Goal: Task Accomplishment & Management: Manage account settings

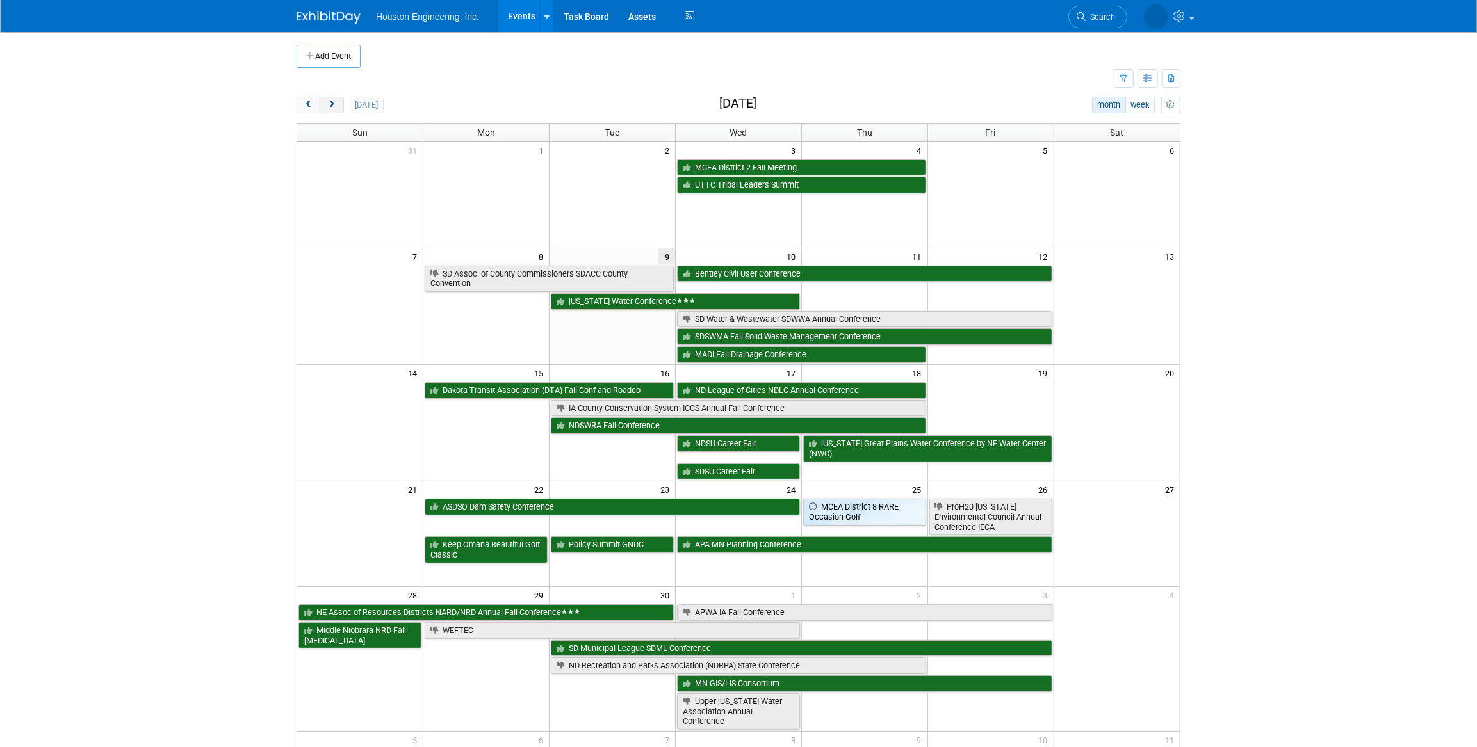
click at [332, 108] on span "next" at bounding box center [332, 105] width 10 height 8
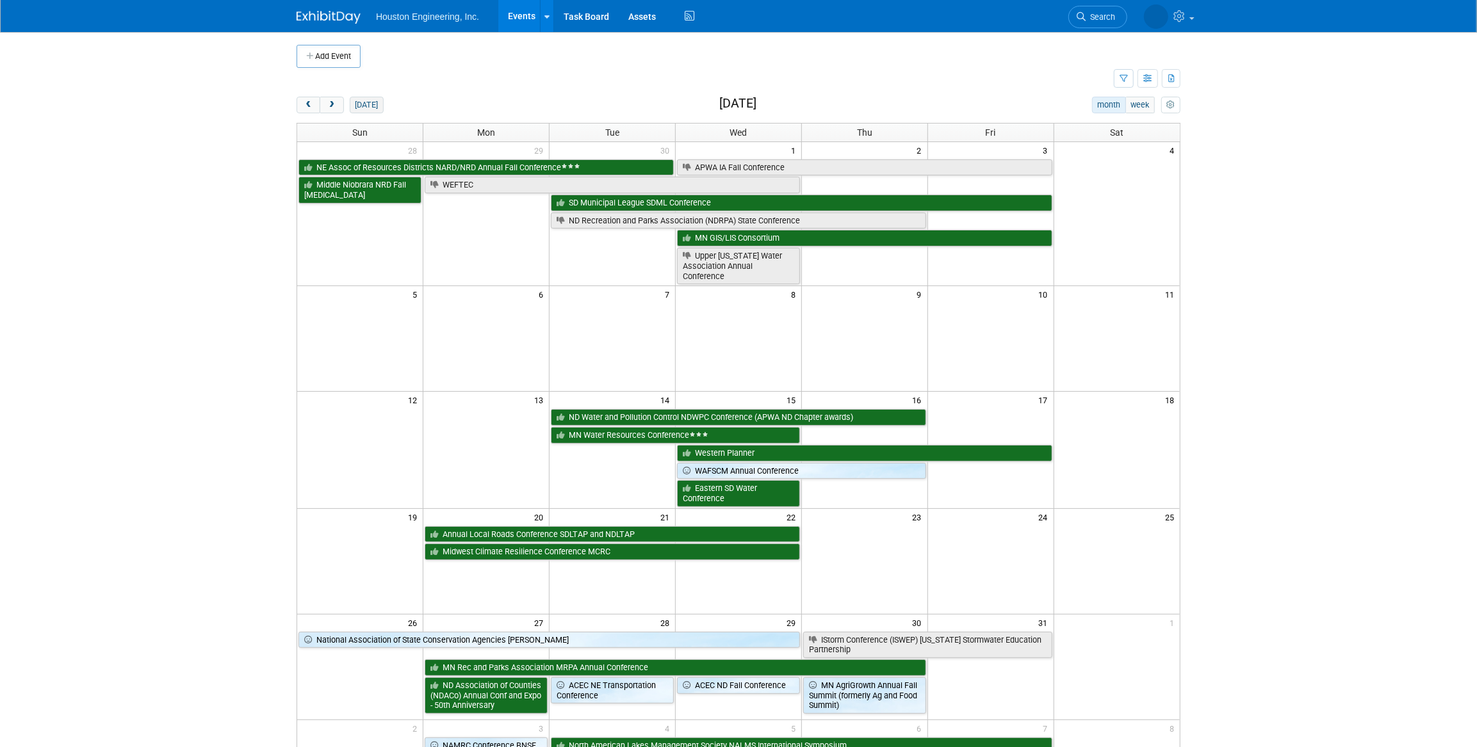
click at [363, 110] on button "[DATE]" at bounding box center [367, 105] width 34 height 17
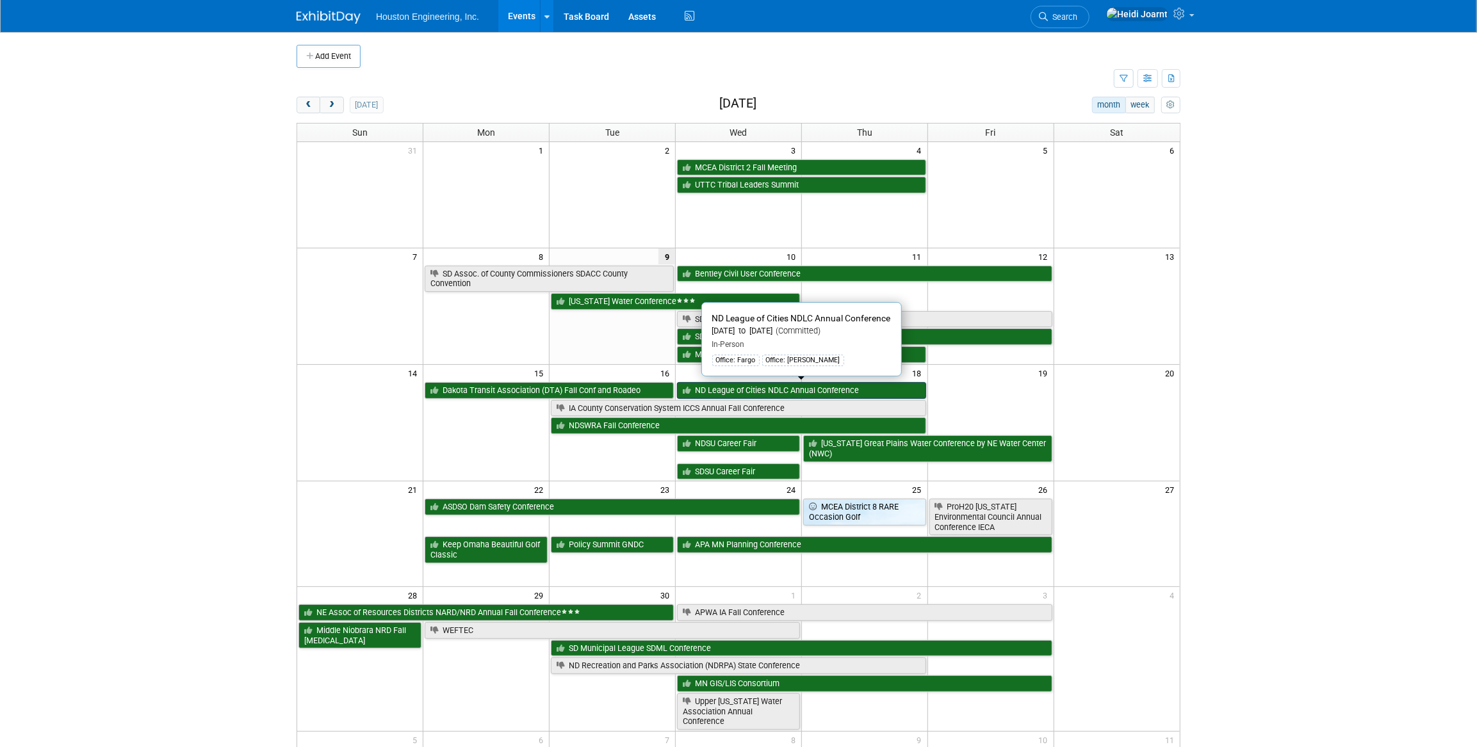
click at [732, 389] on link "ND League of Cities NDLC Annual Conference" at bounding box center [801, 390] width 249 height 17
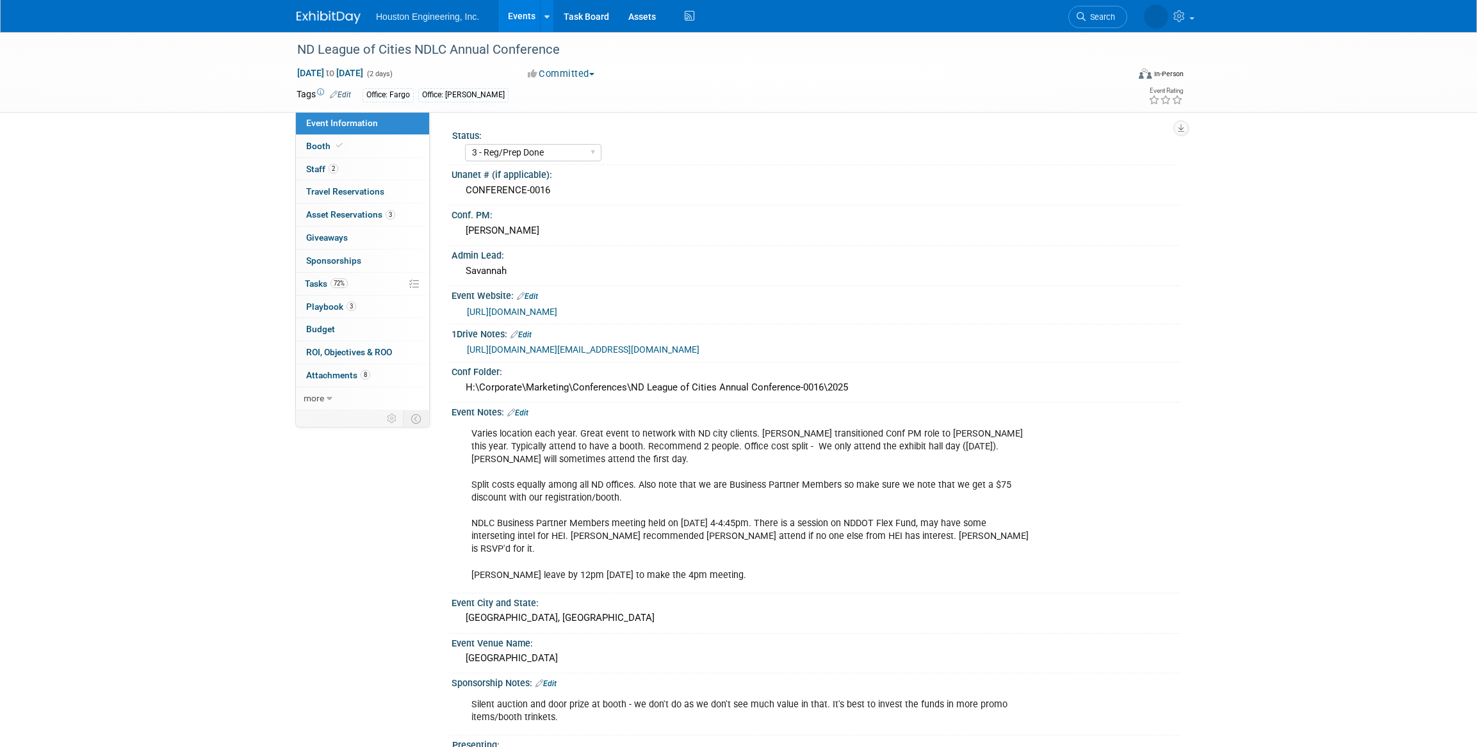
select select "3 - Reg/Prep Done"
select select "No"
select select "Mun. Infrastructure"
click at [375, 279] on link "72% Tasks 72%" at bounding box center [362, 284] width 133 height 22
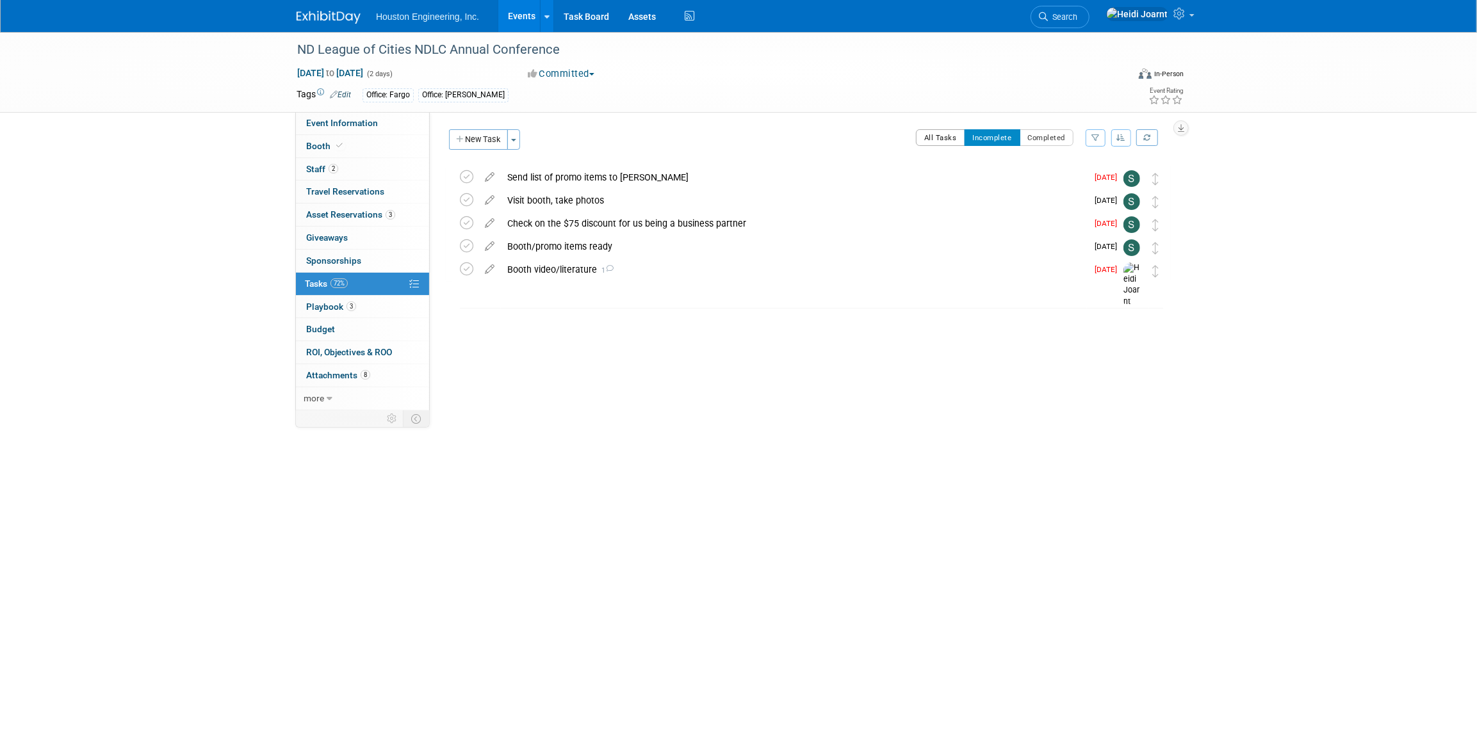
click at [943, 144] on button "All Tasks" at bounding box center [940, 137] width 49 height 17
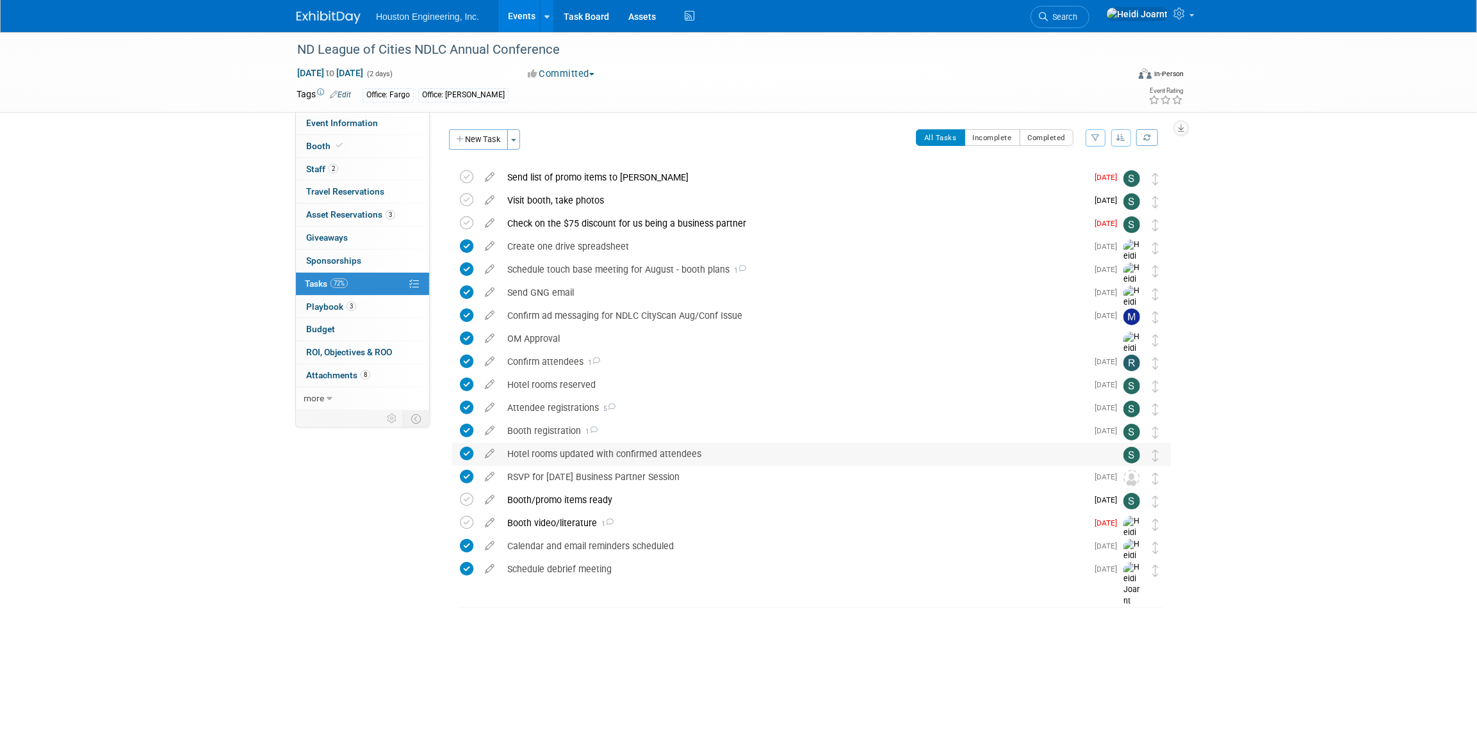
click at [890, 457] on div "Hotel rooms updated with confirmed attendees" at bounding box center [799, 454] width 597 height 22
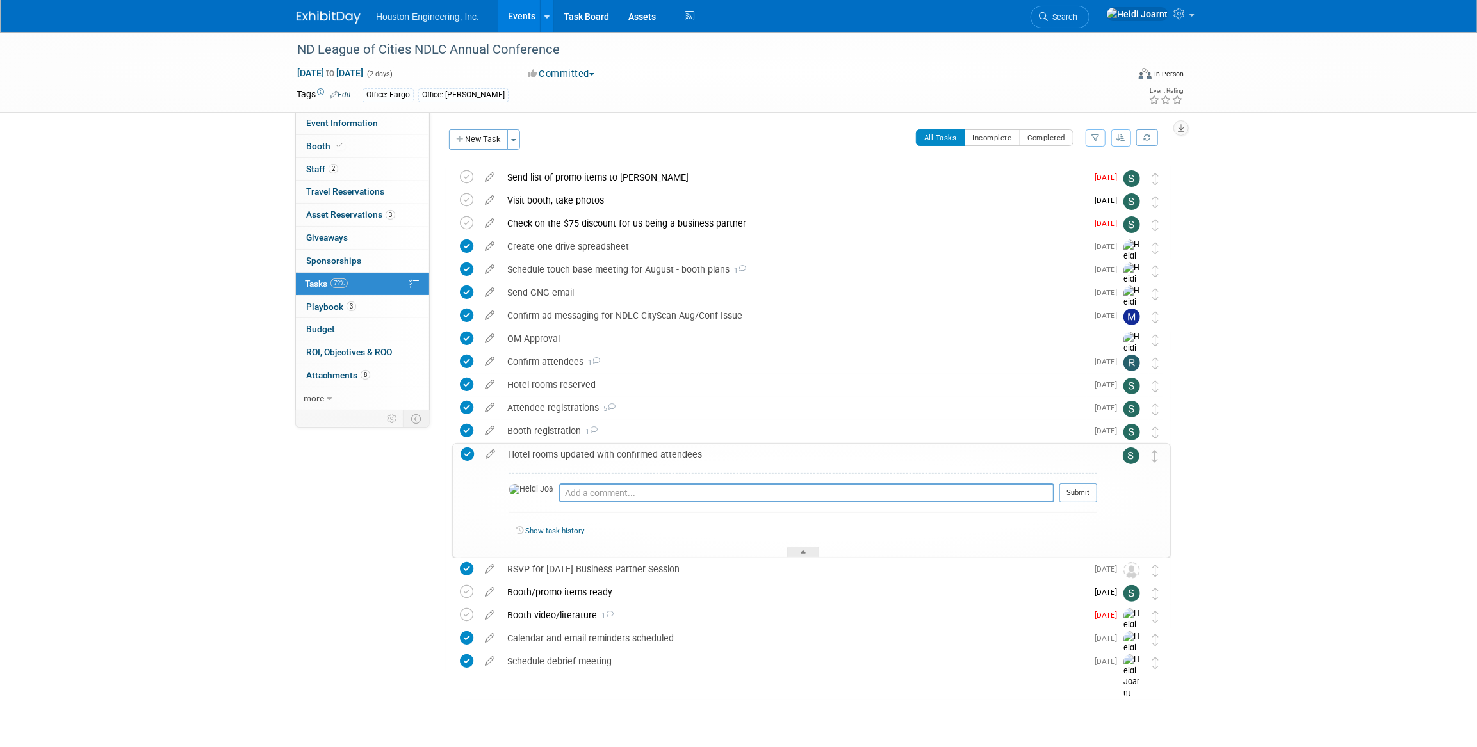
click at [890, 457] on div "Hotel rooms updated with confirmed attendees" at bounding box center [799, 455] width 596 height 22
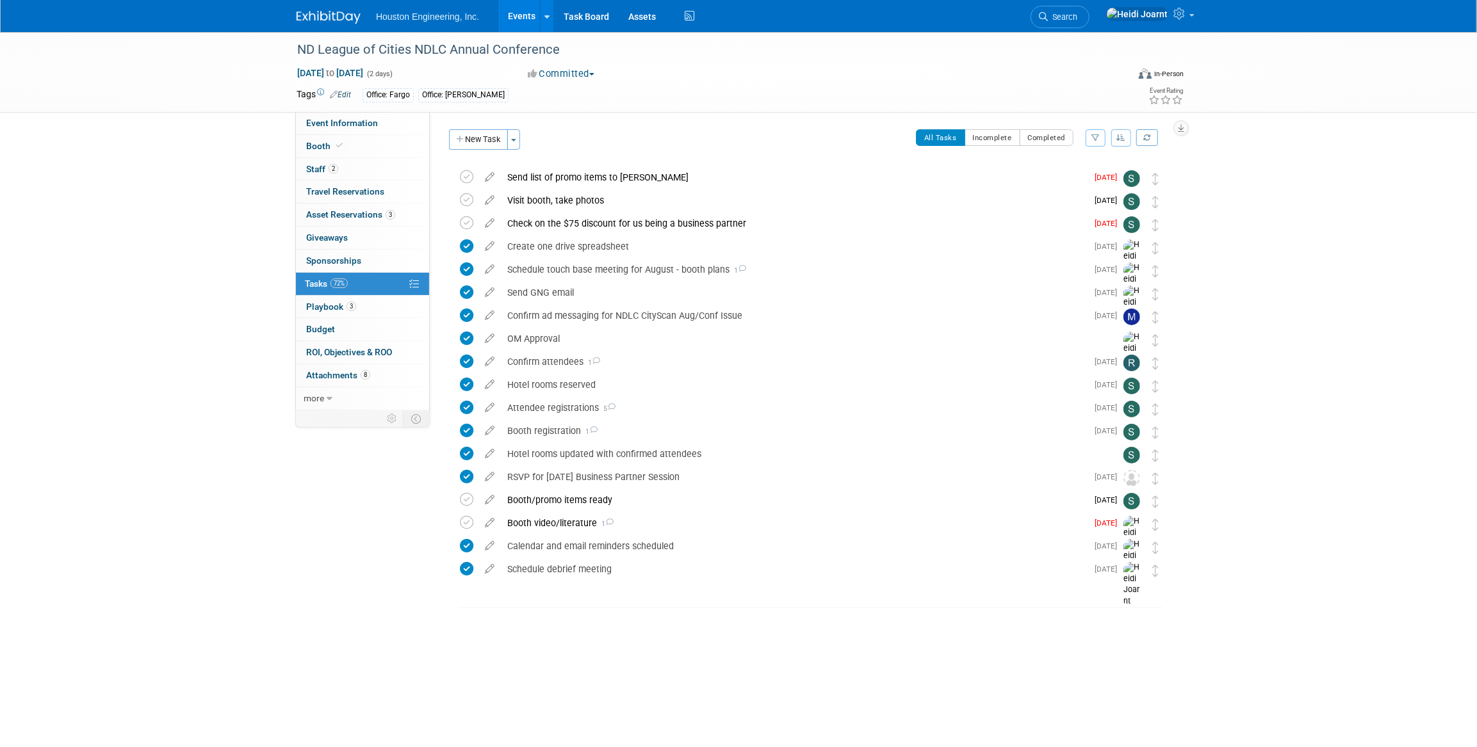
click at [776, 110] on div "ND League of Cities NDLC Annual Conference Sep 17, 2025 to Sep 18, 2025 (2 days…" at bounding box center [738, 72] width 903 height 80
click at [526, 12] on link "Events" at bounding box center [521, 16] width 47 height 32
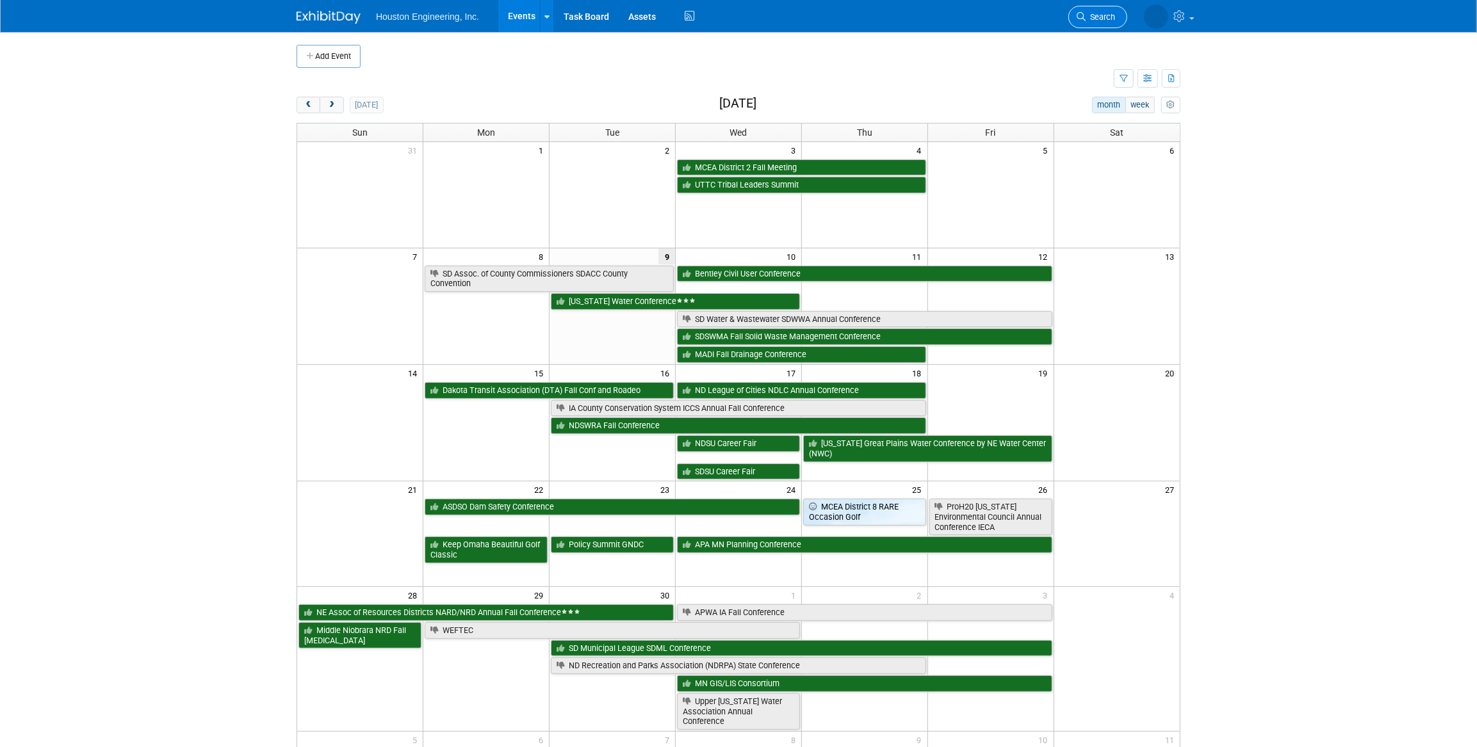
click at [1094, 26] on link "Search" at bounding box center [1097, 17] width 59 height 22
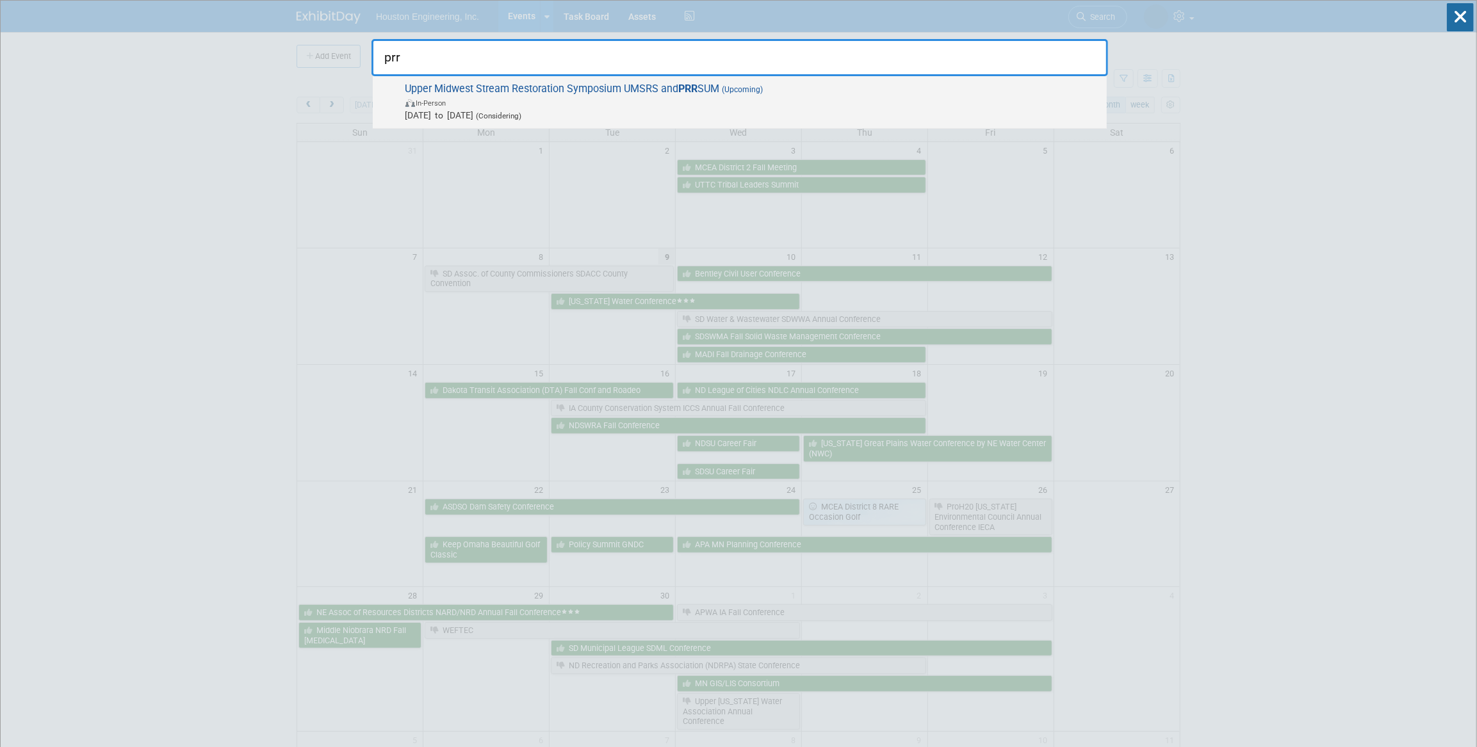
type input "prr"
click at [763, 104] on span "In-Person" at bounding box center [752, 102] width 695 height 13
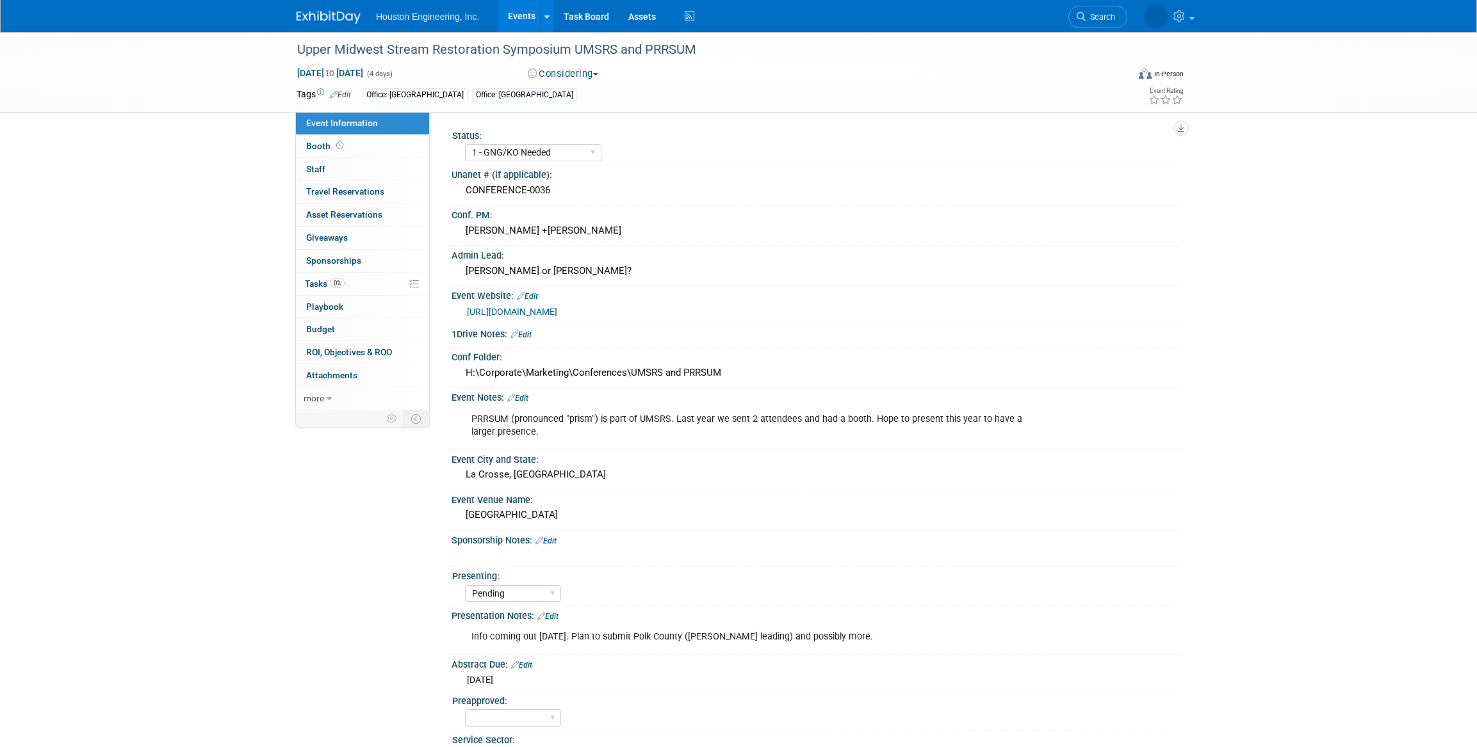
select select "1 - GNG/KO Needed"
select select "Pending"
select select "Water Resources"
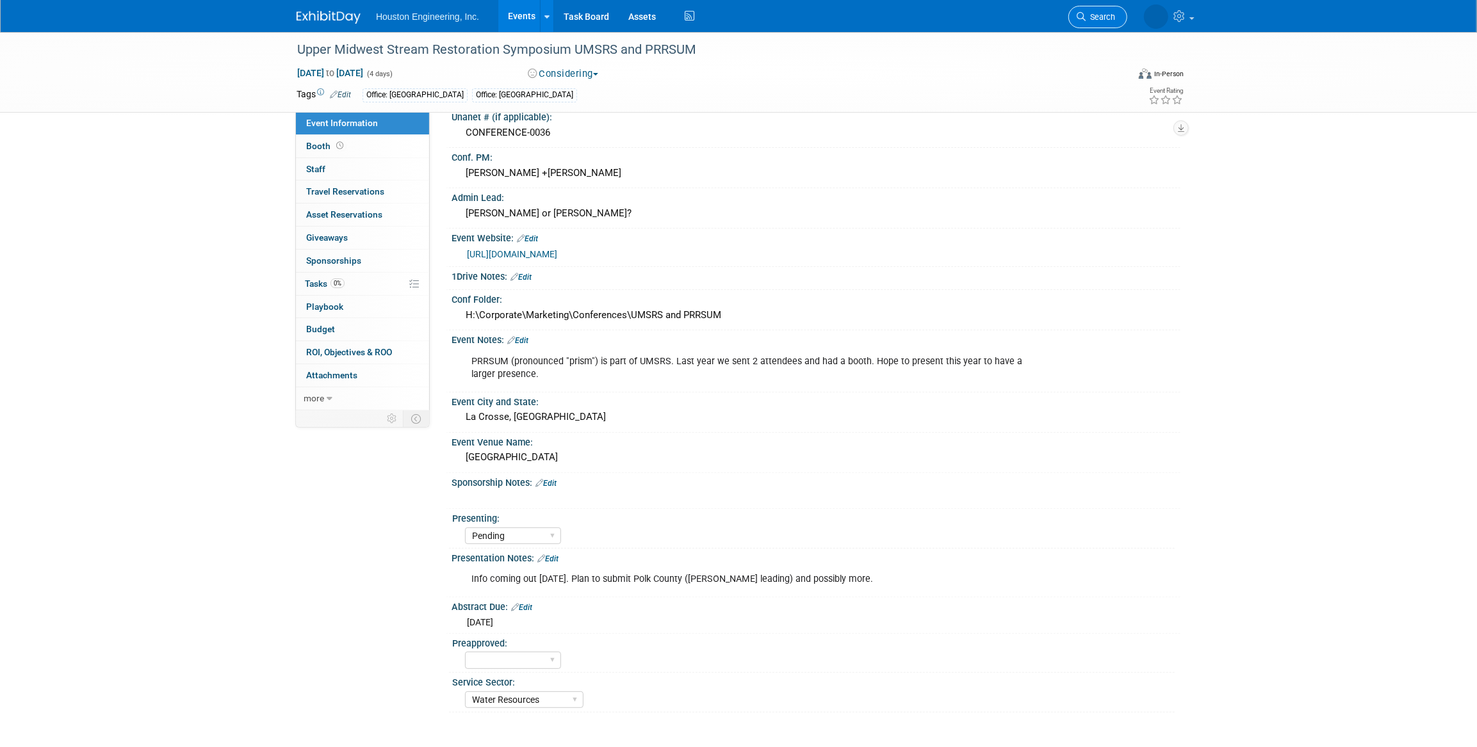
click at [1095, 14] on span "Search" at bounding box center [1099, 17] width 29 height 10
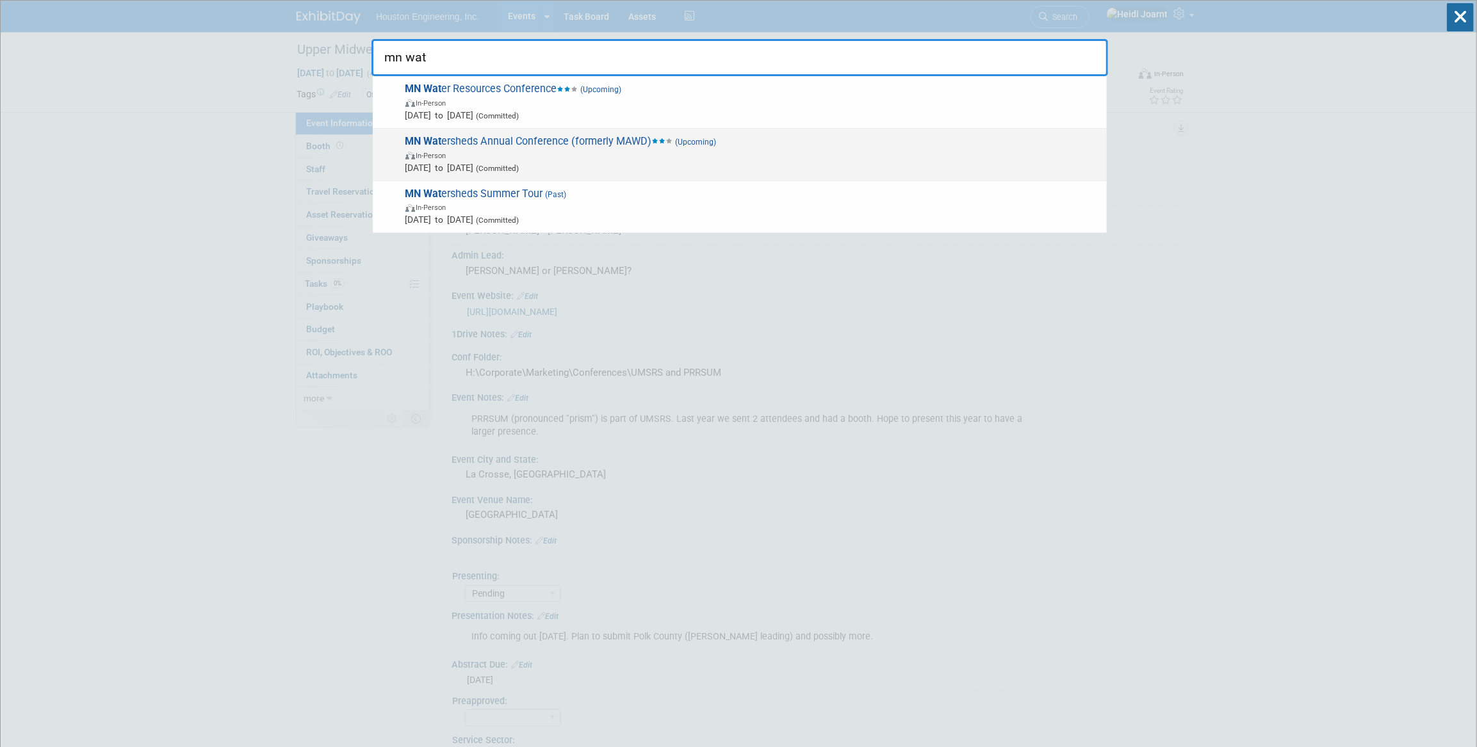
type input "mn wat"
click at [612, 172] on span "Dec 3, 2025 to Dec 5, 2025 (Committed)" at bounding box center [752, 167] width 695 height 13
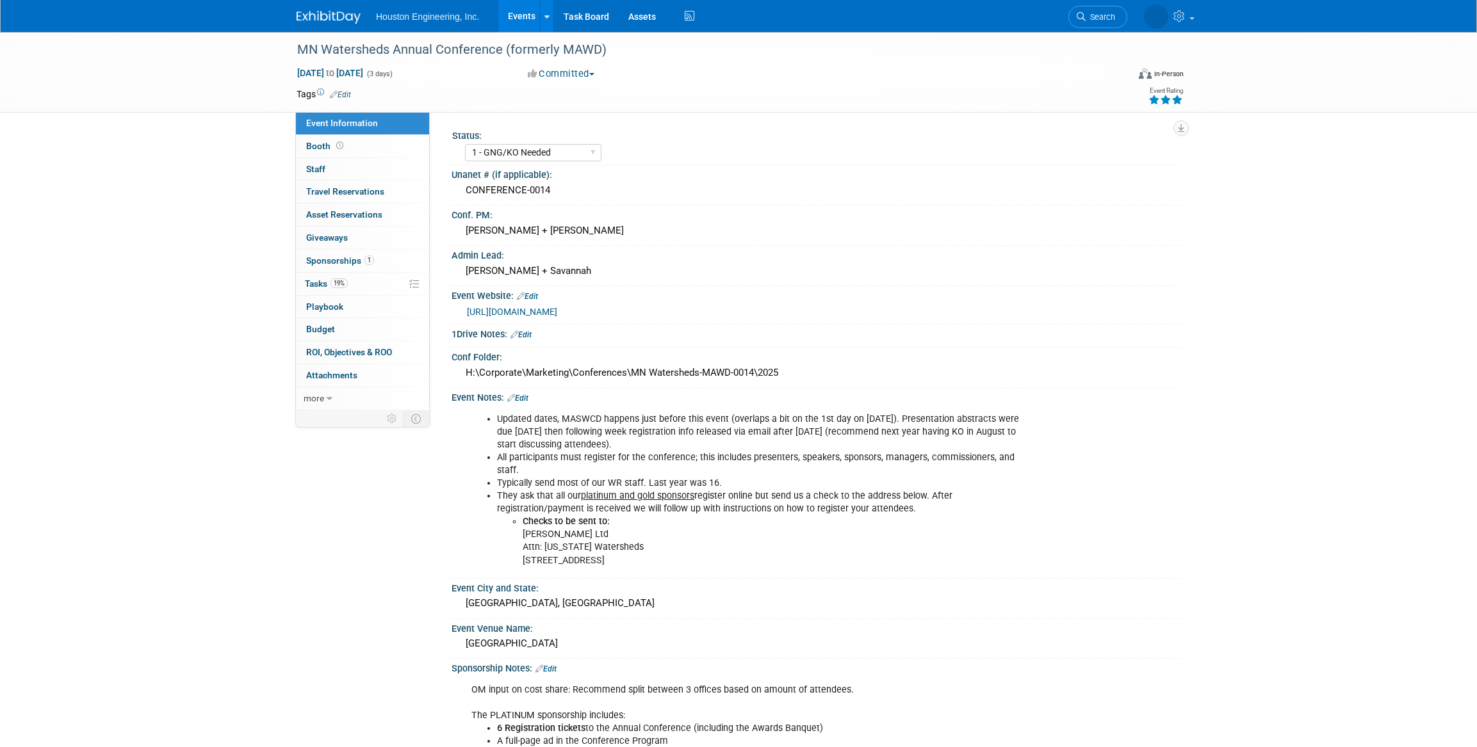
select select "1 - GNG/KO Needed"
select select "Yes"
select select "Water Resources"
click at [594, 156] on select "1 - GNG/KO Needed 2 - Post KO/Active Planning 3 - Reg/Prep Done" at bounding box center [533, 152] width 136 height 17
select select "2 - Post KO/Active Planning"
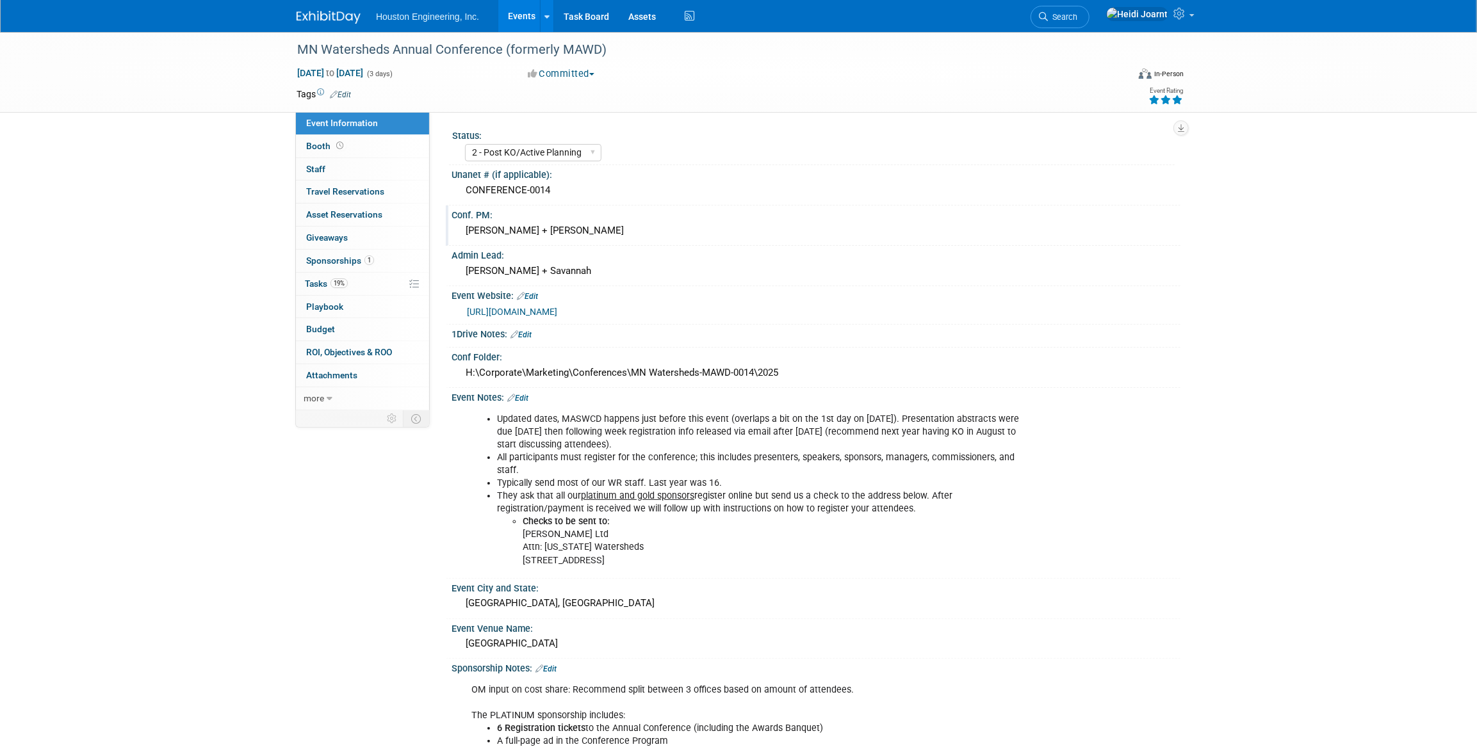
click at [465, 144] on select "1 - GNG/KO Needed 2 - Post KO/Active Planning 3 - Reg/Prep Done" at bounding box center [533, 152] width 136 height 17
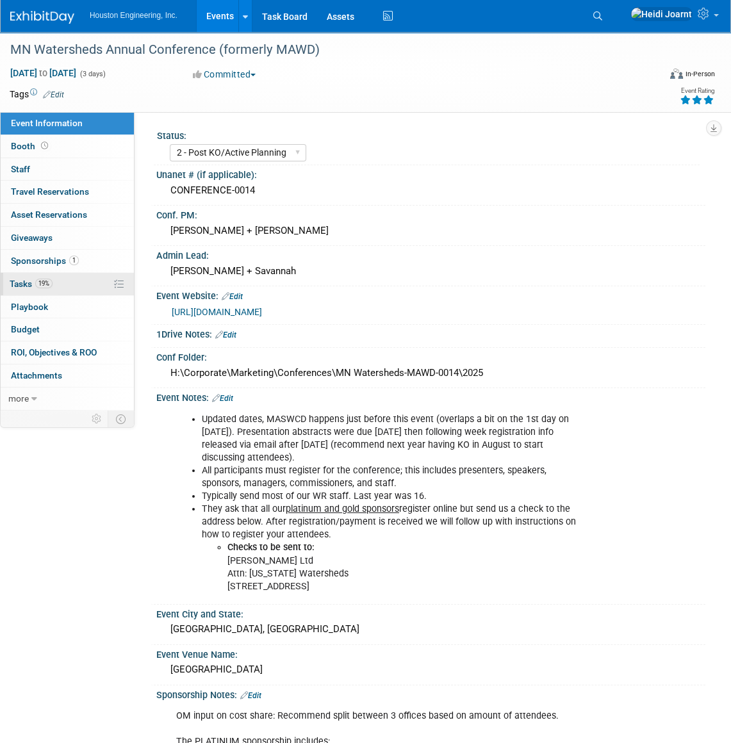
click at [90, 287] on link "19% Tasks 19%" at bounding box center [67, 284] width 133 height 22
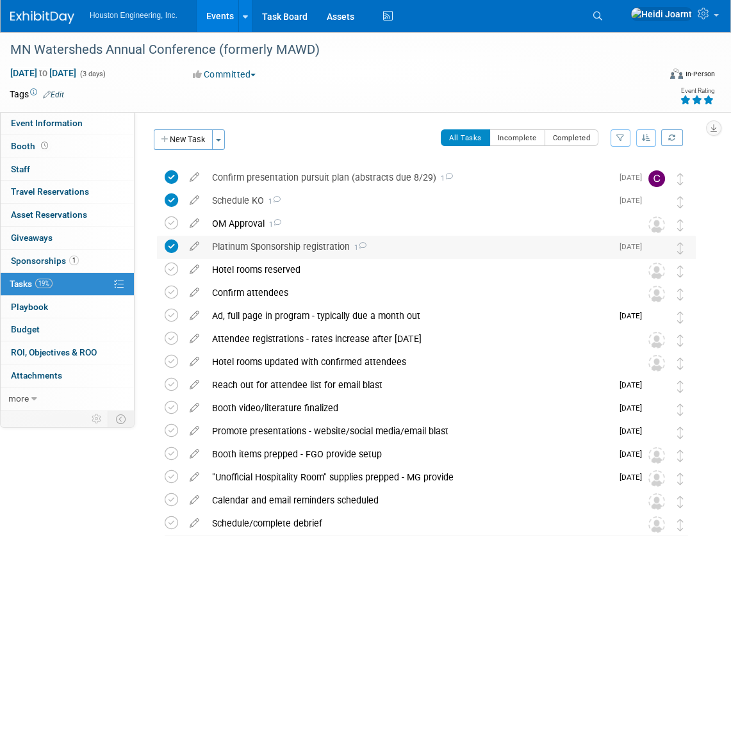
click at [434, 253] on div "Platinum Sponsorship registration 1" at bounding box center [409, 247] width 406 height 22
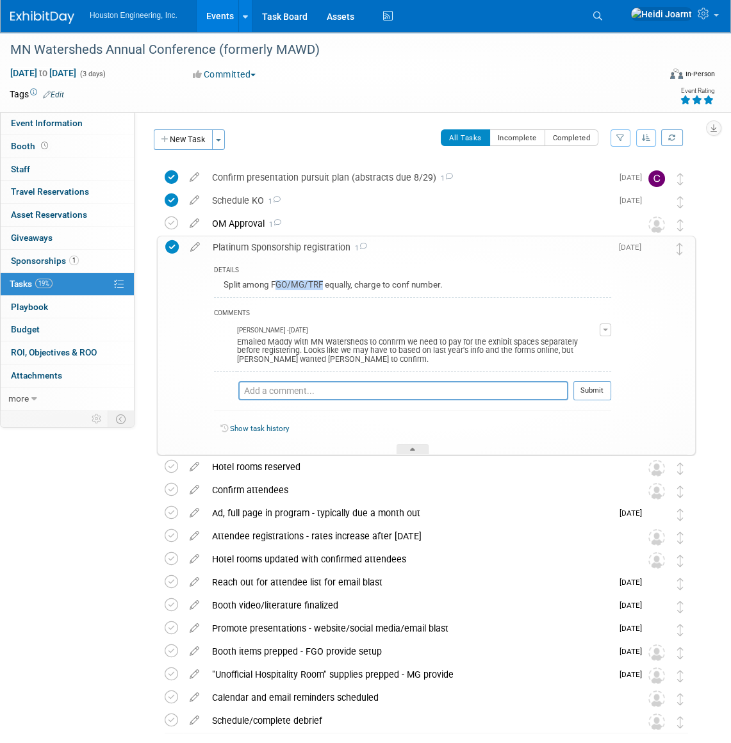
drag, startPoint x: 276, startPoint y: 286, endPoint x: 320, endPoint y: 286, distance: 44.2
click at [320, 286] on div "Split among FGO/MG/TRF equally, charge to conf number." at bounding box center [412, 287] width 397 height 20
click at [320, 290] on div "Split among FGO/MG/TRF equally, charge to conf number." at bounding box center [412, 287] width 397 height 20
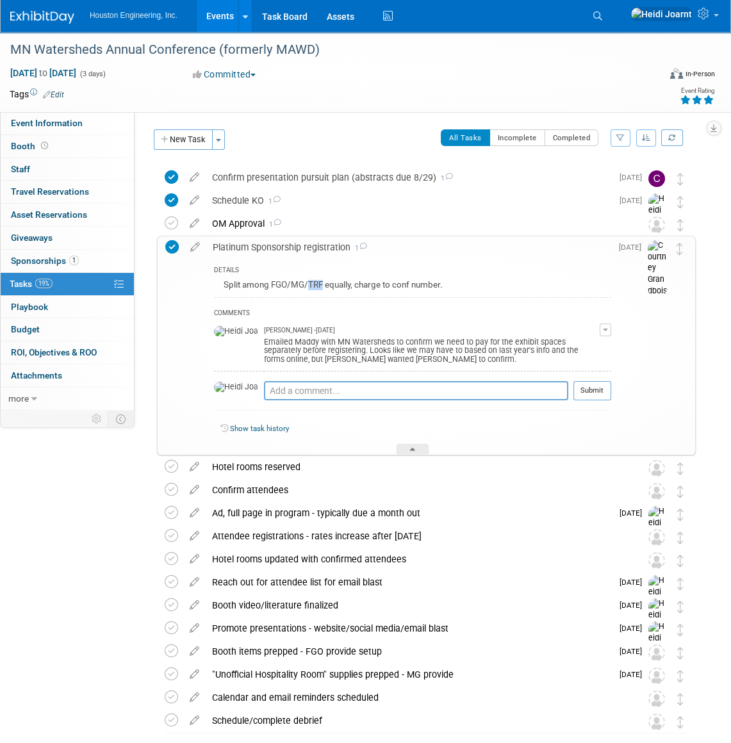
drag, startPoint x: 321, startPoint y: 287, endPoint x: 309, endPoint y: 286, distance: 12.9
click at [309, 286] on div "Split among FGO/MG/TRF equally, charge to conf number." at bounding box center [412, 287] width 397 height 20
click at [420, 446] on div at bounding box center [412, 449] width 32 height 11
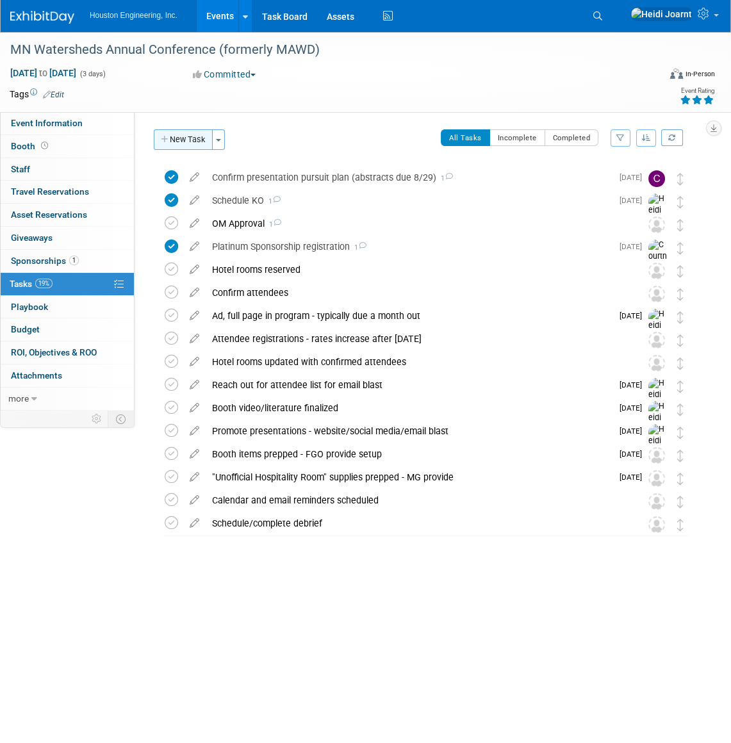
click at [188, 143] on button "New Task" at bounding box center [183, 139] width 59 height 20
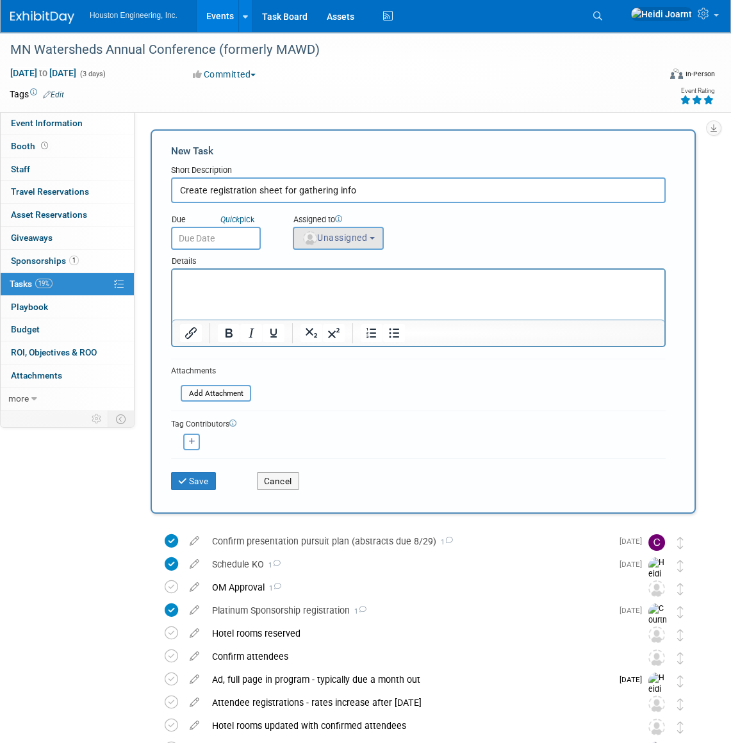
type input "Create registration sheet for gathering info"
click at [357, 239] on span "Unassigned" at bounding box center [334, 237] width 65 height 10
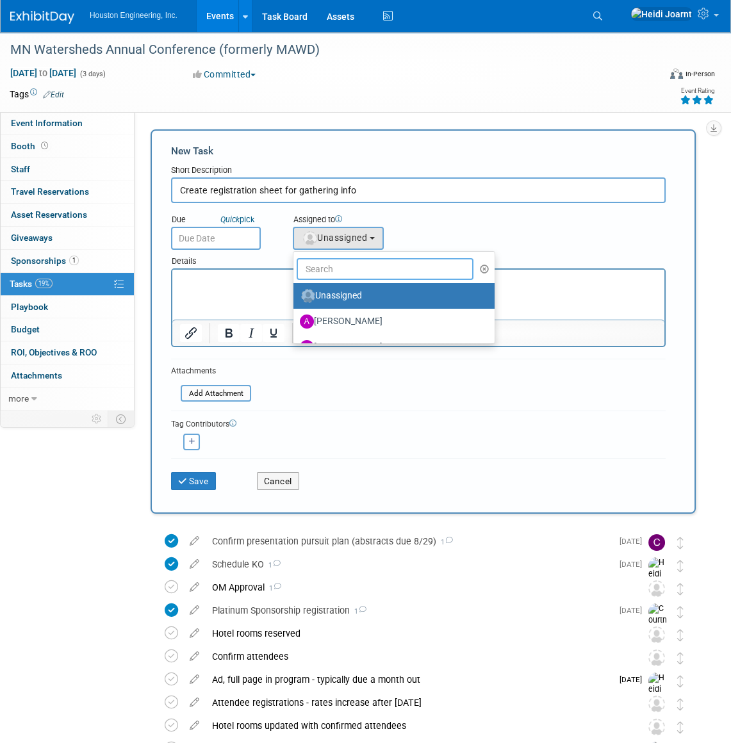
click at [355, 270] on input "text" at bounding box center [384, 269] width 177 height 22
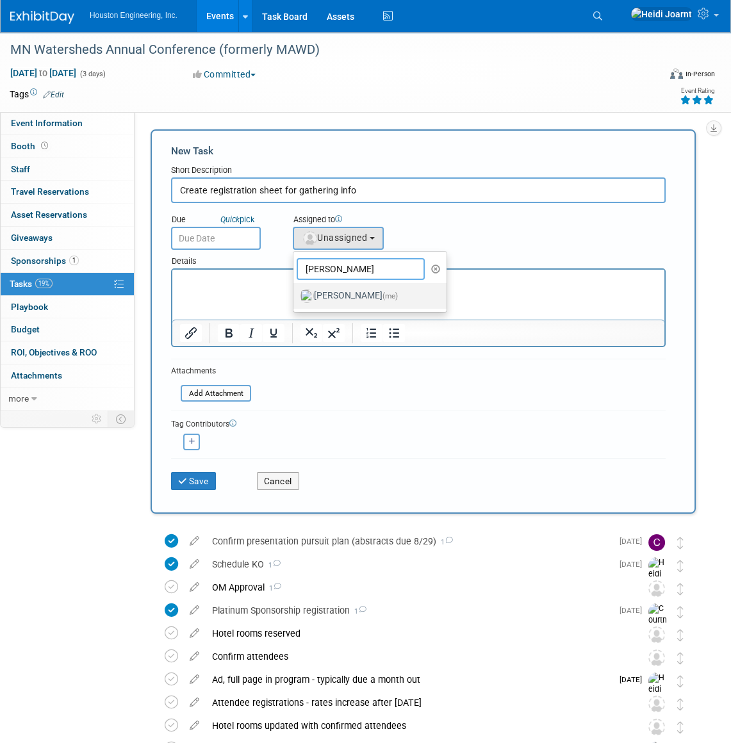
type input "heidi"
click at [333, 296] on label "Heidi Joarnt (me)" at bounding box center [367, 296] width 134 height 20
click at [295, 296] on input "Heidi Joarnt (me)" at bounding box center [291, 294] width 8 height 8
select select "6d2580fd-cc23-403a-9f47-834f17e7f51f"
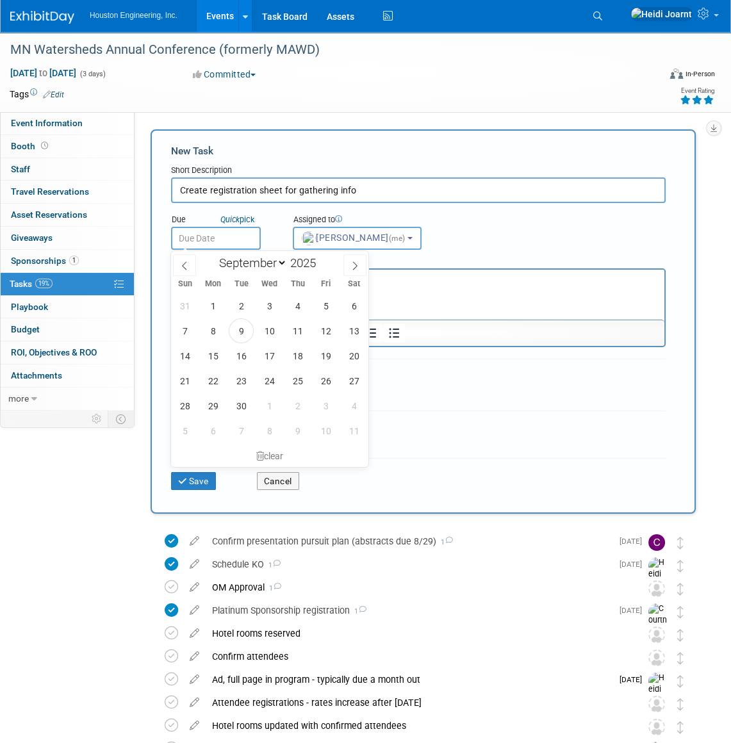
click at [205, 238] on input "text" at bounding box center [216, 238] width 90 height 23
click at [320, 327] on span "12" at bounding box center [325, 330] width 25 height 25
type input "Sep 12, 2025"
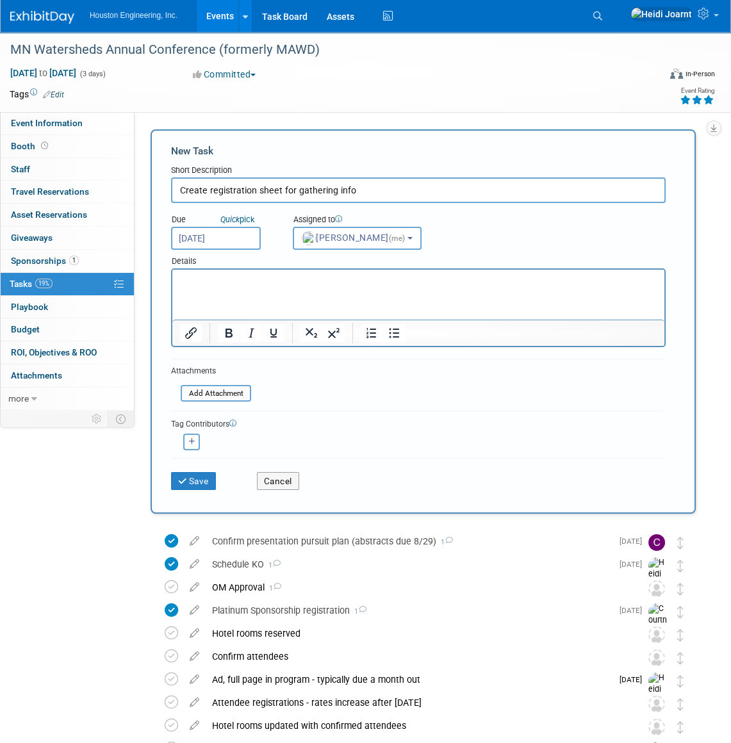
click at [291, 288] on html at bounding box center [418, 279] width 492 height 18
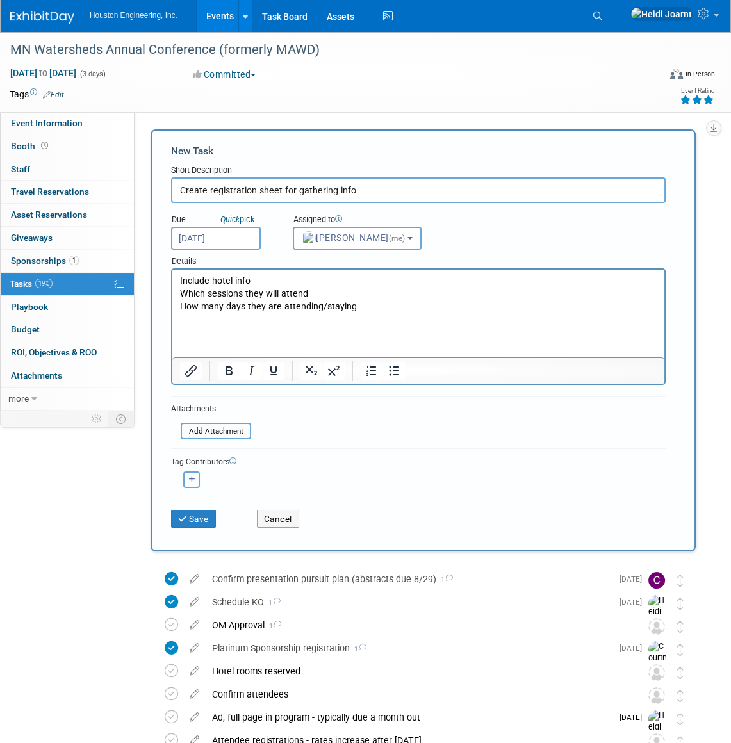
click at [199, 482] on button "button" at bounding box center [191, 479] width 17 height 17
select select
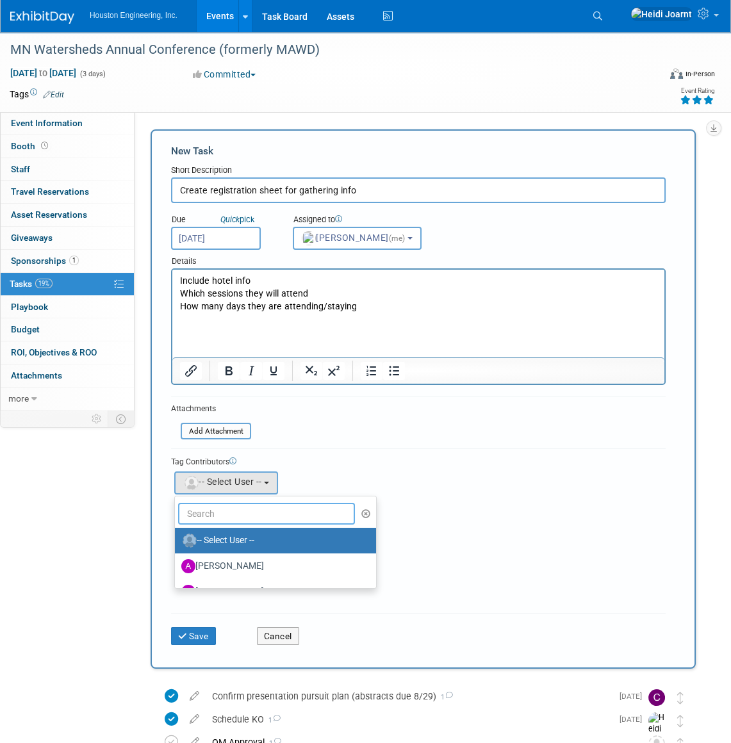
click at [232, 508] on input "text" at bounding box center [266, 514] width 177 height 22
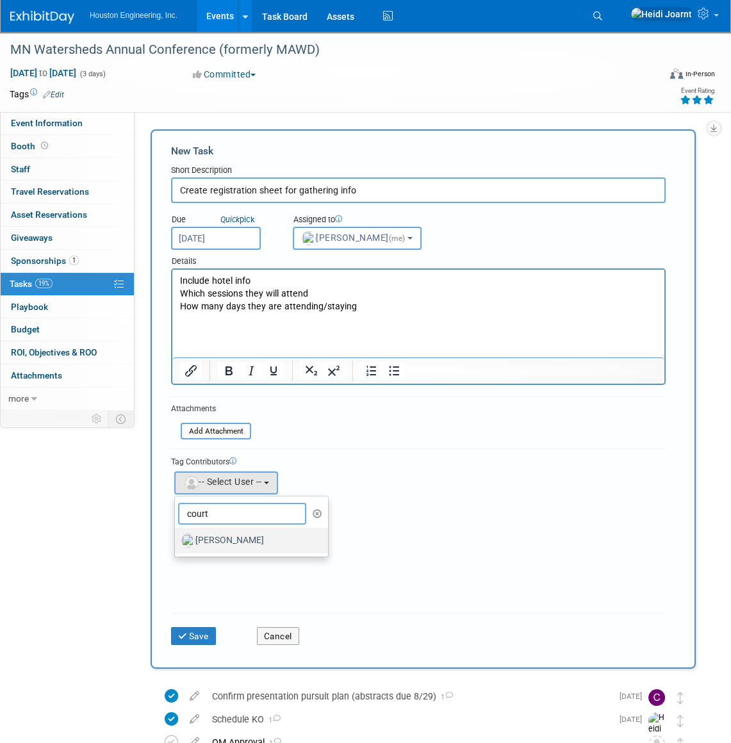
type input "court"
click at [237, 539] on label "Courtney Grandbois" at bounding box center [248, 540] width 134 height 20
click at [177, 539] on input "Courtney Grandbois" at bounding box center [172, 539] width 8 height 8
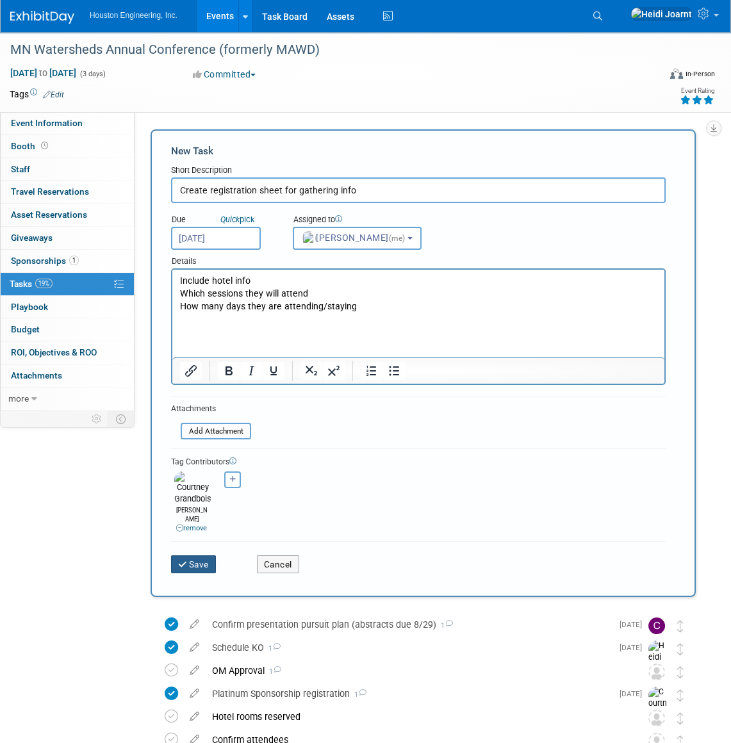
click at [186, 560] on icon "submit" at bounding box center [183, 564] width 11 height 9
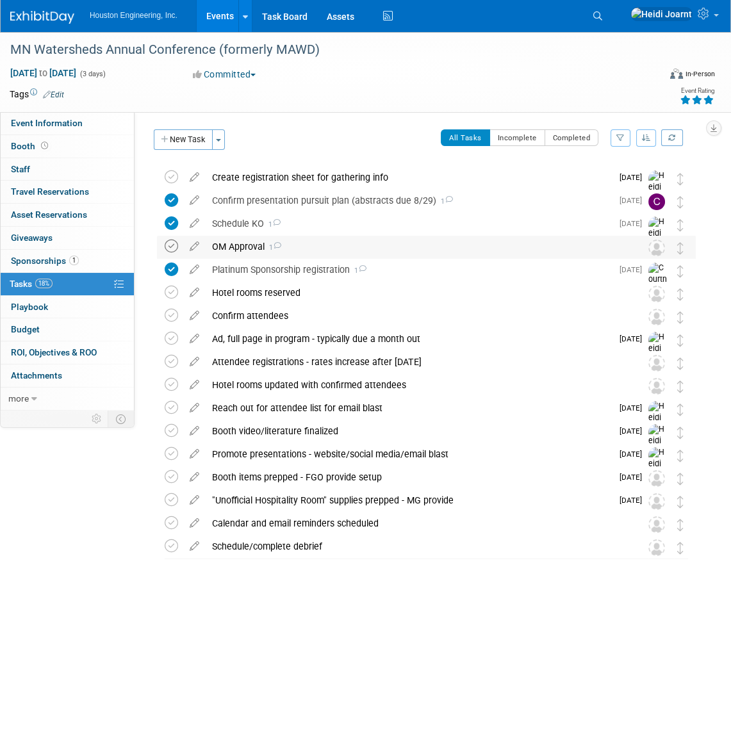
click at [173, 247] on icon at bounding box center [171, 245] width 13 height 13
click at [55, 124] on span "Event Information" at bounding box center [47, 123] width 72 height 10
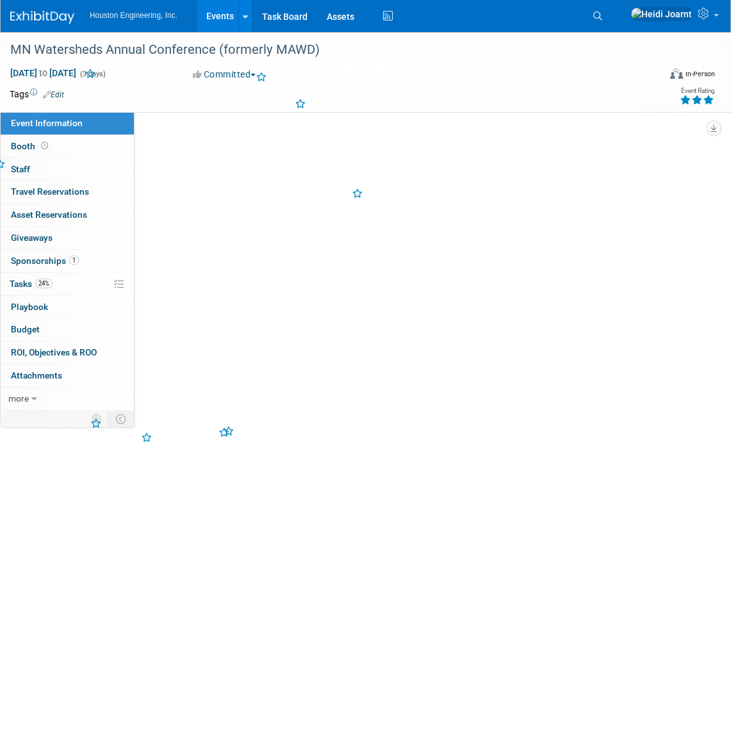
select select "2 - Post KO/Active Planning"
select select "Yes"
select select "Water Resources"
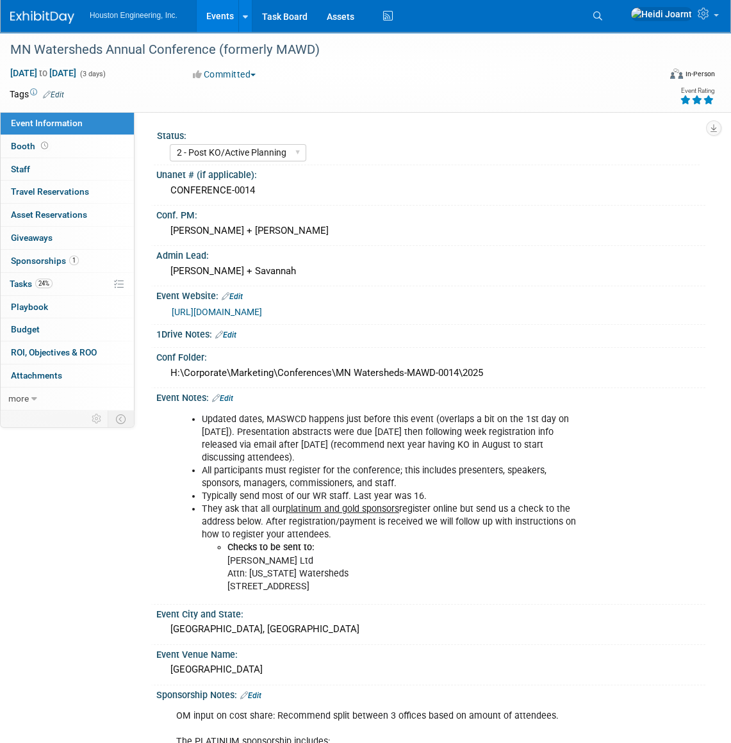
scroll to position [174, 0]
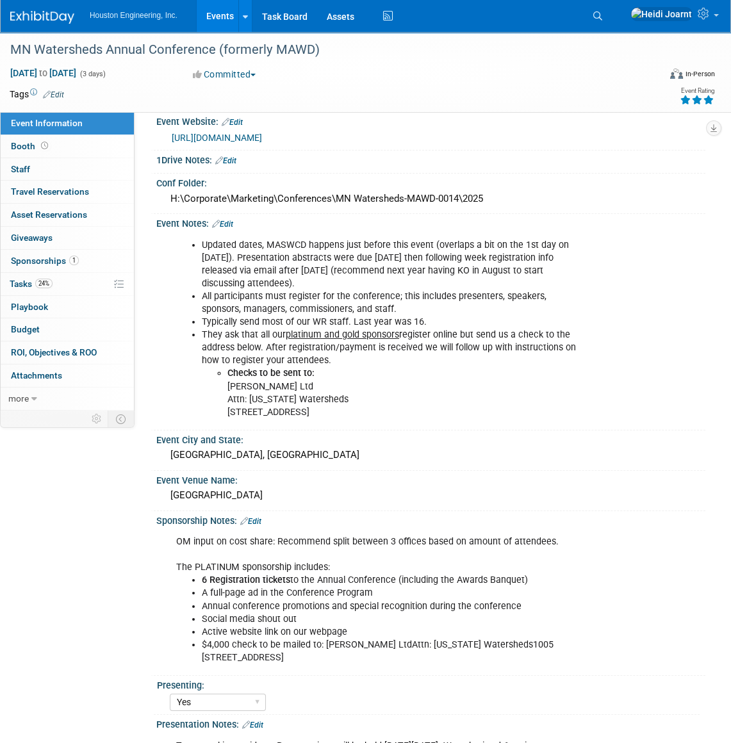
click at [248, 517] on icon at bounding box center [244, 521] width 8 height 8
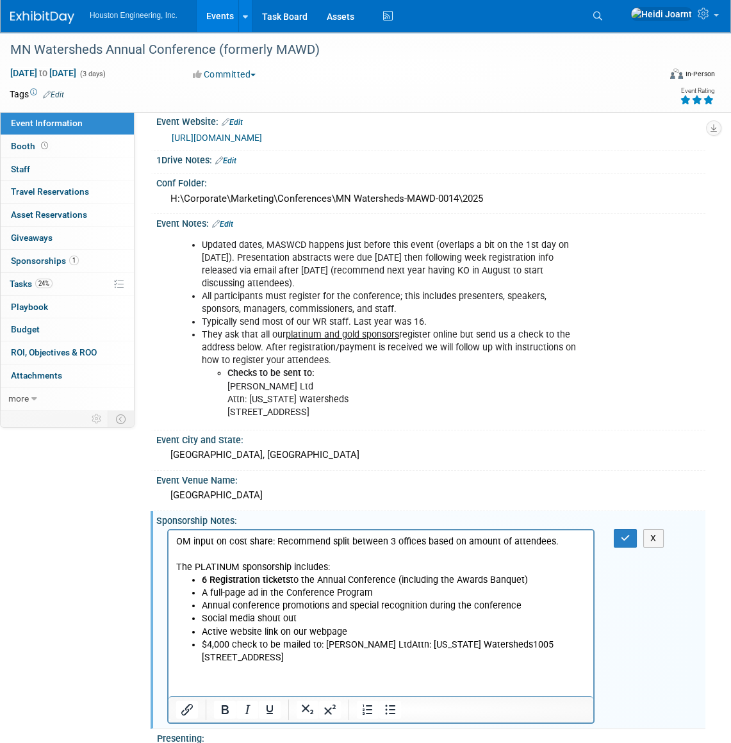
scroll to position [0, 0]
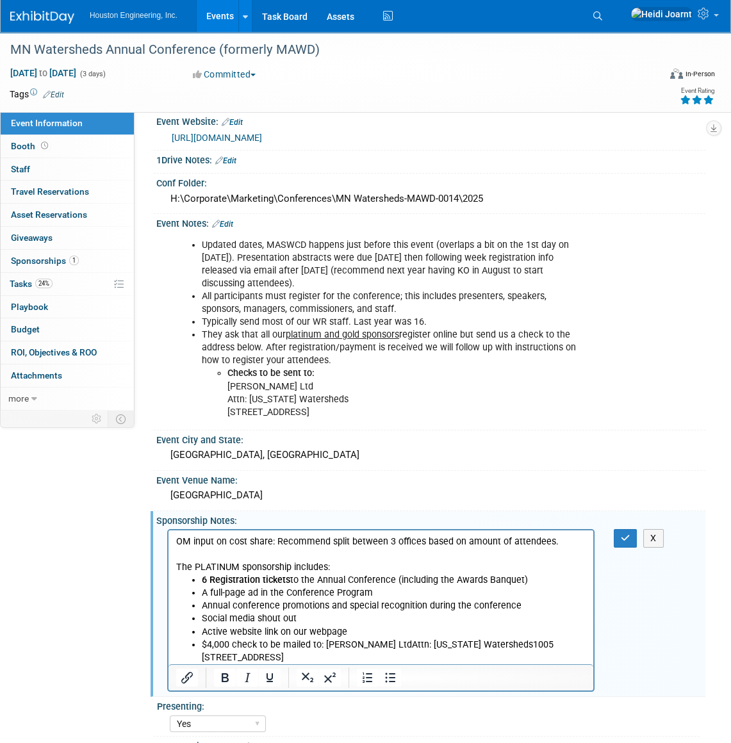
drag, startPoint x: 562, startPoint y: 540, endPoint x: 387, endPoint y: 540, distance: 174.8
click at [387, 540] on p "OM input on cost share: Recommend split between 3 offices based on amount of at…" at bounding box center [381, 554] width 410 height 38
click at [628, 540] on button "button" at bounding box center [625, 538] width 24 height 19
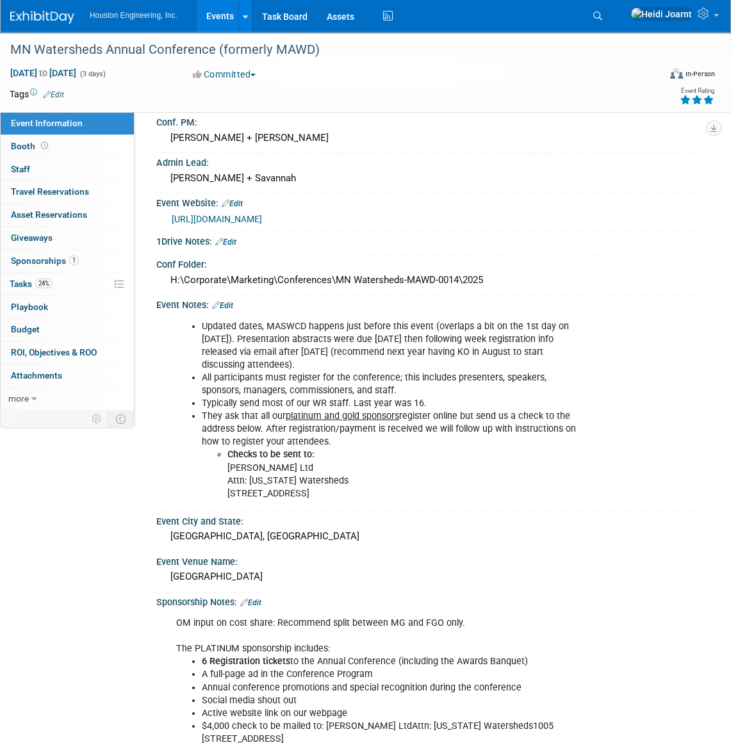
scroll to position [35, 0]
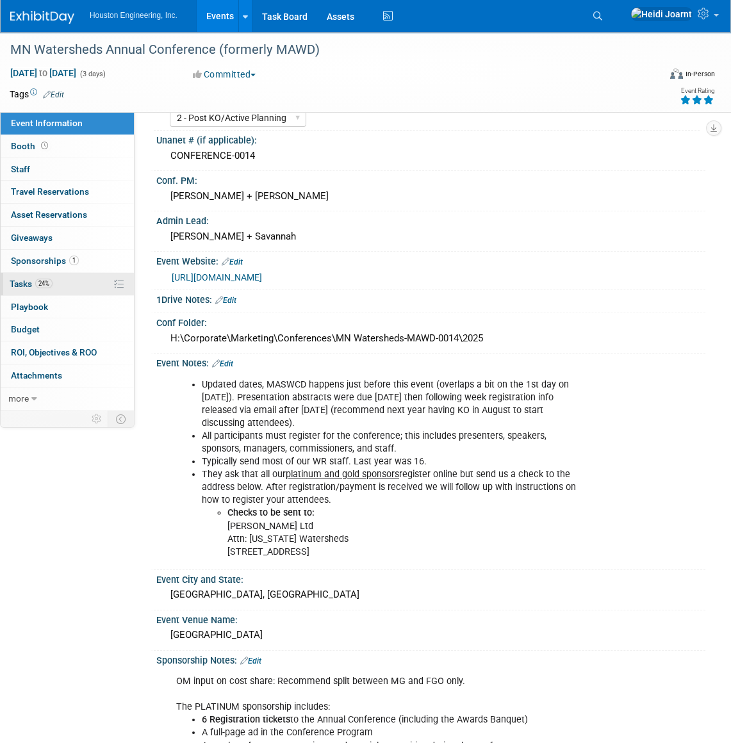
click at [73, 277] on link "24% Tasks 24%" at bounding box center [67, 284] width 133 height 22
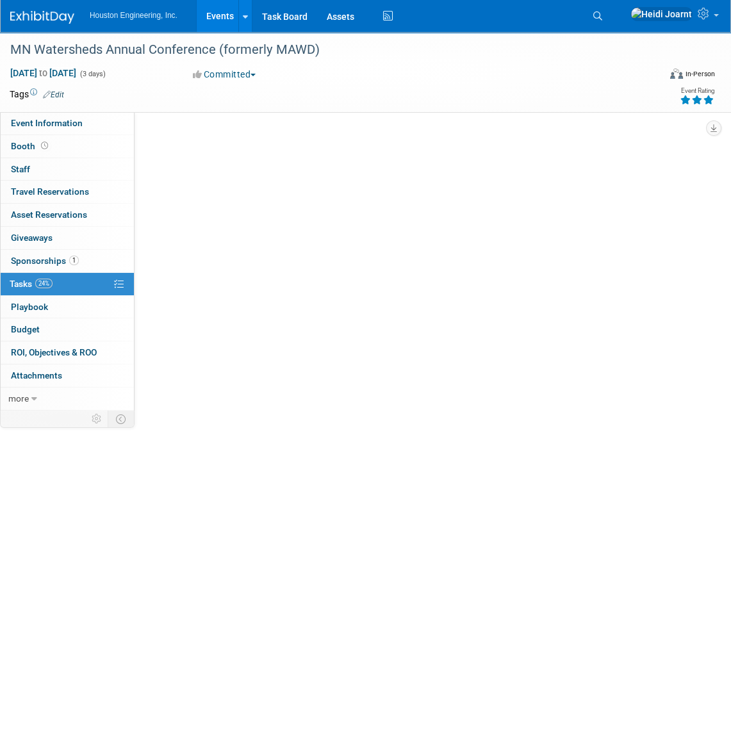
scroll to position [0, 0]
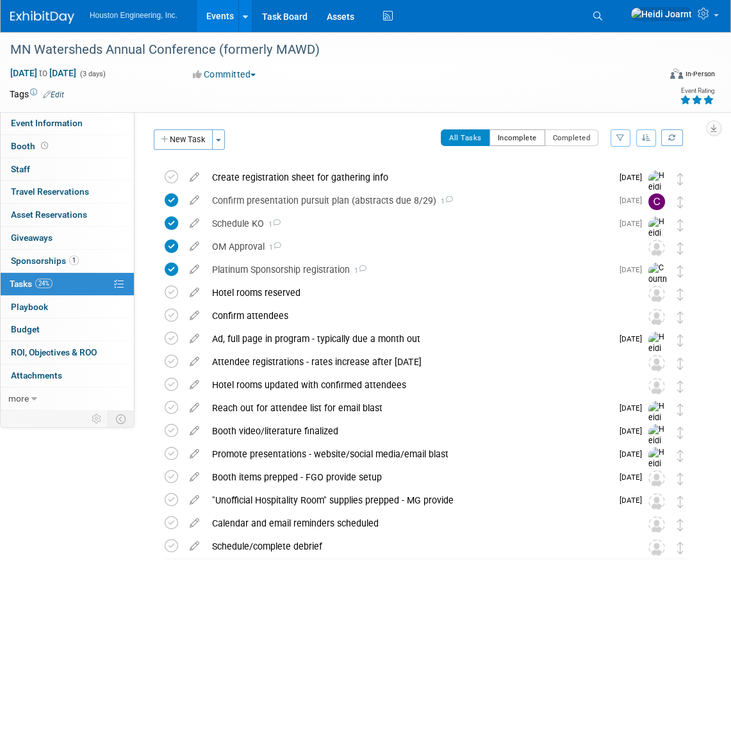
click at [530, 140] on button "Incomplete" at bounding box center [517, 137] width 56 height 17
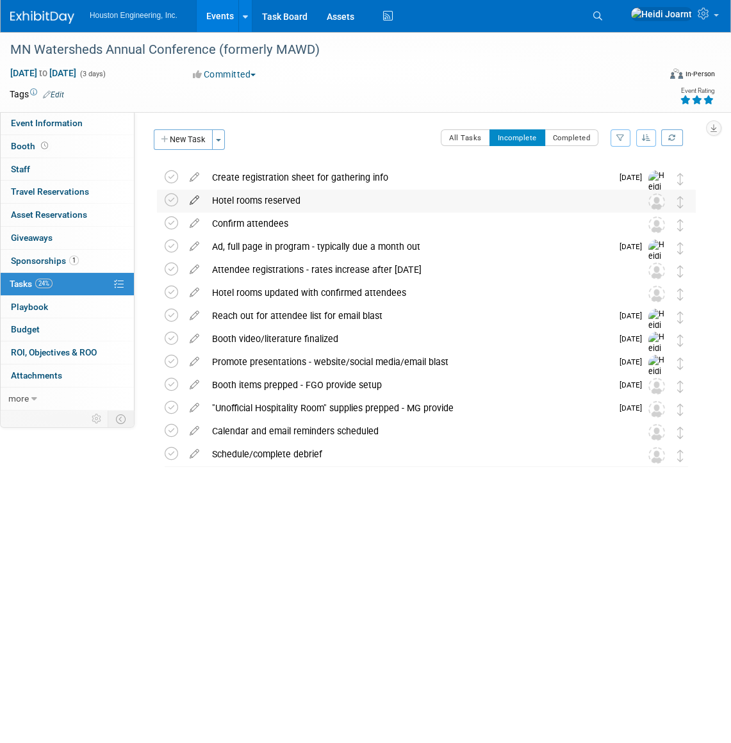
click at [193, 200] on icon at bounding box center [194, 198] width 22 height 16
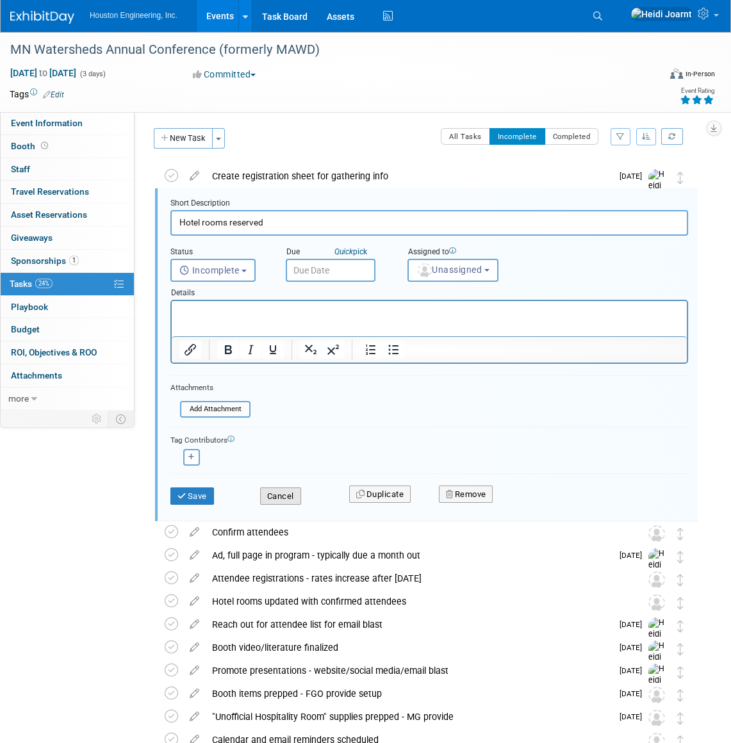
click at [296, 493] on button "Cancel" at bounding box center [280, 496] width 41 height 18
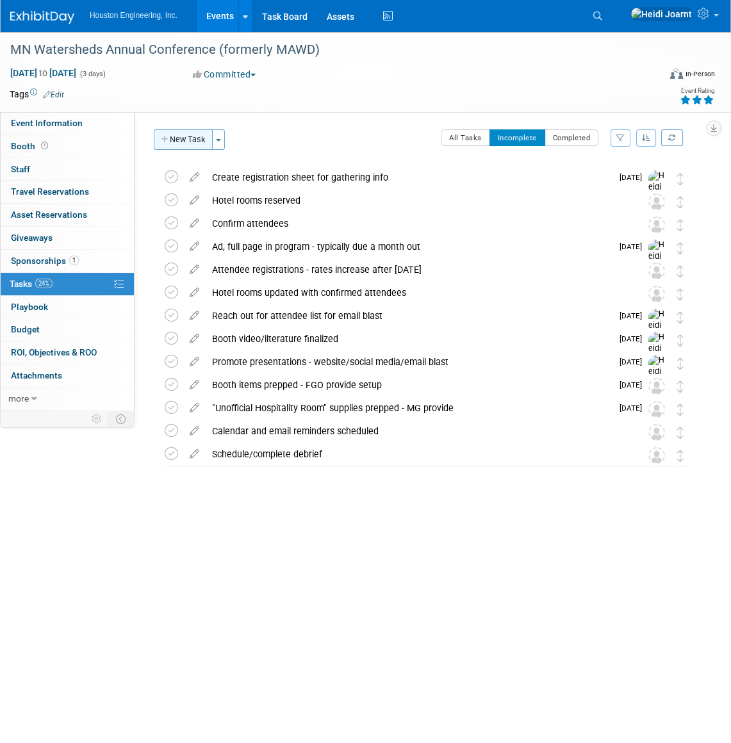
click at [187, 144] on button "New Task" at bounding box center [183, 139] width 59 height 20
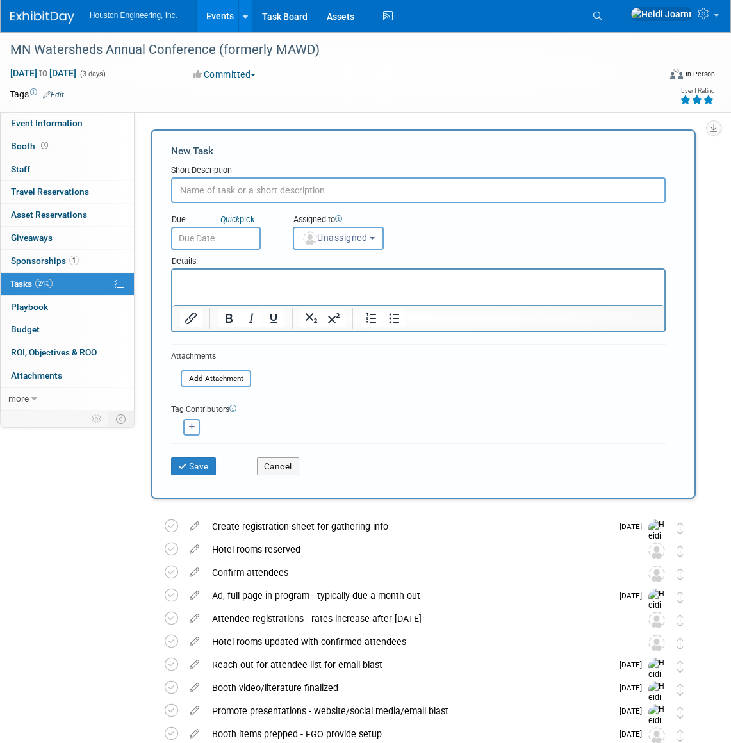
click at [261, 193] on input "text" at bounding box center [418, 190] width 494 height 26
type input "Reserve unofficial hospitality room/cabin"
click at [361, 238] on span "Unassigned" at bounding box center [334, 237] width 65 height 10
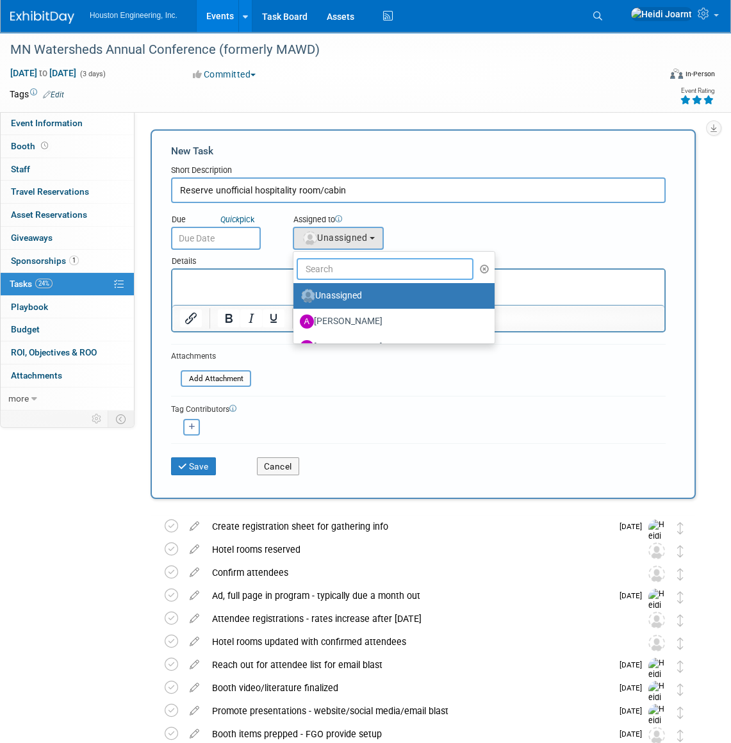
click at [355, 269] on input "text" at bounding box center [384, 269] width 177 height 22
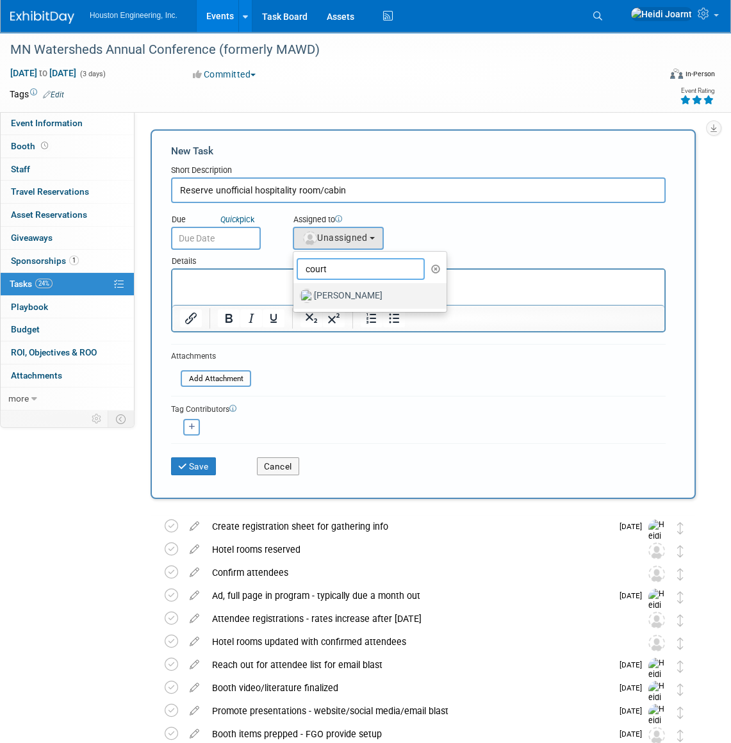
type input "court"
click at [375, 291] on label "Courtney Grandbois" at bounding box center [367, 296] width 134 height 20
click at [295, 291] on input "Courtney Grandbois" at bounding box center [291, 294] width 8 height 8
select select "60f40a7f-77ae-4a37-bf03-cdfd13c17c6d"
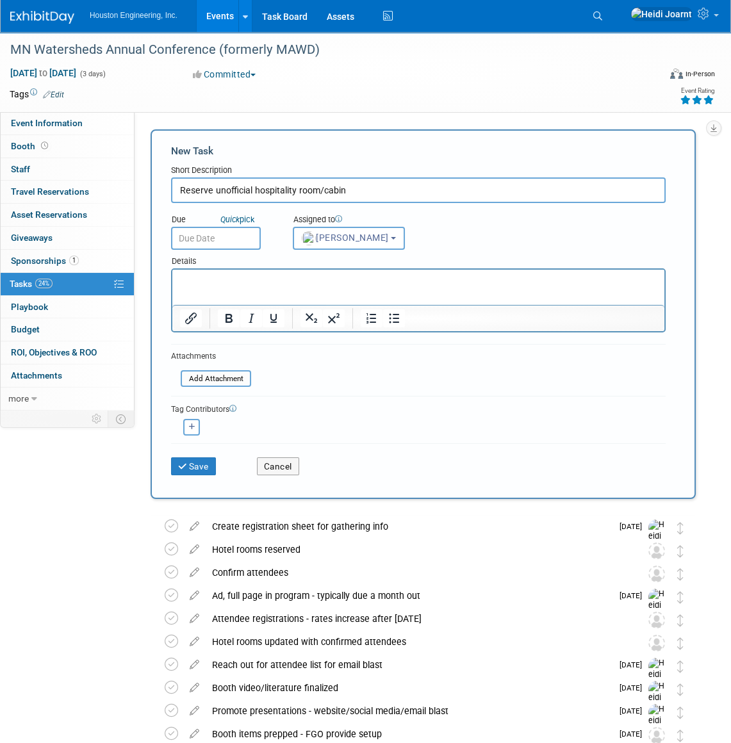
click at [215, 243] on input "text" at bounding box center [216, 238] width 90 height 23
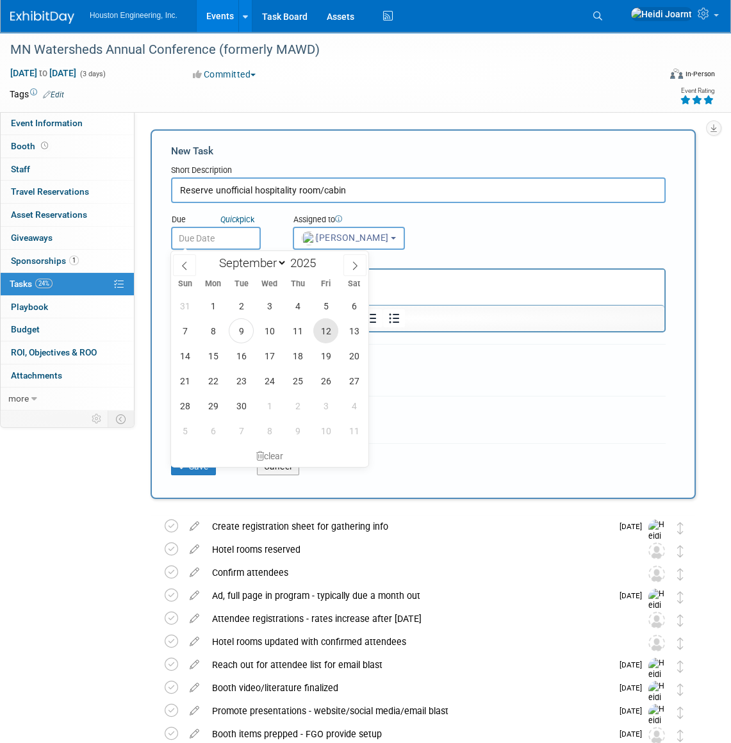
click at [328, 327] on span "12" at bounding box center [325, 330] width 25 height 25
type input "Sep 12, 2025"
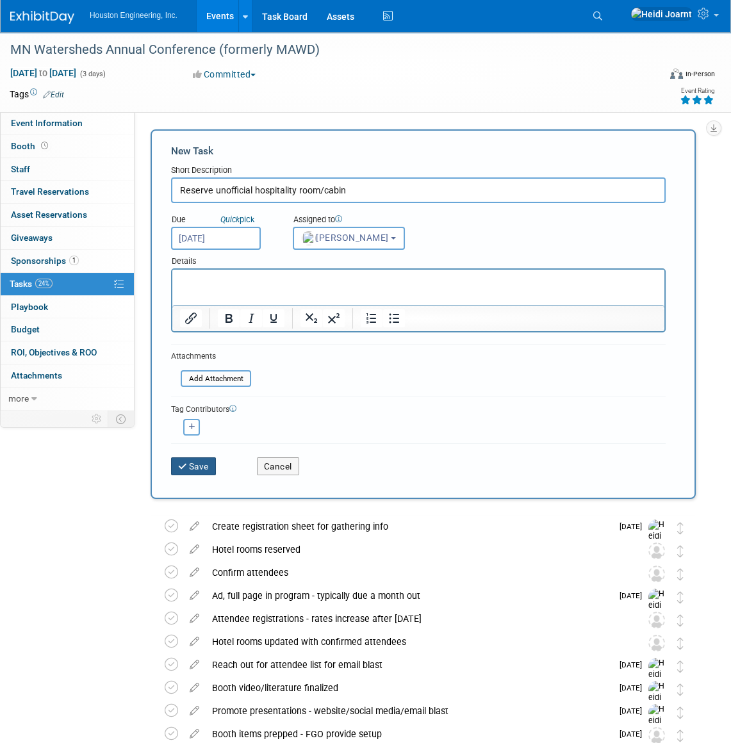
click at [200, 462] on button "Save" at bounding box center [193, 466] width 45 height 18
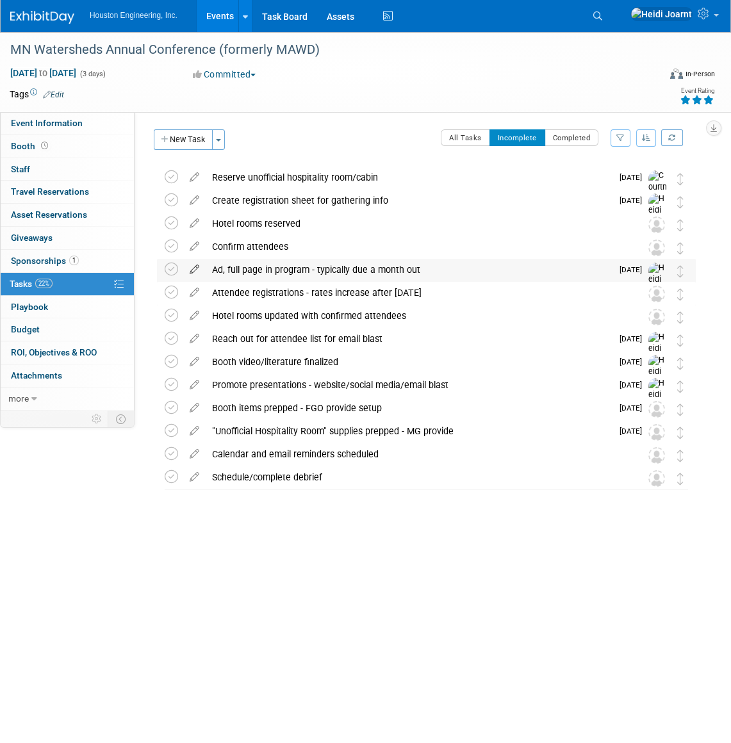
click at [191, 271] on icon at bounding box center [194, 267] width 22 height 16
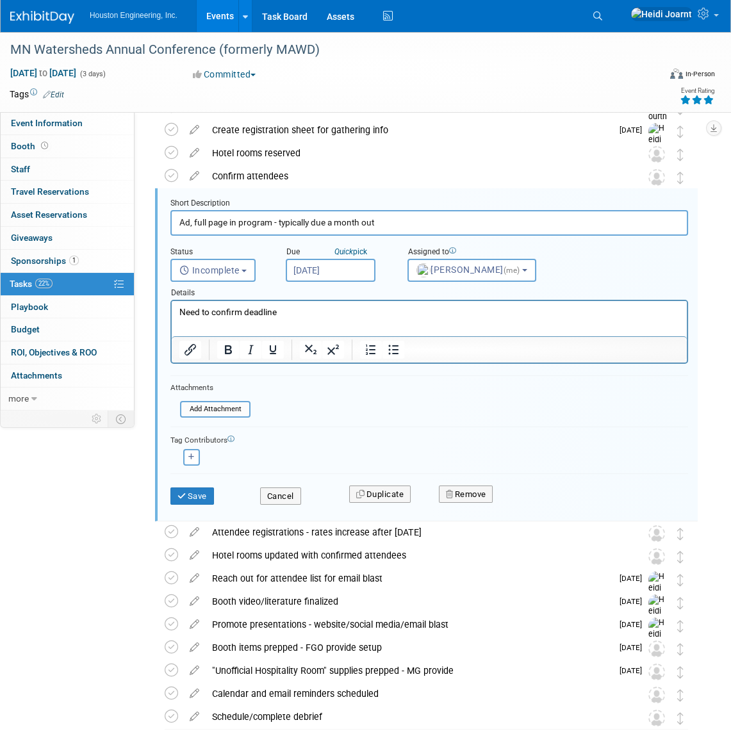
click at [326, 271] on input "Oct 20, 2025" at bounding box center [331, 270] width 90 height 23
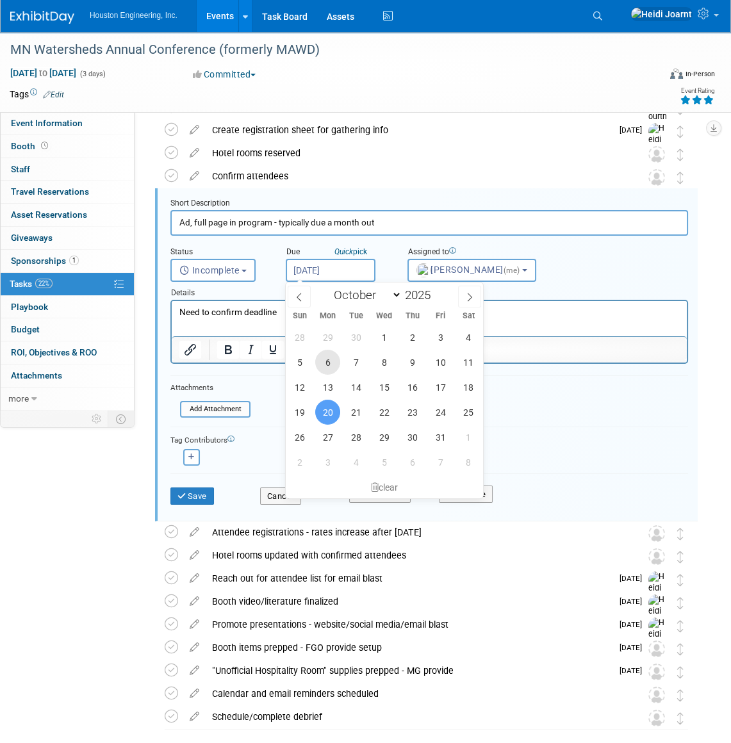
click at [327, 362] on span "6" at bounding box center [327, 362] width 25 height 25
type input "Oct 6, 2025"
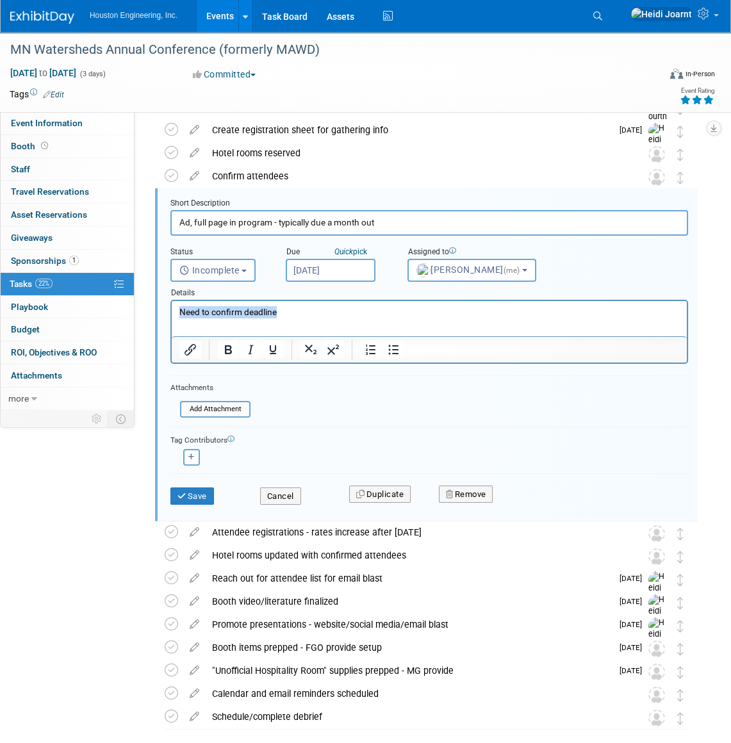
drag, startPoint x: 289, startPoint y: 316, endPoint x: 132, endPoint y: 315, distance: 156.9
click at [172, 315] on html "Need to confirm deadline" at bounding box center [429, 309] width 515 height 17
drag, startPoint x: 377, startPoint y: 220, endPoint x: 276, endPoint y: 220, distance: 100.5
click at [276, 220] on input "Ad, full page in program - typically due a month out" at bounding box center [428, 222] width 517 height 25
type input "Ad, full page in program - due Oct 6"
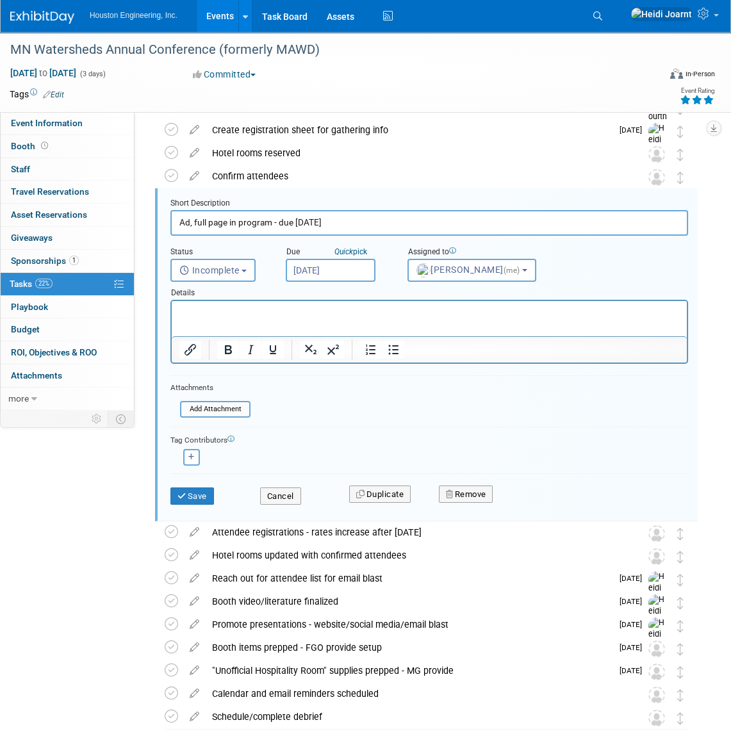
click at [346, 268] on input "Oct 6, 2025" at bounding box center [331, 270] width 90 height 23
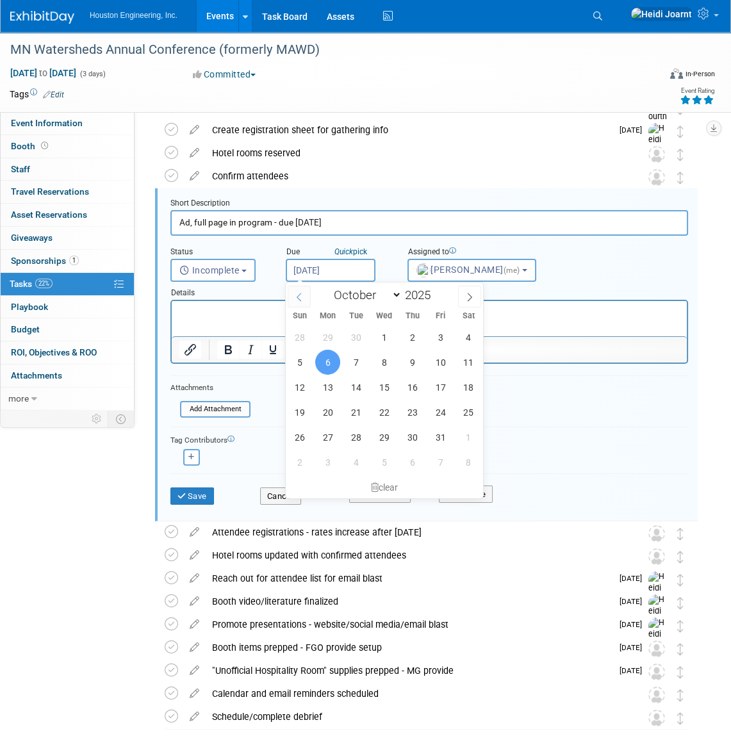
click at [295, 298] on icon at bounding box center [299, 297] width 9 height 9
select select "8"
click at [407, 416] on span "25" at bounding box center [412, 412] width 25 height 25
type input "Sep 25, 2025"
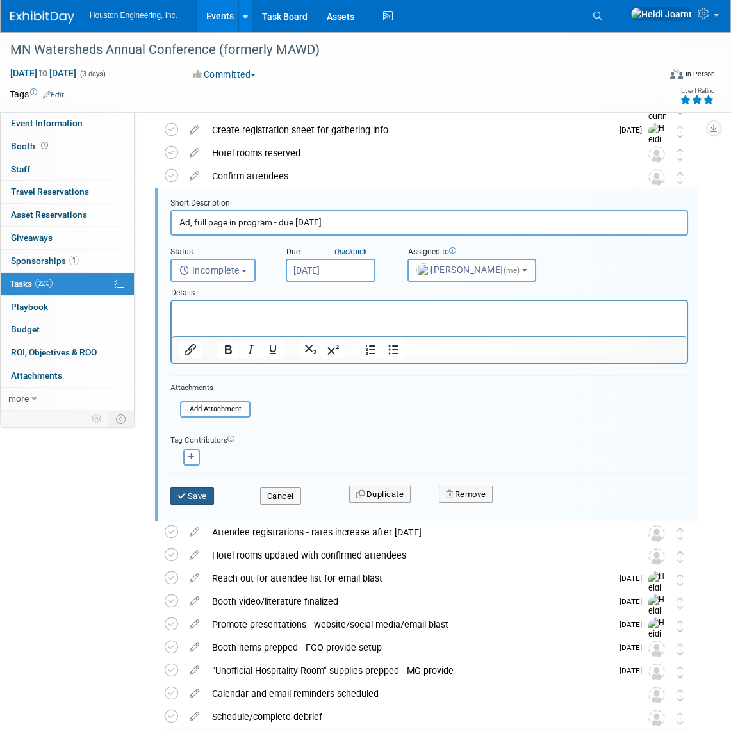
click at [198, 494] on button "Save" at bounding box center [192, 496] width 44 height 18
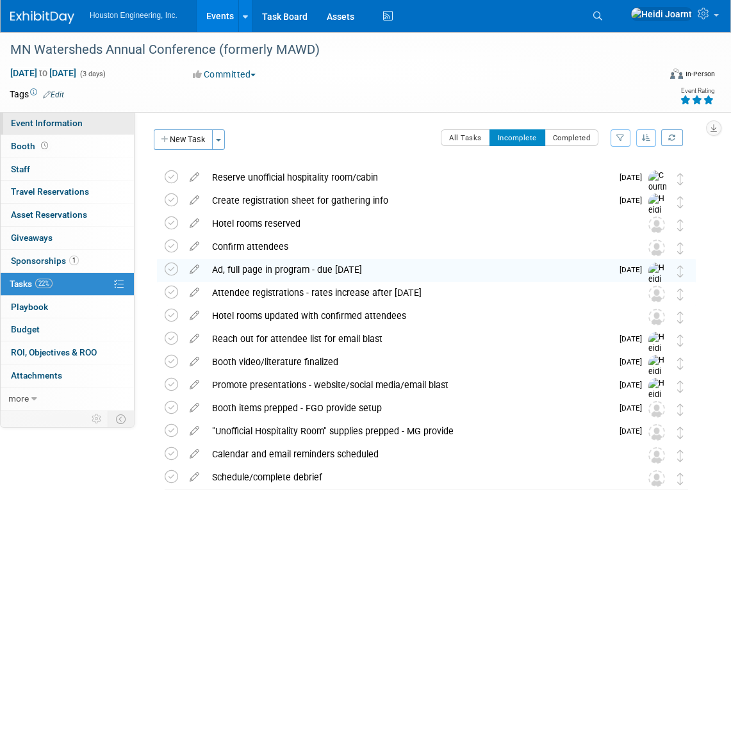
click at [102, 127] on link "Event Information" at bounding box center [67, 123] width 133 height 22
select select "2 - Post KO/Active Planning"
select select "Yes"
select select "Water Resources"
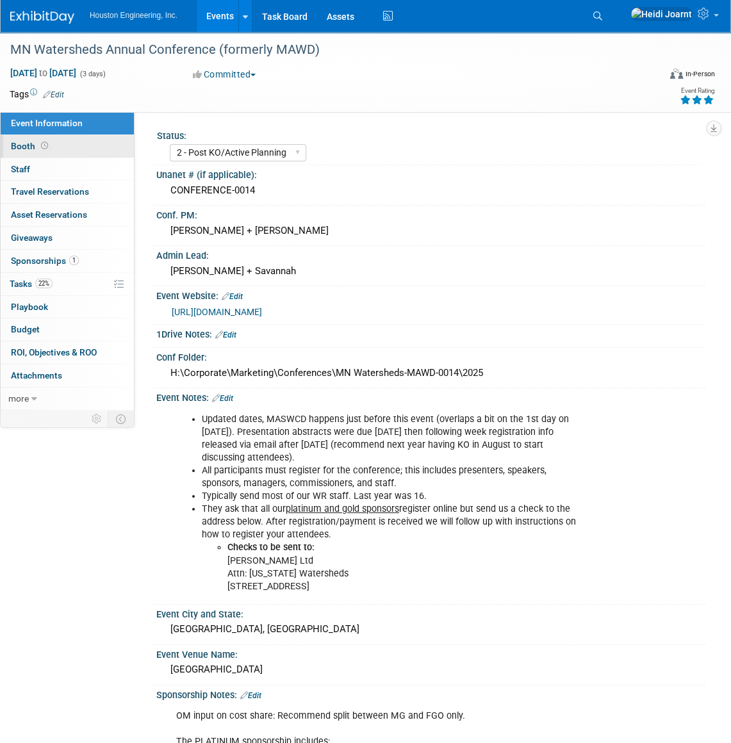
click at [59, 147] on link "Booth" at bounding box center [67, 146] width 133 height 22
select select "Yes"
select select "Fargo"
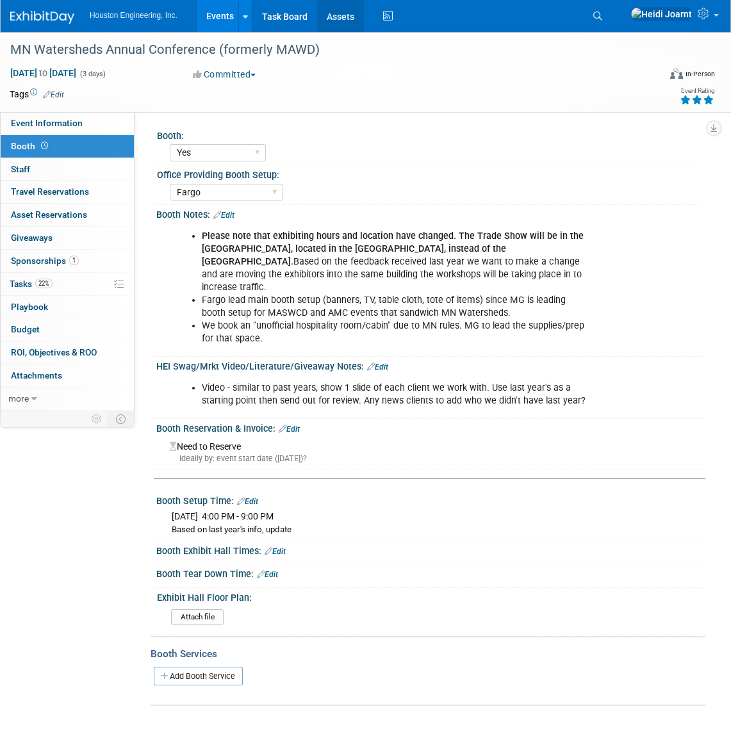
click at [334, 15] on link "Assets" at bounding box center [340, 16] width 47 height 32
click at [63, 216] on span "Asset Reservations 0" at bounding box center [49, 214] width 76 height 10
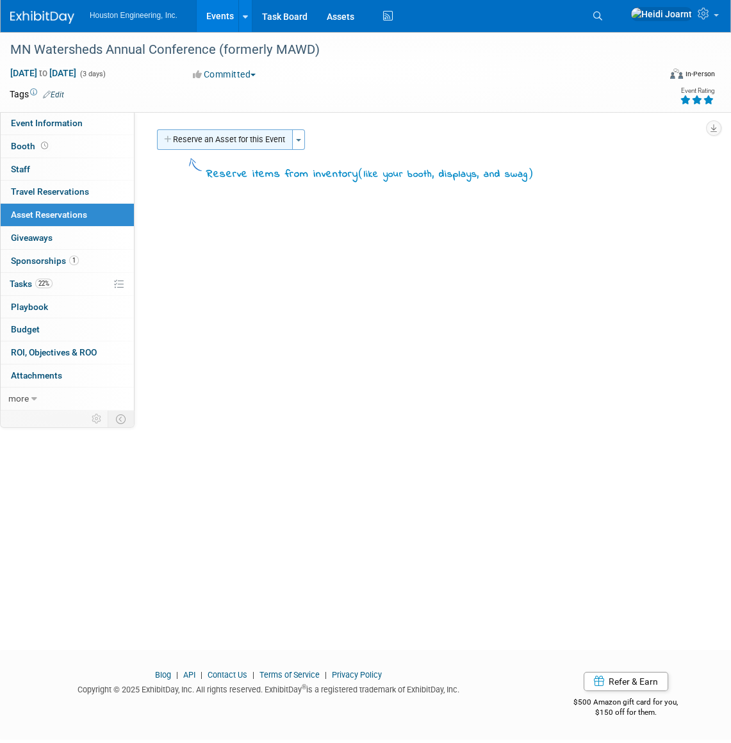
click at [212, 147] on button "Reserve an Asset for this Event" at bounding box center [225, 139] width 136 height 20
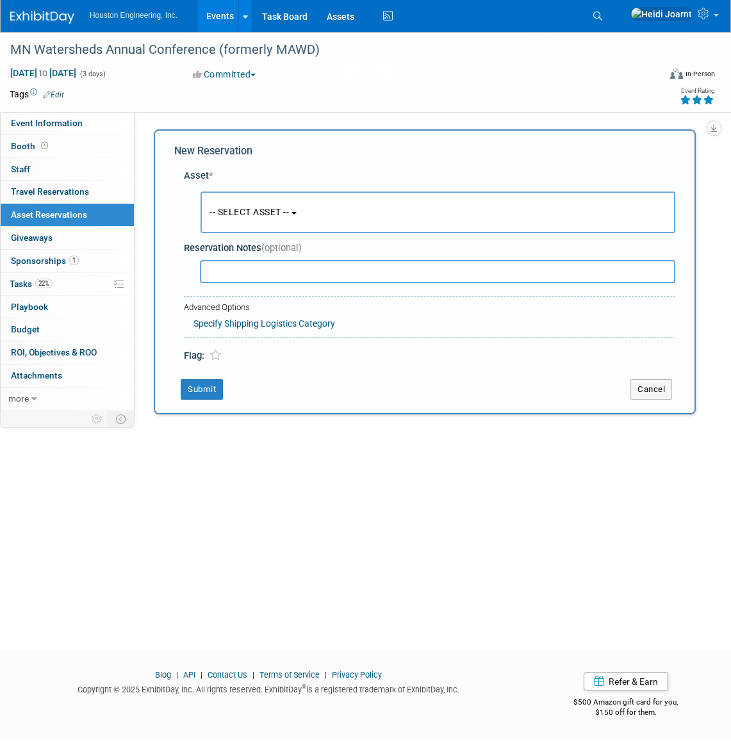
click at [243, 219] on button "-- SELECT ASSET --" at bounding box center [437, 212] width 474 height 42
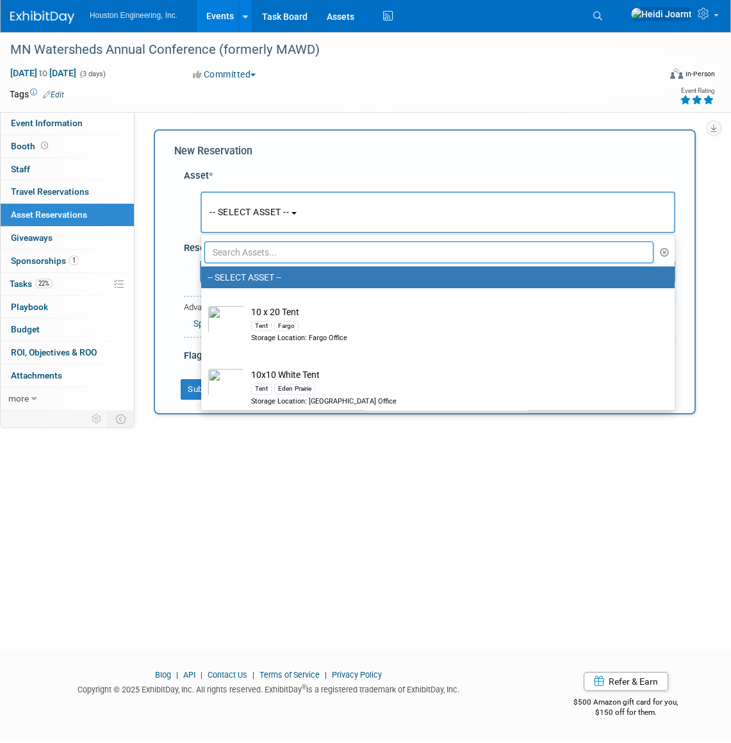
click at [286, 254] on input "text" at bounding box center [428, 252] width 449 height 22
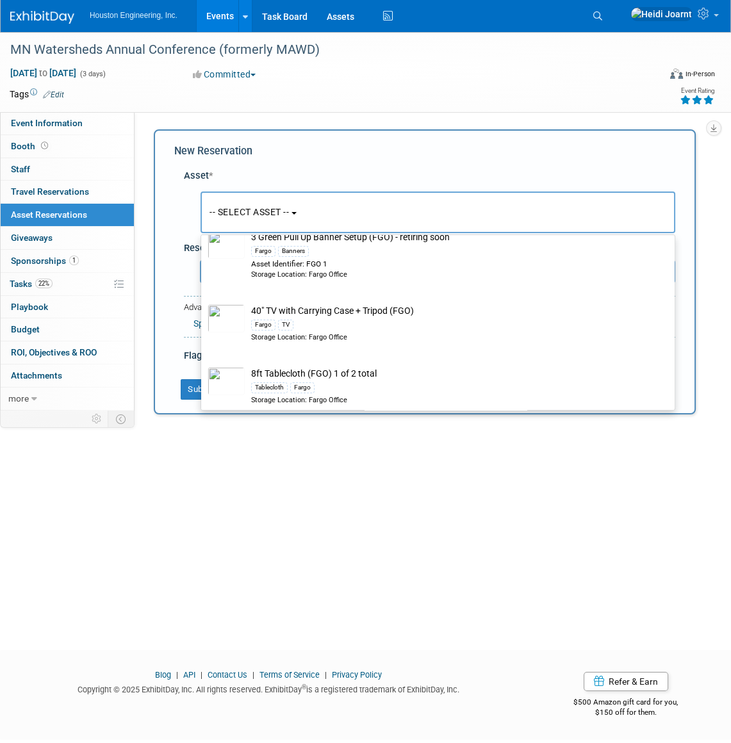
scroll to position [232, 0]
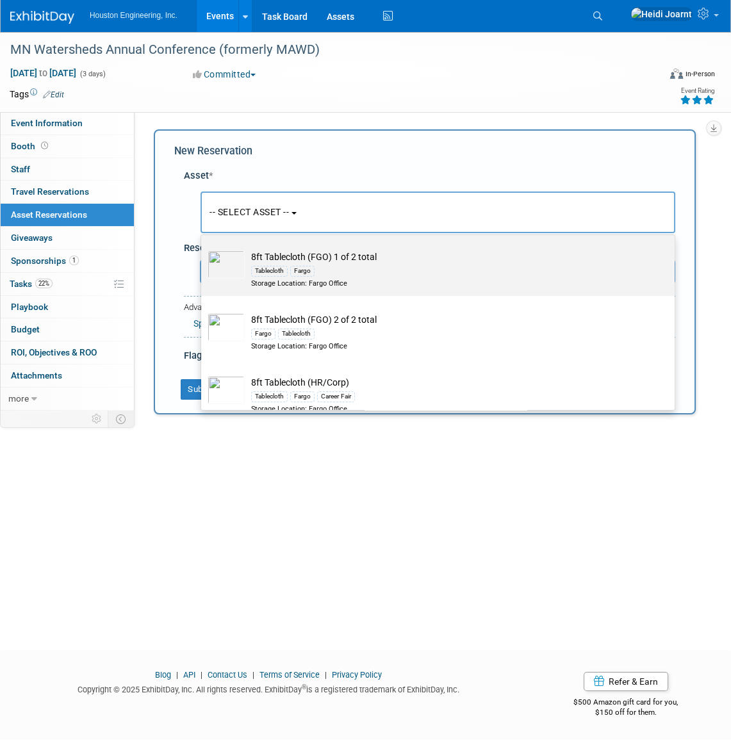
type input "fargo"
click at [302, 269] on div "Fargo" at bounding box center [302, 271] width 24 height 10
click at [203, 248] on input "8ft Tablecloth (FGO) 1 of 2 total Tablecloth Fargo Storage Location: Fargo Offi…" at bounding box center [199, 244] width 8 height 8
select select "10728641"
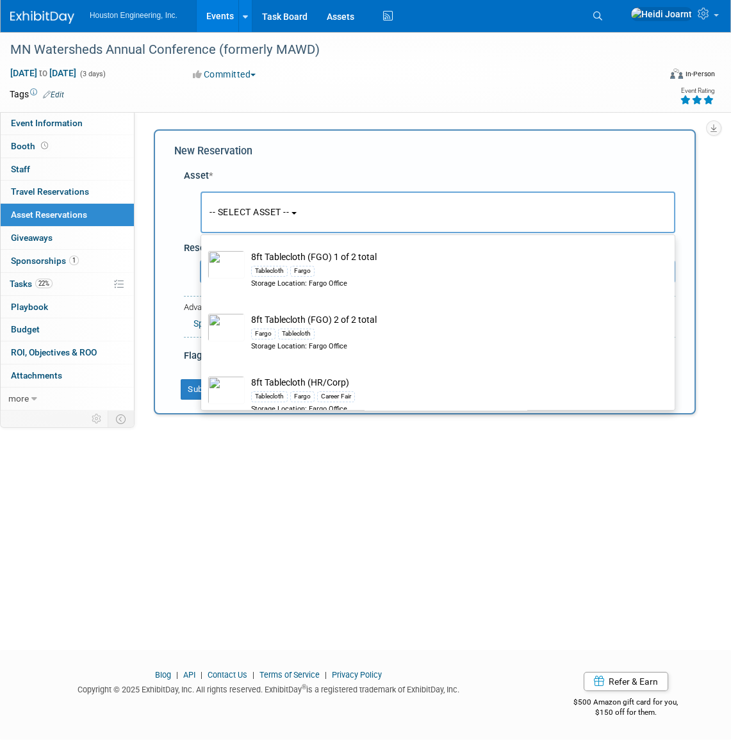
select select "11"
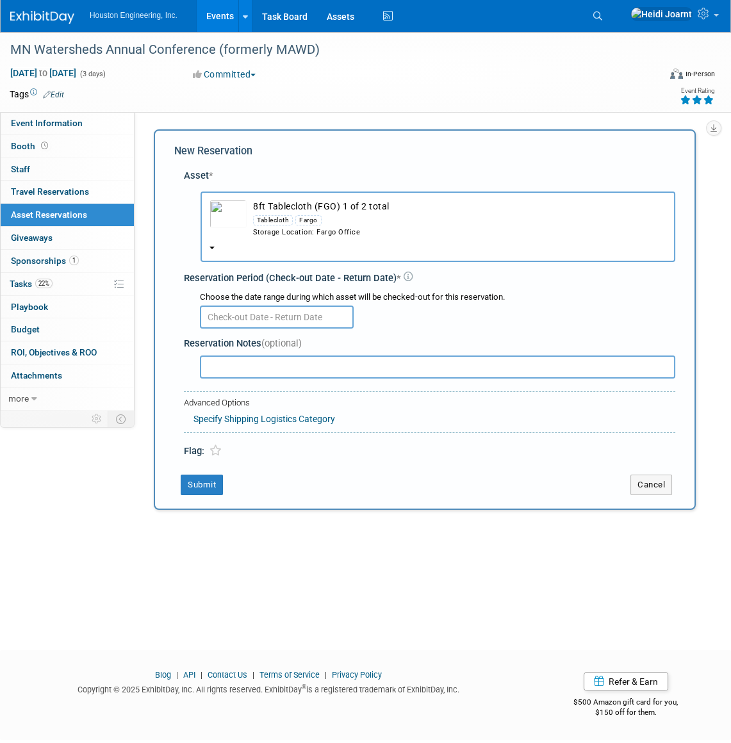
click at [263, 318] on input "text" at bounding box center [277, 316] width 154 height 23
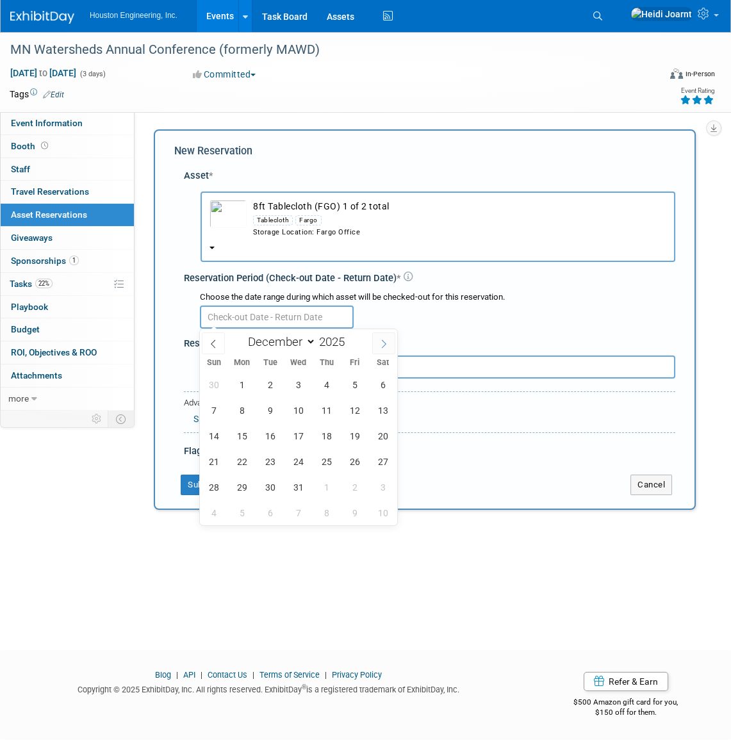
click at [378, 349] on span at bounding box center [383, 343] width 23 height 22
type input "2026"
click at [378, 349] on span at bounding box center [383, 343] width 23 height 22
click at [216, 346] on icon at bounding box center [213, 343] width 9 height 9
select select "0"
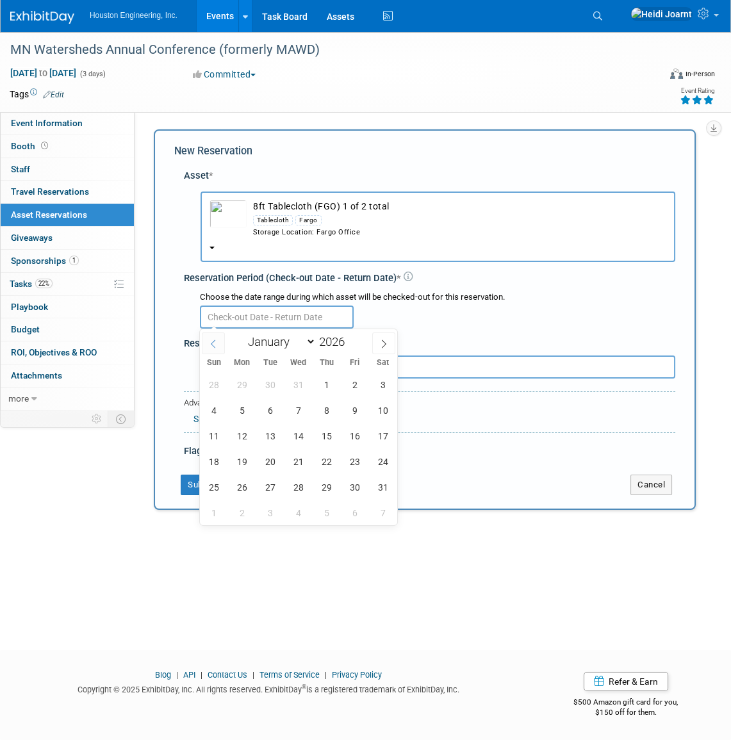
click at [216, 346] on icon at bounding box center [213, 343] width 9 height 9
type input "2025"
select select "11"
click at [271, 387] on span "2" at bounding box center [269, 384] width 25 height 25
click at [348, 384] on span "5" at bounding box center [354, 384] width 25 height 25
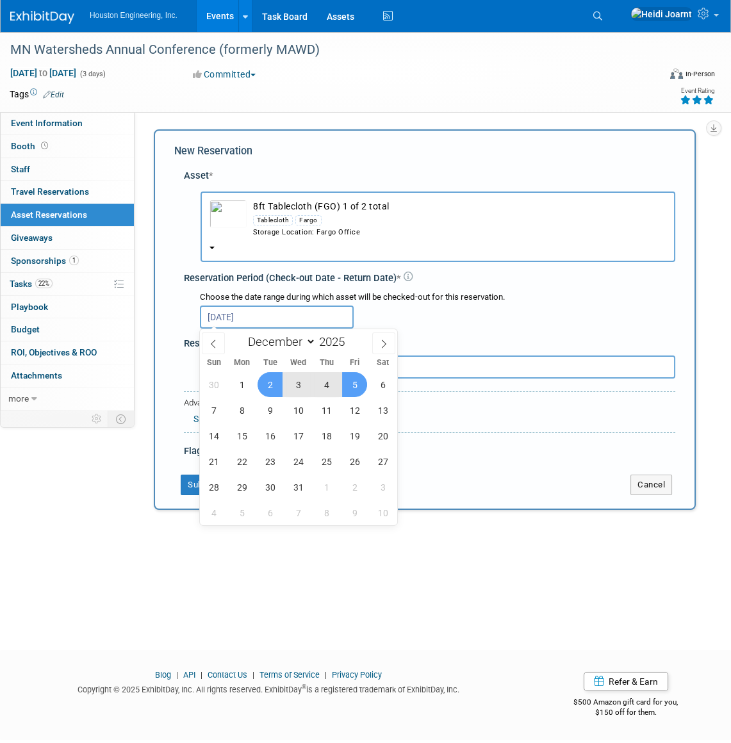
type input "Dec 2, 2025 to Dec 5, 2025"
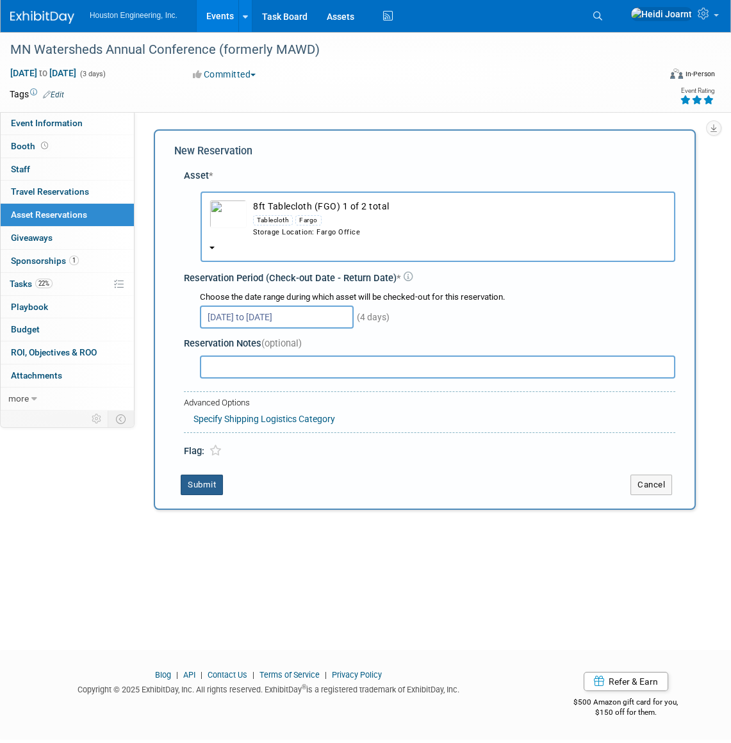
click at [199, 480] on button "Submit" at bounding box center [202, 484] width 42 height 20
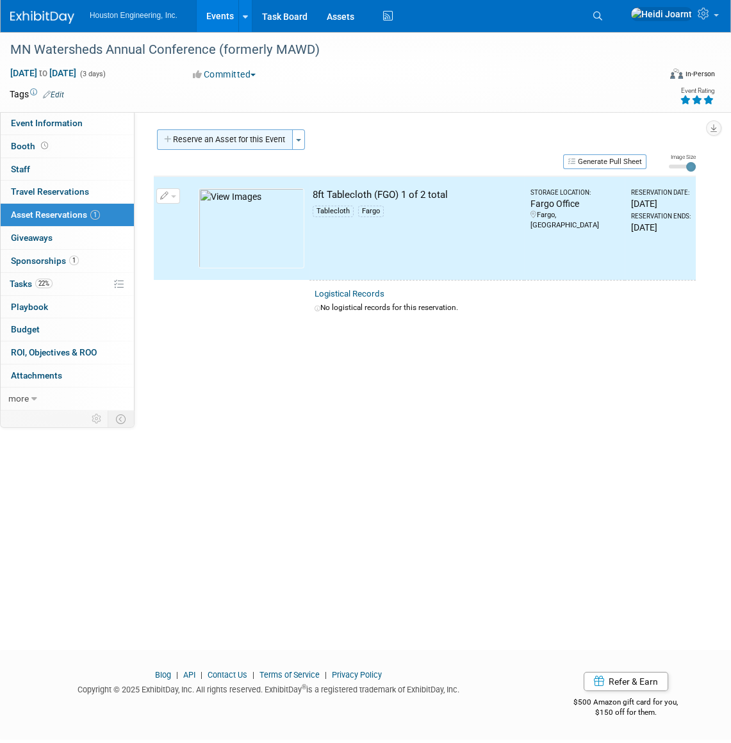
click at [200, 144] on button "Reserve an Asset for this Event" at bounding box center [225, 139] width 136 height 20
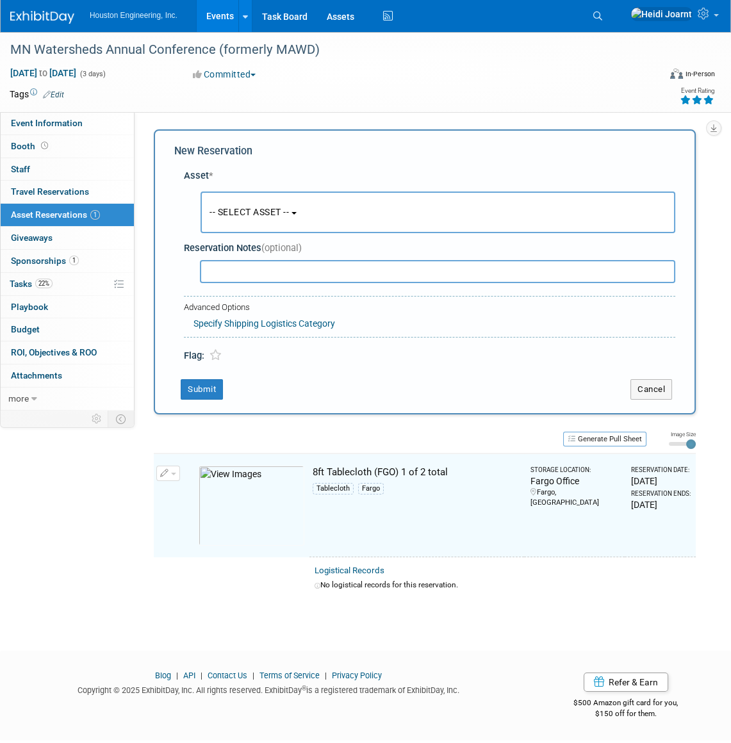
click at [247, 218] on button "-- SELECT ASSET --" at bounding box center [437, 212] width 474 height 42
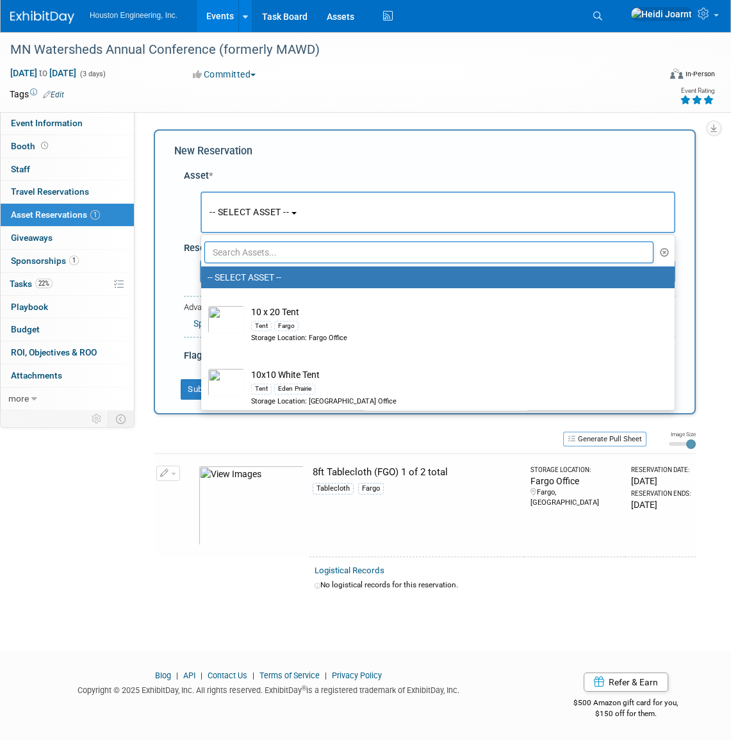
click at [256, 247] on input "text" at bounding box center [428, 252] width 449 height 22
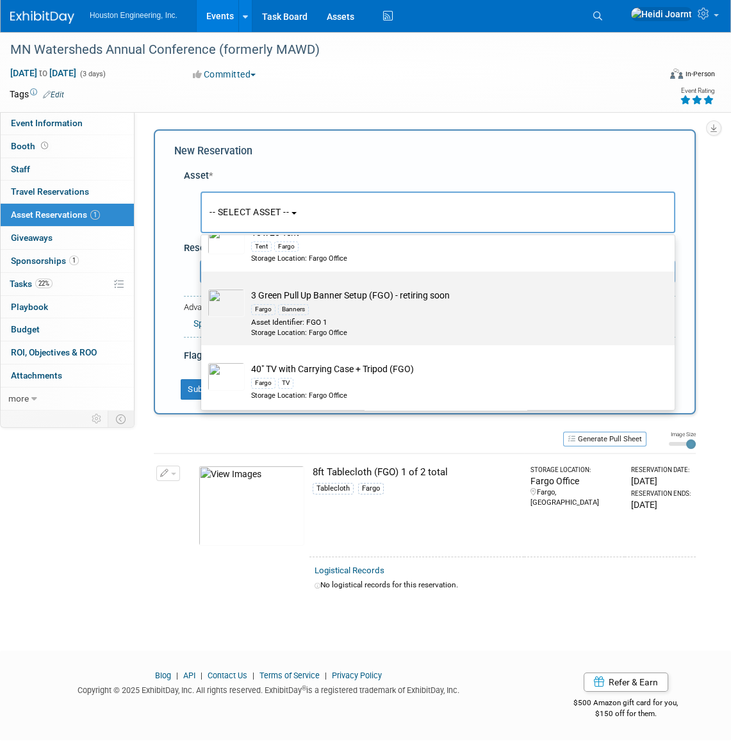
scroll to position [116, 0]
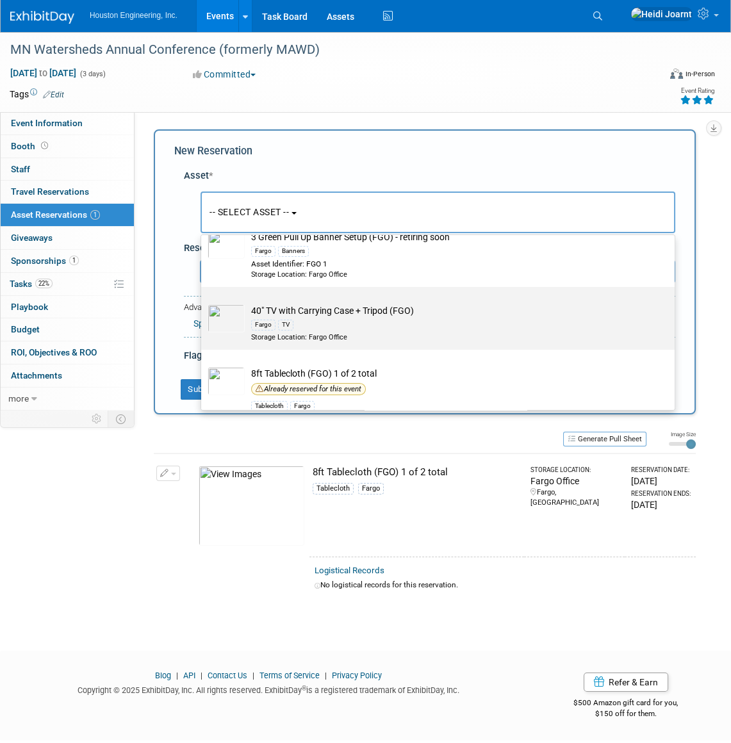
type input "fargo"
click at [316, 323] on div "Fargo TV" at bounding box center [450, 324] width 398 height 15
click at [203, 302] on input "40" TV with Carrying Case + Tripod (FGO) Fargo TV Storage Location: Fargo Office" at bounding box center [199, 298] width 8 height 8
select select "10726410"
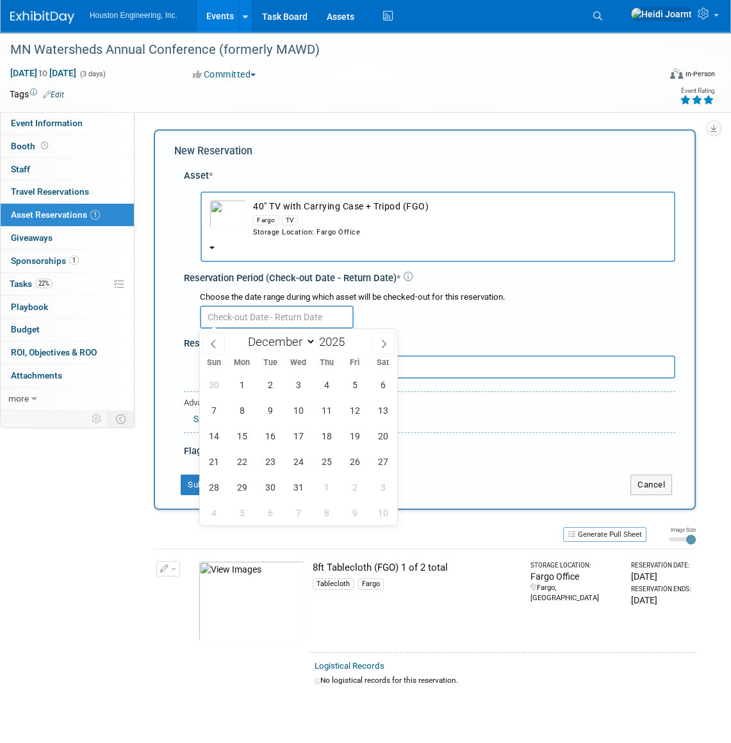
click at [252, 320] on input "text" at bounding box center [277, 316] width 154 height 23
click at [275, 382] on span "2" at bounding box center [269, 384] width 25 height 25
click at [362, 385] on span "5" at bounding box center [354, 384] width 25 height 25
type input "Dec 2, 2025 to Dec 5, 2025"
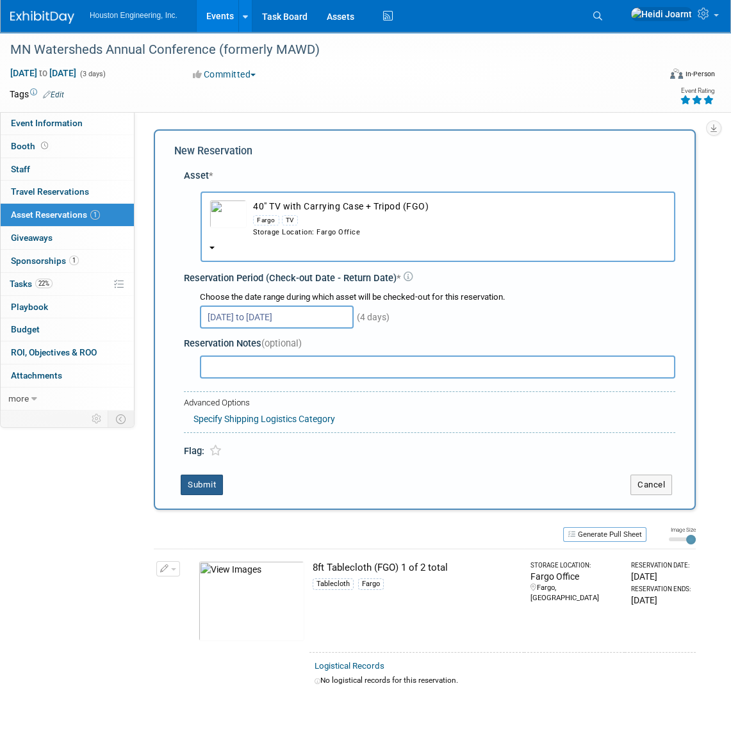
click at [199, 483] on button "Submit" at bounding box center [202, 484] width 42 height 20
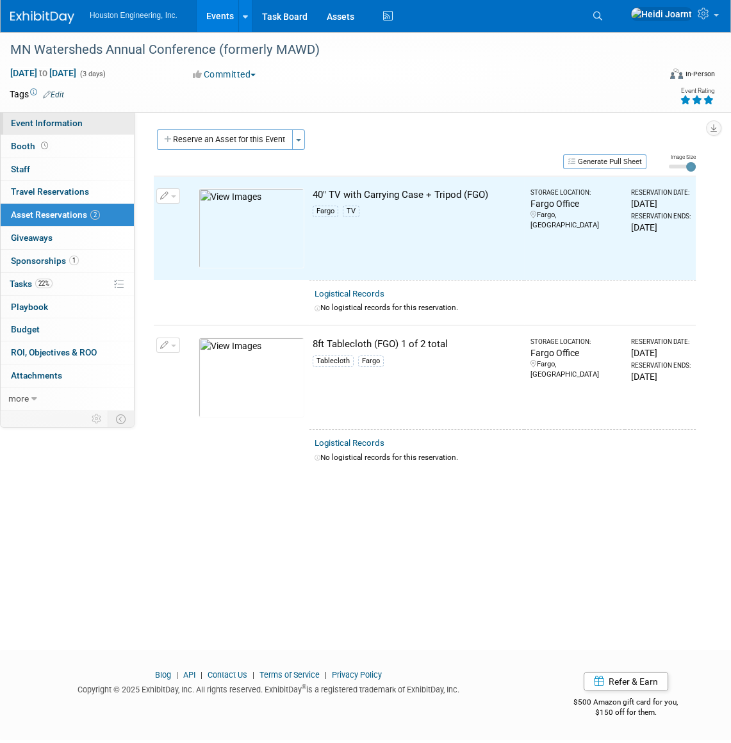
click at [74, 129] on link "Event Information" at bounding box center [67, 123] width 133 height 22
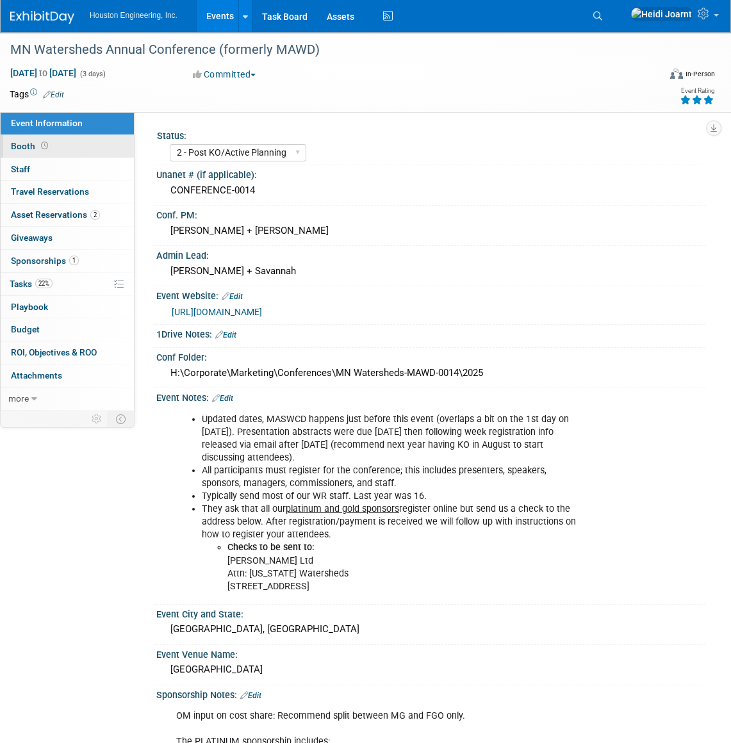
click at [73, 152] on link "Booth" at bounding box center [67, 146] width 133 height 22
select select "Yes"
select select "Fargo"
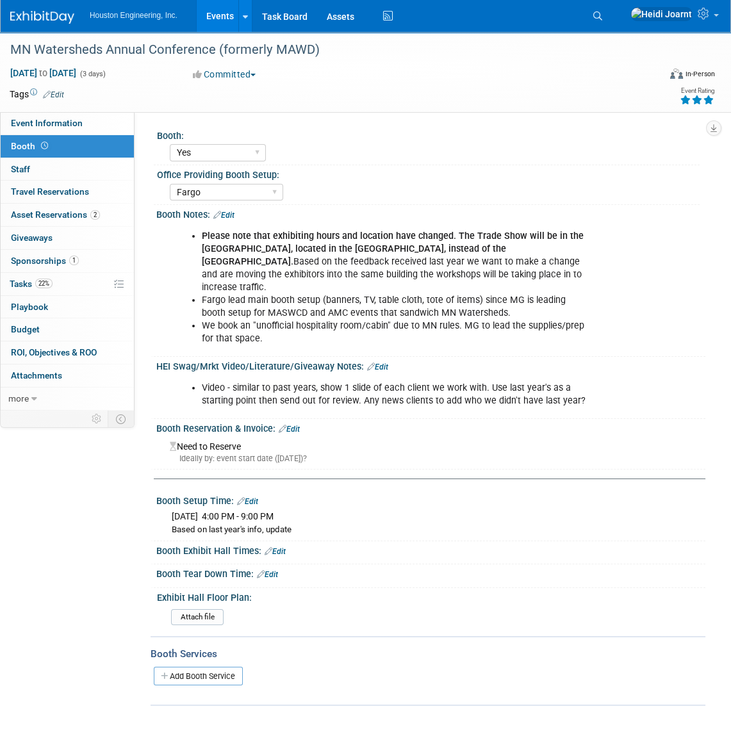
click at [232, 211] on link "Edit" at bounding box center [223, 215] width 21 height 9
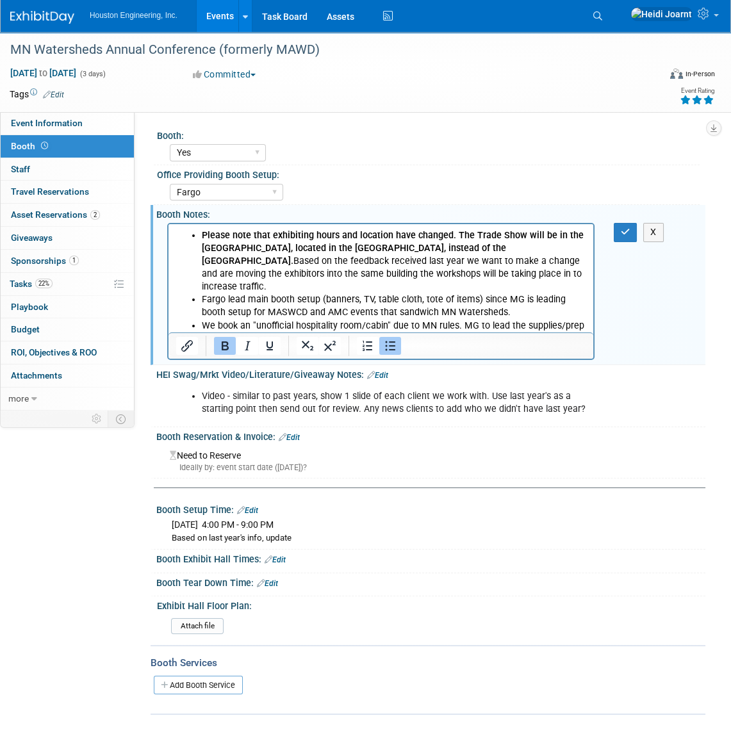
scroll to position [0, 0]
click at [498, 305] on li "Fargo lead main booth setup (banners, TV, table cloth, tote of items) since MG …" at bounding box center [394, 306] width 384 height 26
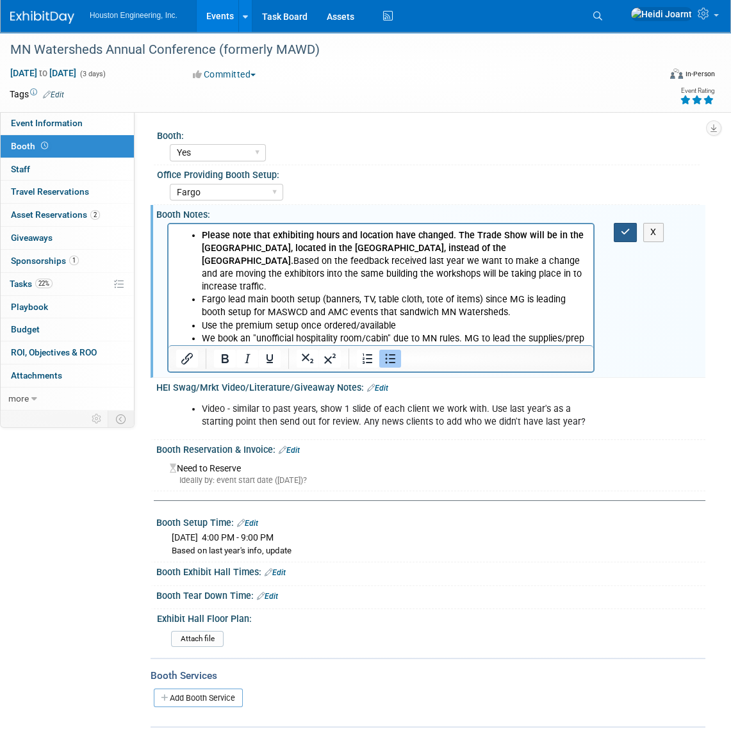
click at [623, 232] on icon "button" at bounding box center [625, 231] width 10 height 9
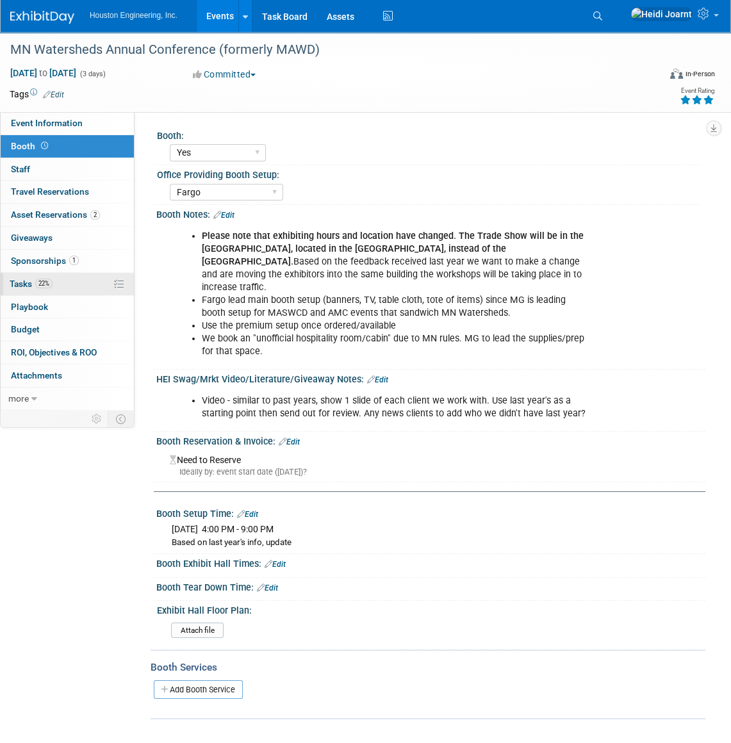
click at [51, 281] on span "22%" at bounding box center [43, 284] width 17 height 10
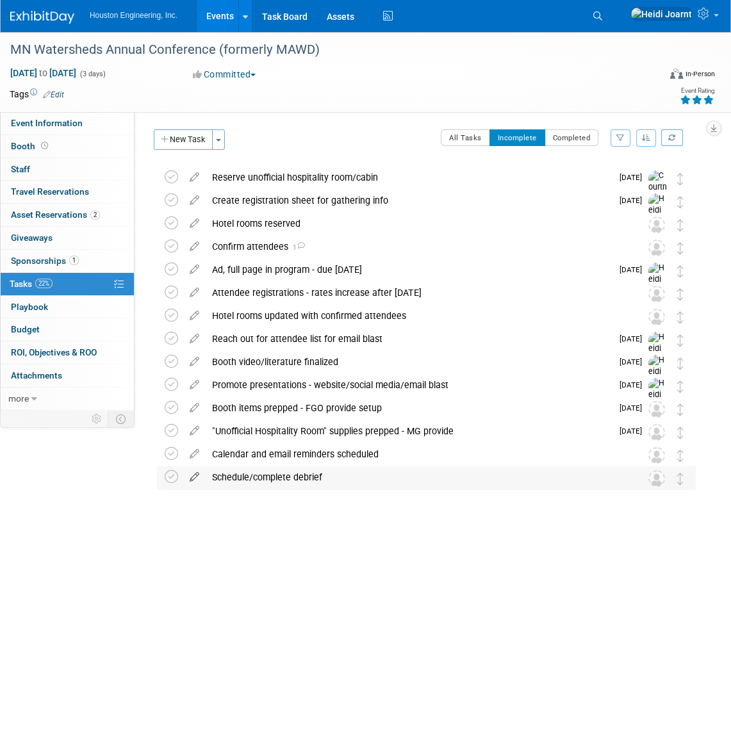
click at [194, 478] on icon at bounding box center [194, 474] width 22 height 16
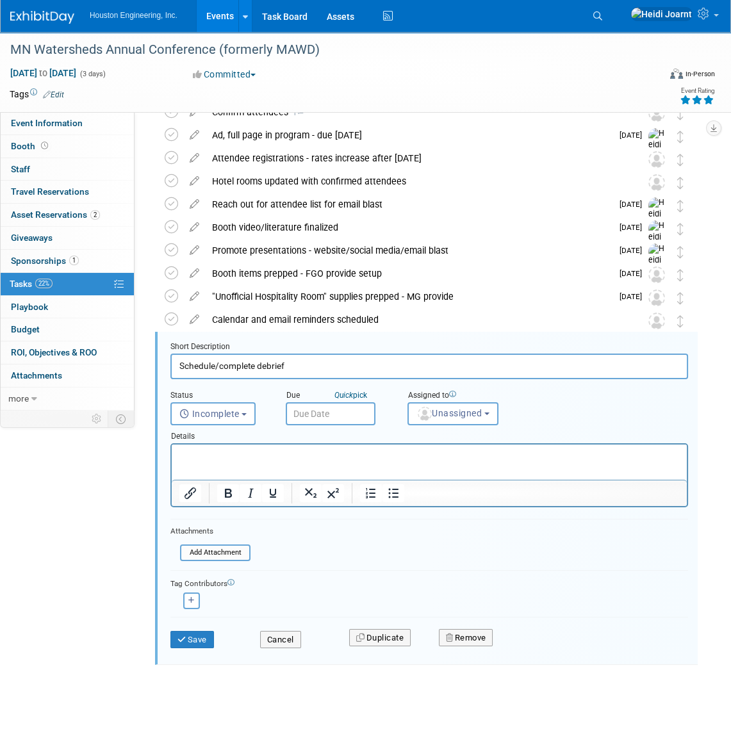
drag, startPoint x: 253, startPoint y: 361, endPoint x: 218, endPoint y: 363, distance: 35.3
click at [218, 363] on input "Schedule/complete debrief" at bounding box center [428, 365] width 517 height 25
type input "Schedule debrief mtg"
click at [433, 417] on button "Unassigned" at bounding box center [452, 413] width 91 height 23
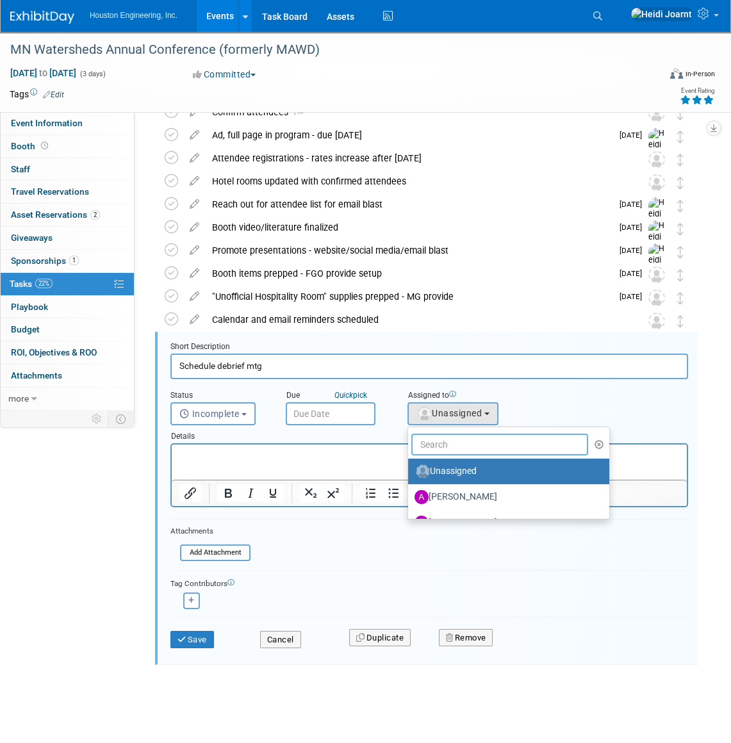
click at [442, 445] on input "text" at bounding box center [499, 444] width 177 height 22
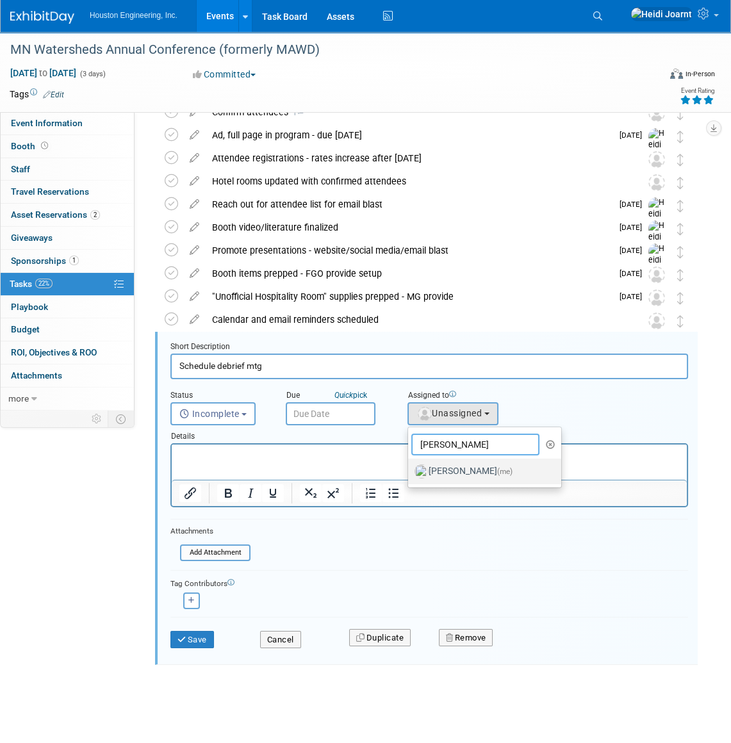
type input "heidi"
click at [471, 467] on label "Heidi Joarnt (me)" at bounding box center [481, 471] width 134 height 20
click at [410, 467] on input "Heidi Joarnt (me)" at bounding box center [405, 470] width 8 height 8
select select "6d2580fd-cc23-403a-9f47-834f17e7f51f"
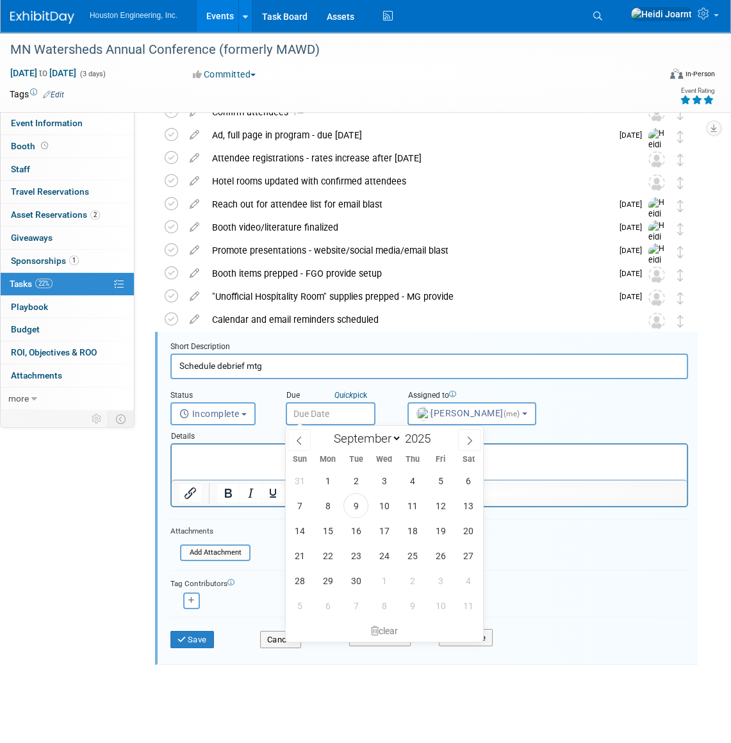
click at [348, 417] on input "text" at bounding box center [331, 413] width 90 height 23
click at [472, 442] on icon at bounding box center [469, 440] width 9 height 9
click at [302, 435] on span at bounding box center [299, 440] width 23 height 22
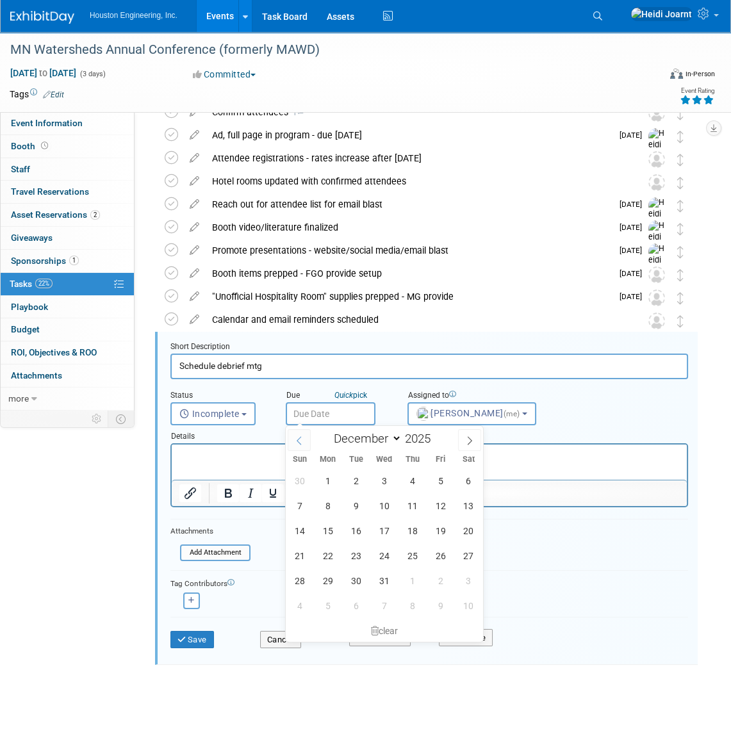
select select "10"
click at [438, 507] on span "7" at bounding box center [440, 505] width 25 height 25
type input "Nov 7, 2025"
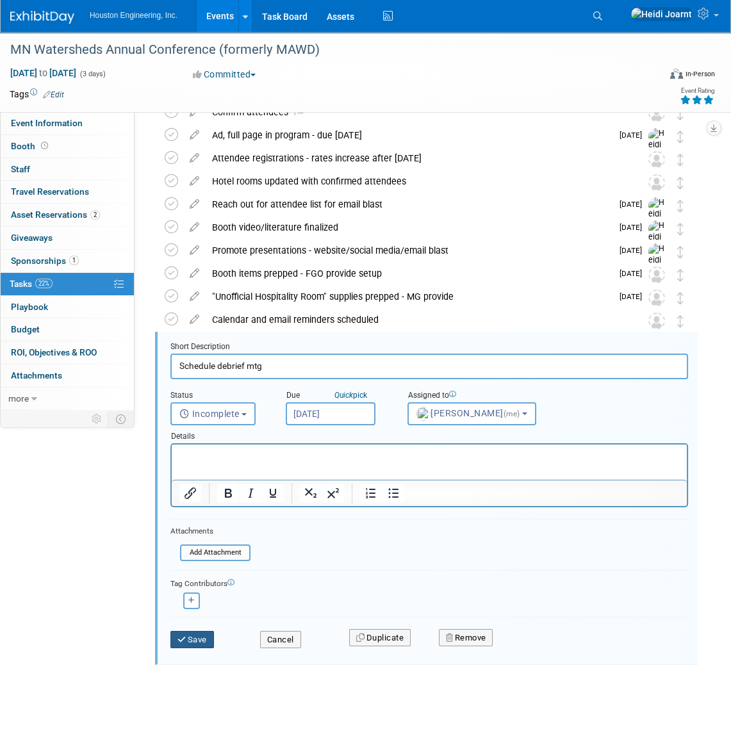
click at [192, 633] on button "Save" at bounding box center [192, 640] width 44 height 18
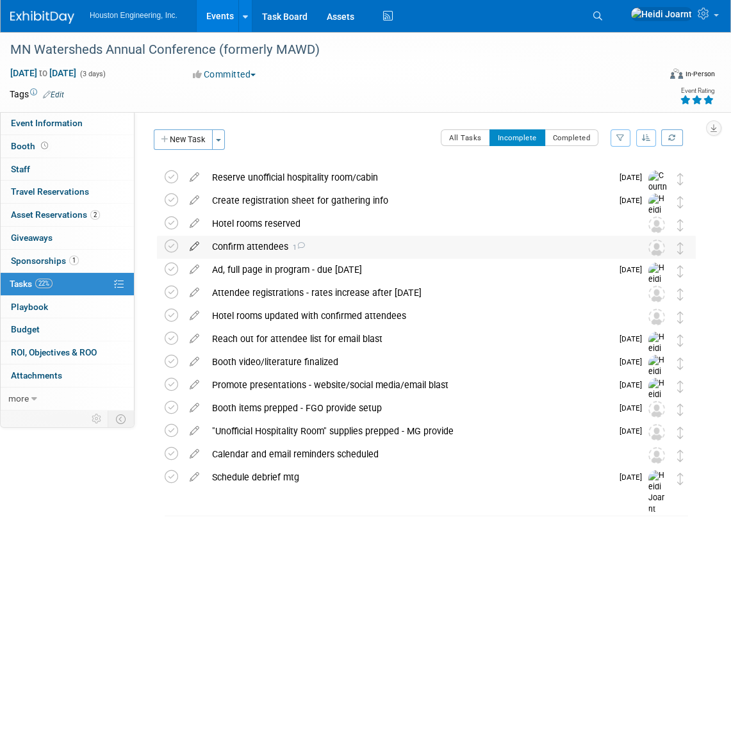
click at [197, 246] on icon at bounding box center [194, 244] width 22 height 16
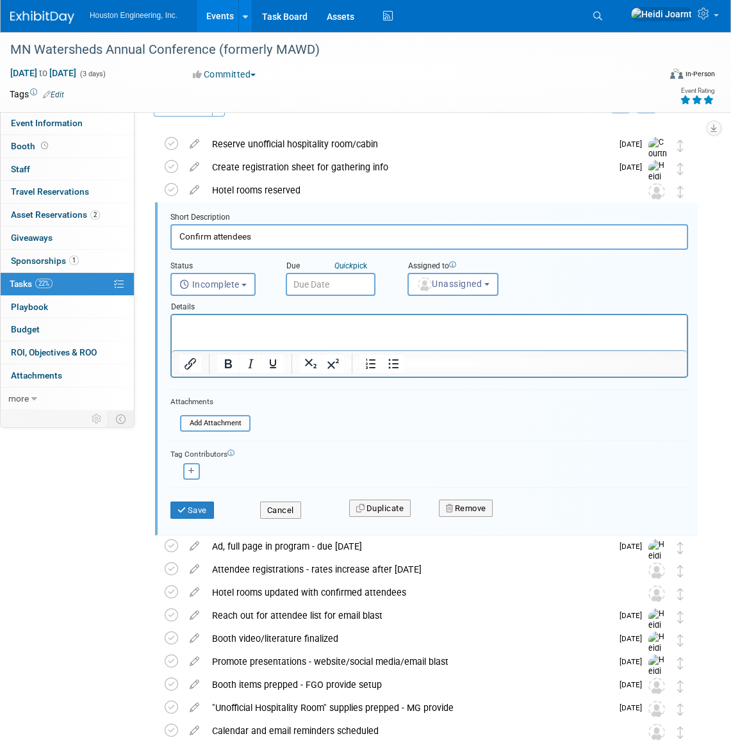
scroll to position [47, 0]
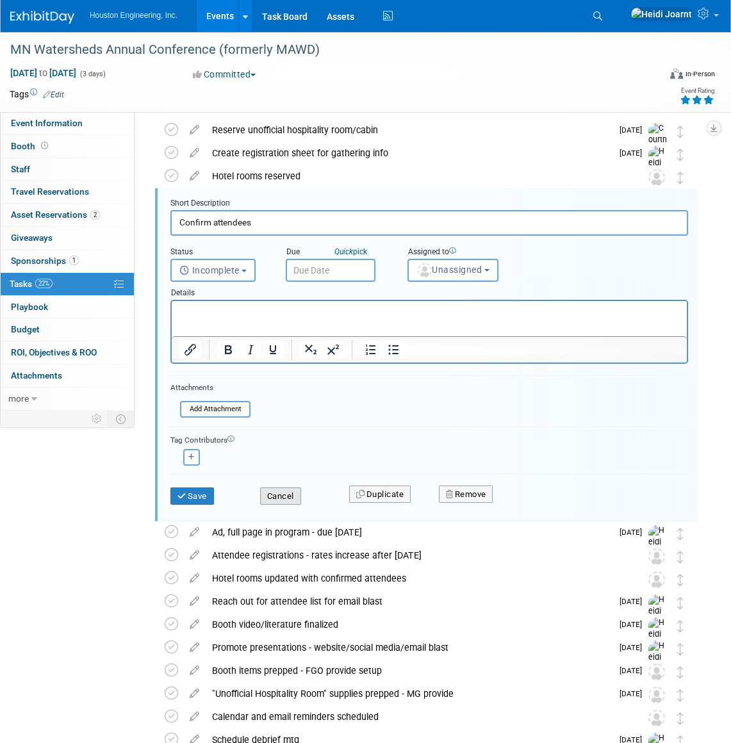
click at [281, 495] on button "Cancel" at bounding box center [280, 496] width 41 height 18
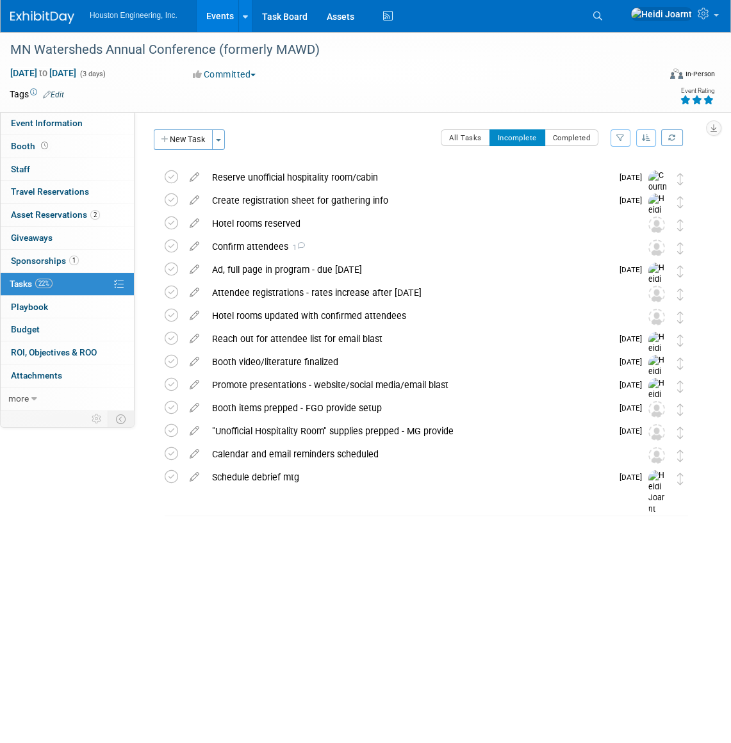
scroll to position [0, 0]
click at [341, 245] on div "Confirm attendees 1" at bounding box center [414, 247] width 417 height 22
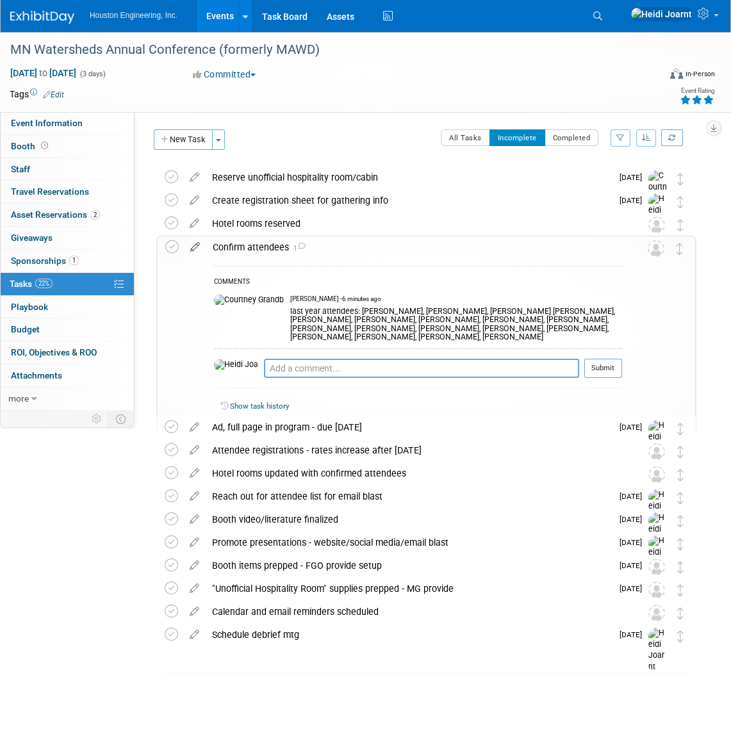
click at [198, 250] on icon at bounding box center [195, 244] width 22 height 16
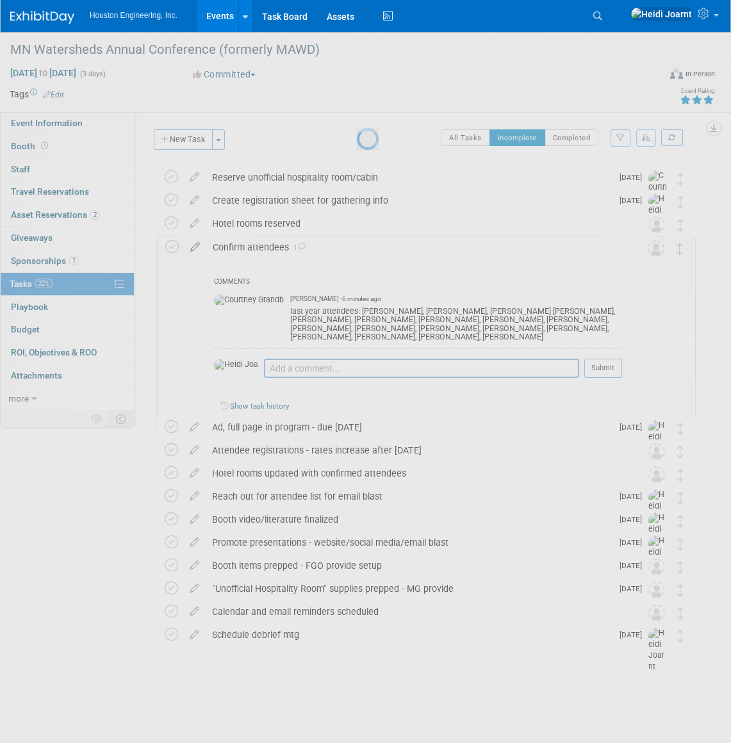
select select "bebc7a01-514c-4133-9056-10446589d2ac"
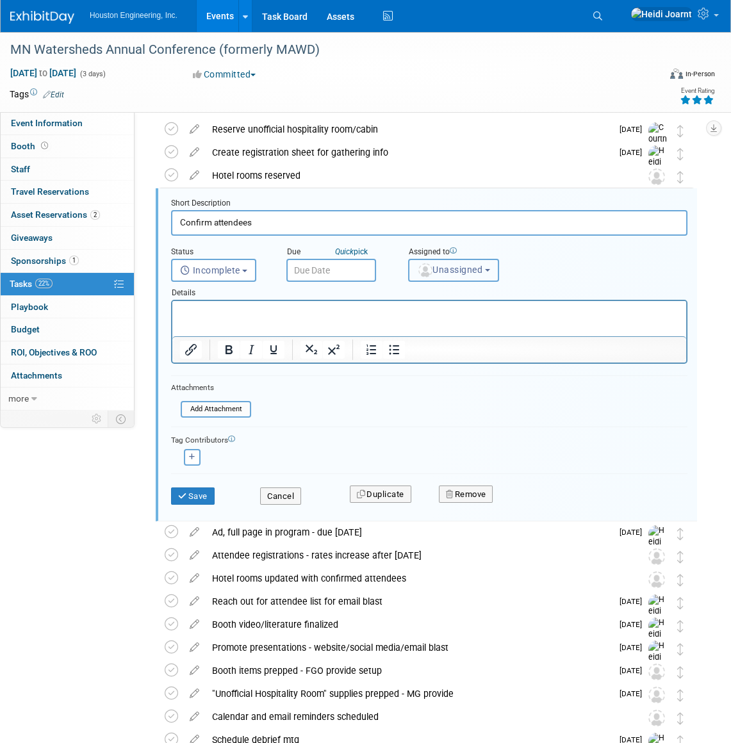
click at [471, 273] on span "Unassigned" at bounding box center [449, 269] width 65 height 10
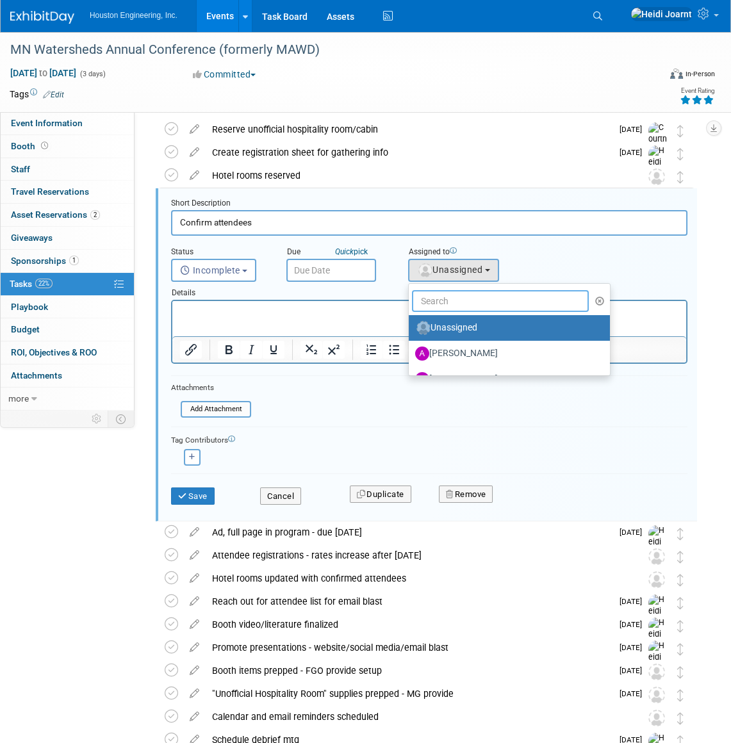
click at [469, 296] on input "text" at bounding box center [500, 301] width 177 height 22
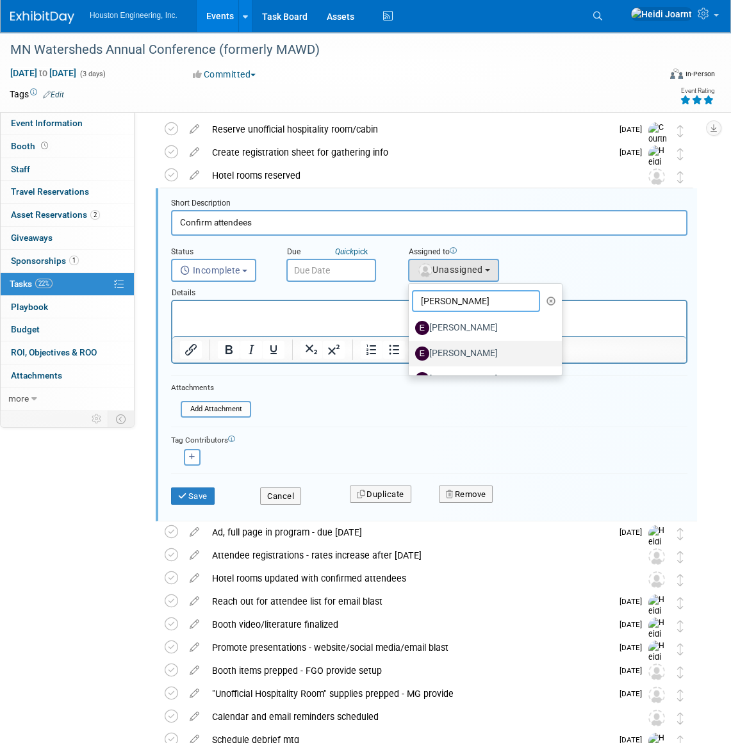
type input "erik"
click at [460, 355] on label "ERIK Jones" at bounding box center [482, 353] width 134 height 20
click at [410, 355] on input "ERIK Jones" at bounding box center [406, 352] width 8 height 8
select select "d3be03f9-a1e2-4d4f-b983-c04047f11f31"
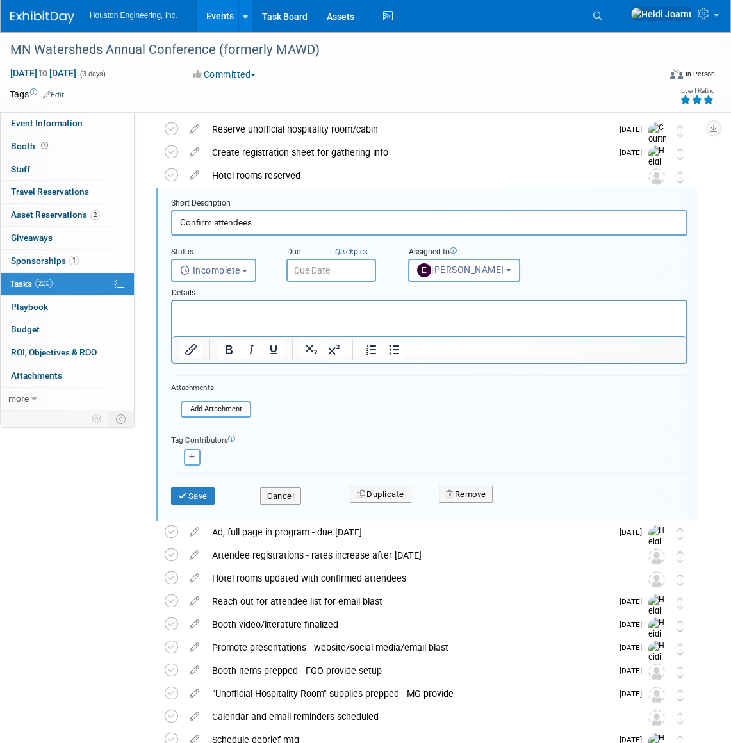
click at [192, 464] on div "<img src="https://www.exhibitday.com/Images/Unassigned-User-Icon.png" style="wi…" at bounding box center [192, 457] width 17 height 17
click at [193, 458] on icon "button" at bounding box center [192, 456] width 6 height 7
select select
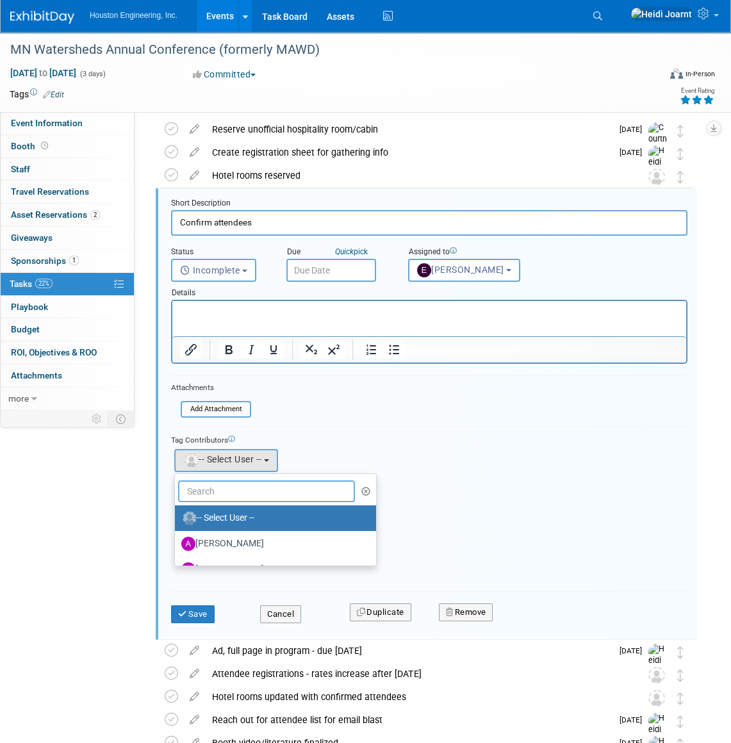
click at [239, 483] on input "text" at bounding box center [266, 491] width 177 height 22
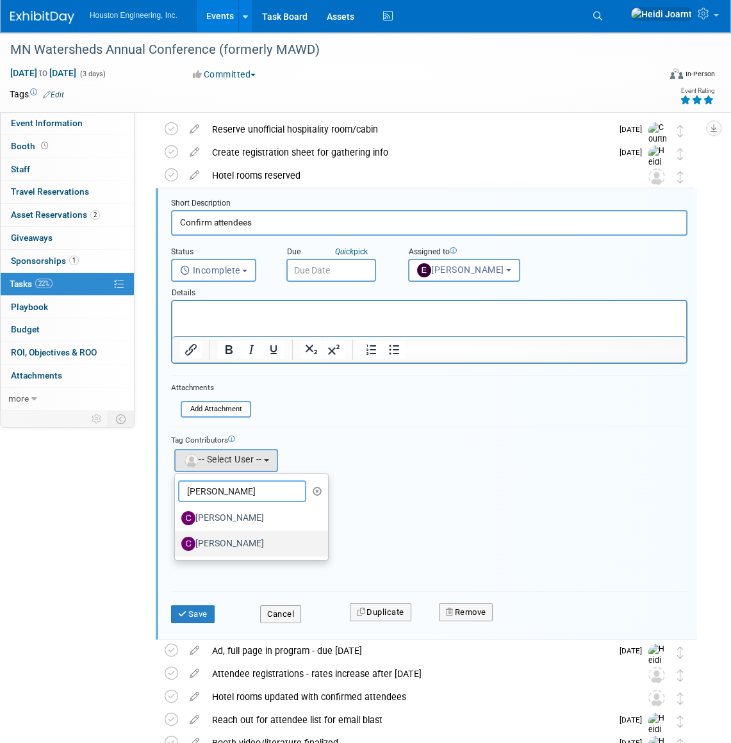
type input "chris"
click at [241, 541] on label "Chris Otterness" at bounding box center [248, 543] width 134 height 20
click at [177, 541] on input "Chris Otterness" at bounding box center [172, 542] width 8 height 8
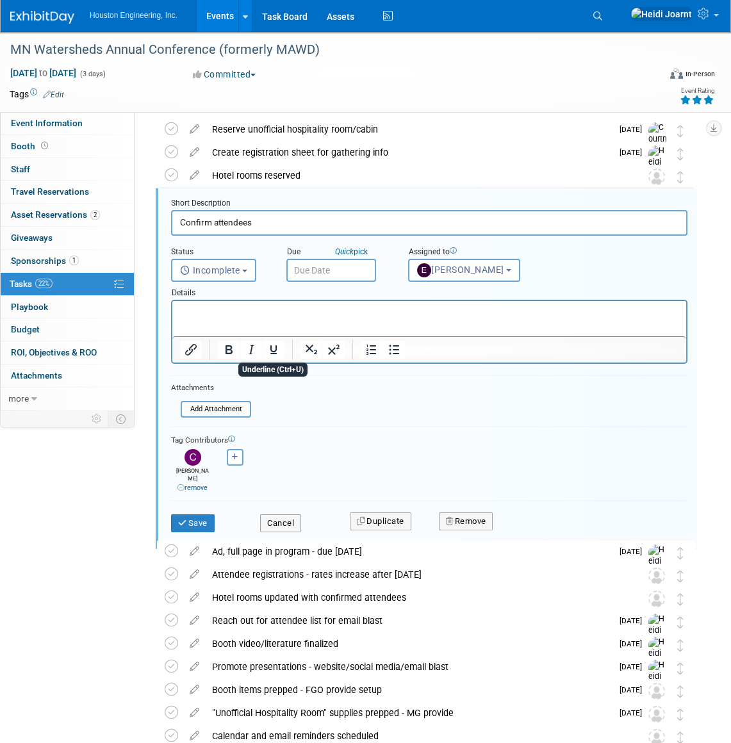
click at [317, 263] on input "text" at bounding box center [331, 270] width 90 height 23
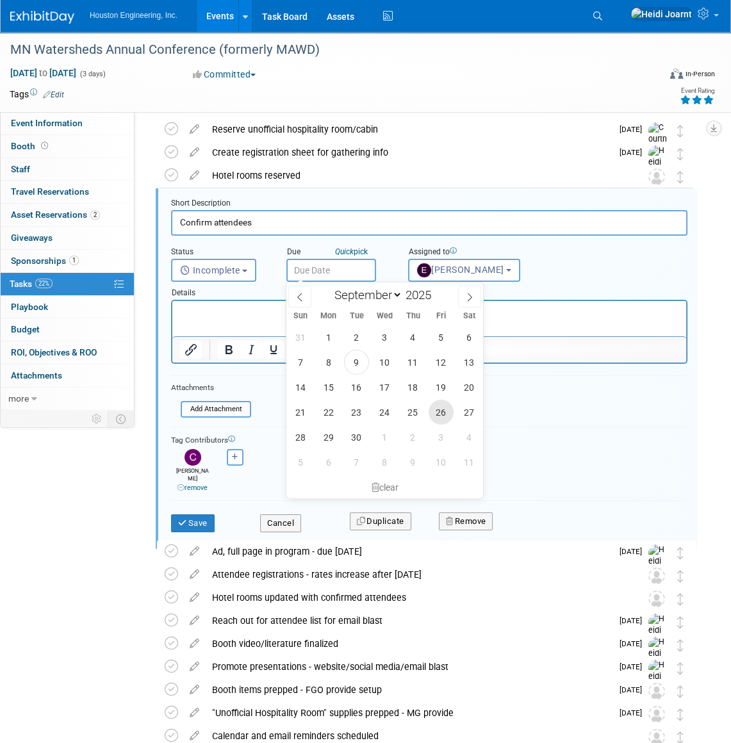
click at [444, 410] on span "26" at bounding box center [440, 412] width 25 height 25
type input "Sep 26, 2025"
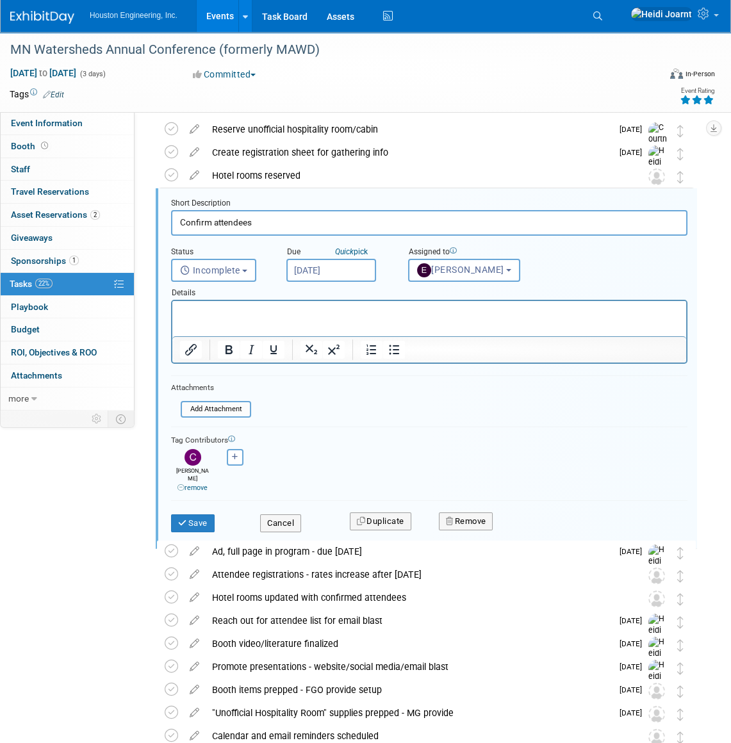
click at [234, 315] on p "Rich Text Area. Press ALT-0 for help." at bounding box center [429, 312] width 499 height 12
click at [202, 514] on button "Save" at bounding box center [193, 523] width 44 height 18
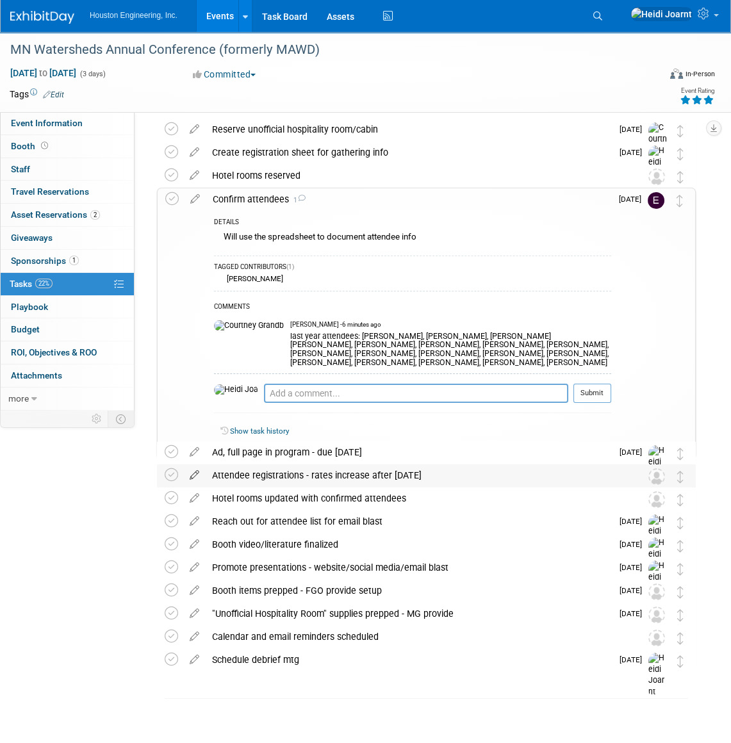
click at [195, 474] on icon at bounding box center [194, 472] width 22 height 16
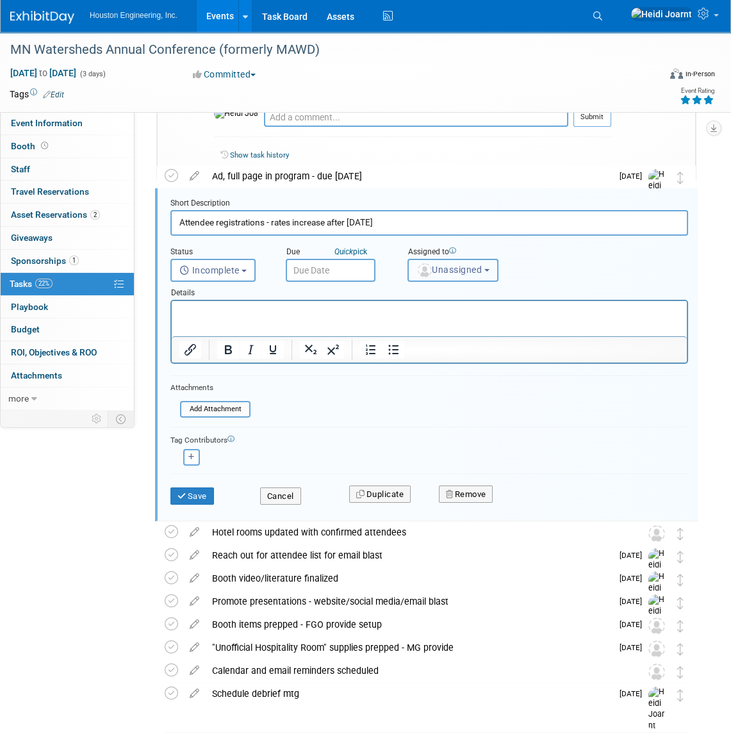
click at [464, 271] on span "Unassigned" at bounding box center [448, 269] width 65 height 10
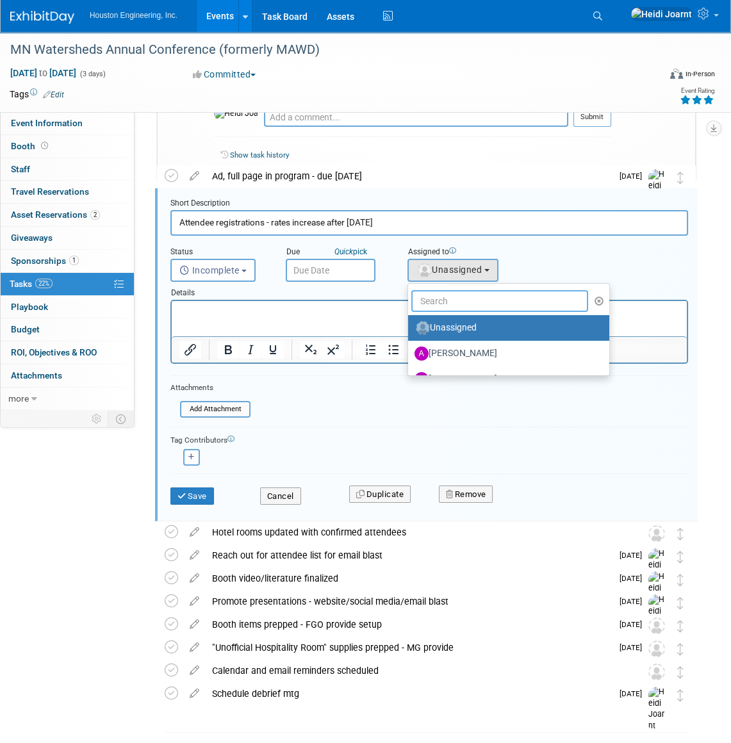
click at [466, 300] on input "text" at bounding box center [499, 301] width 177 height 22
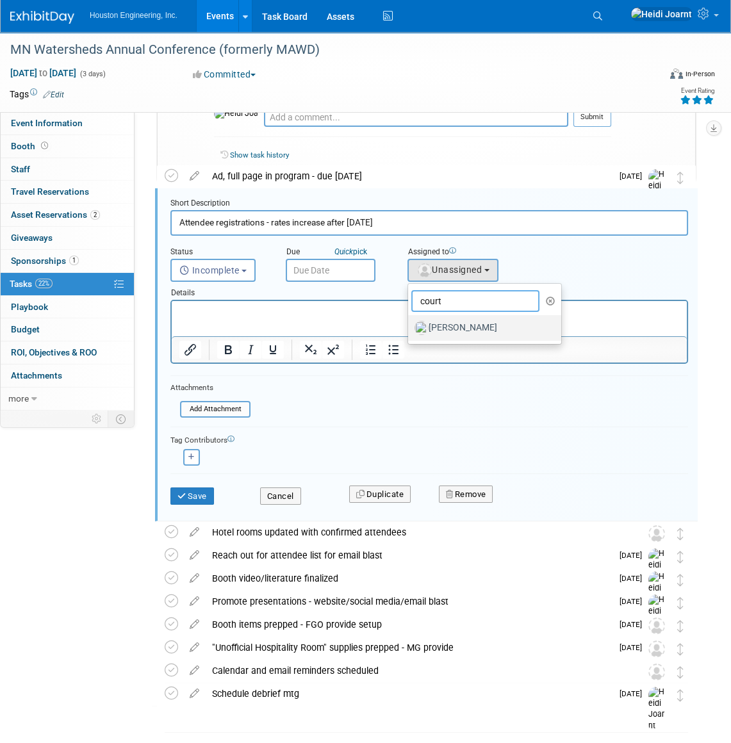
type input "court"
click at [487, 336] on label "Courtney Grandbois" at bounding box center [481, 328] width 134 height 20
click at [410, 330] on input "Courtney Grandbois" at bounding box center [405, 326] width 8 height 8
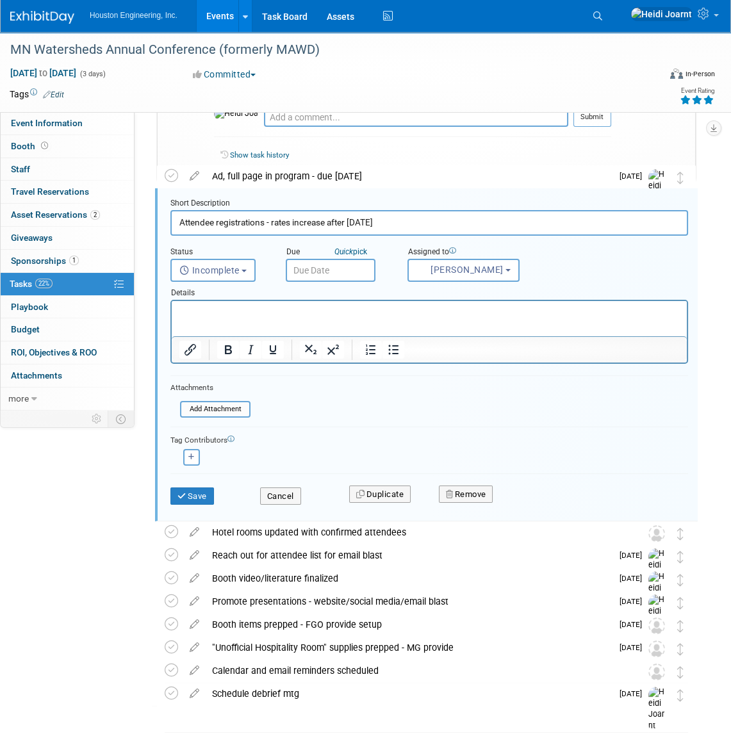
select select "60f40a7f-77ae-4a37-bf03-cdfd13c17c6d"
click at [335, 268] on input "text" at bounding box center [331, 270] width 90 height 23
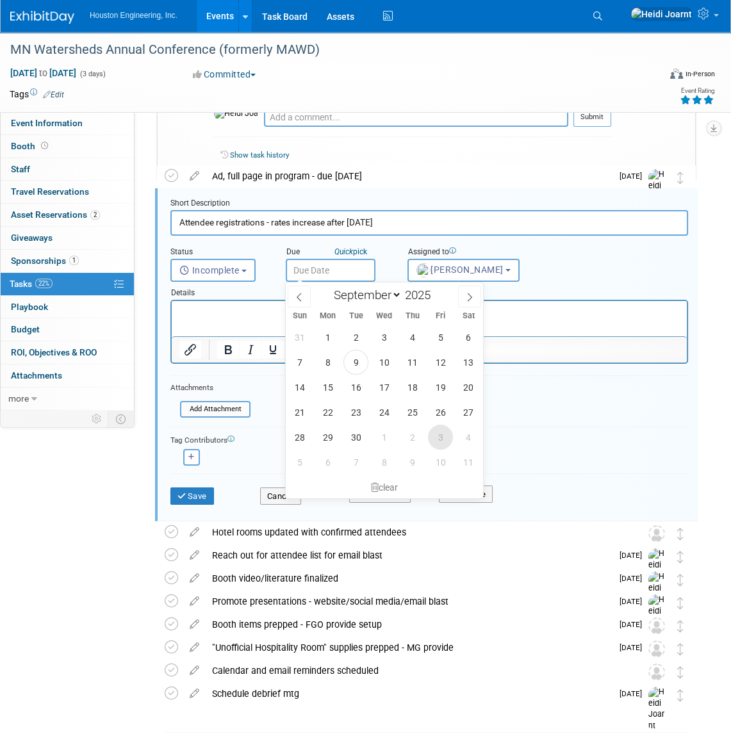
click at [438, 434] on span "3" at bounding box center [440, 437] width 25 height 25
type input "Oct 3, 2025"
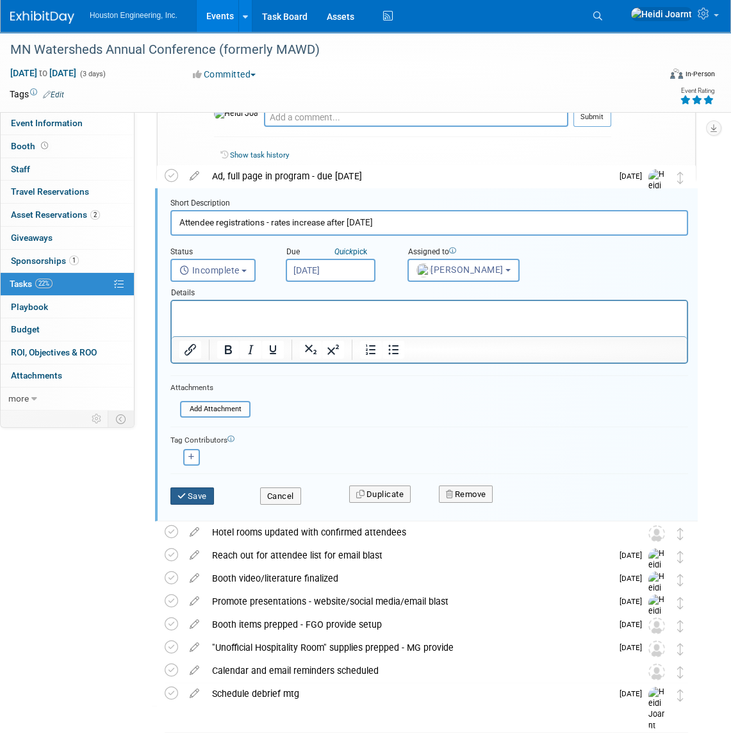
click at [200, 494] on button "Save" at bounding box center [192, 496] width 44 height 18
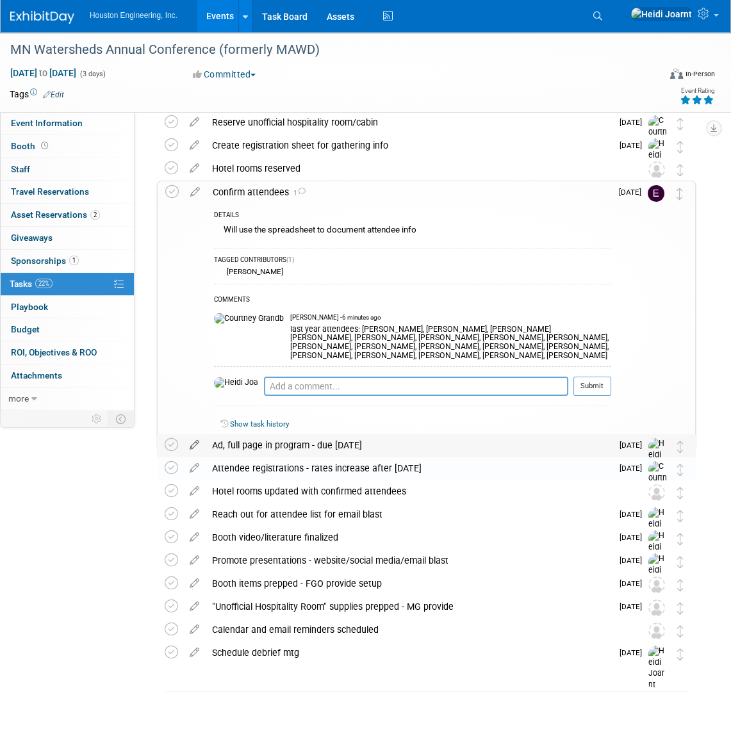
scroll to position [54, 0]
click at [411, 444] on icon at bounding box center [412, 448] width 5 height 8
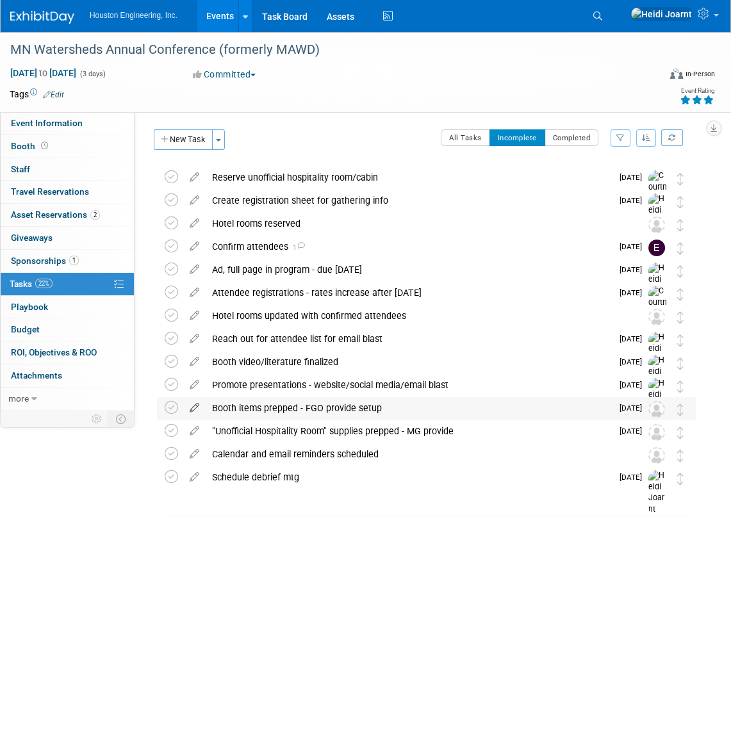
click at [191, 405] on icon at bounding box center [194, 405] width 22 height 16
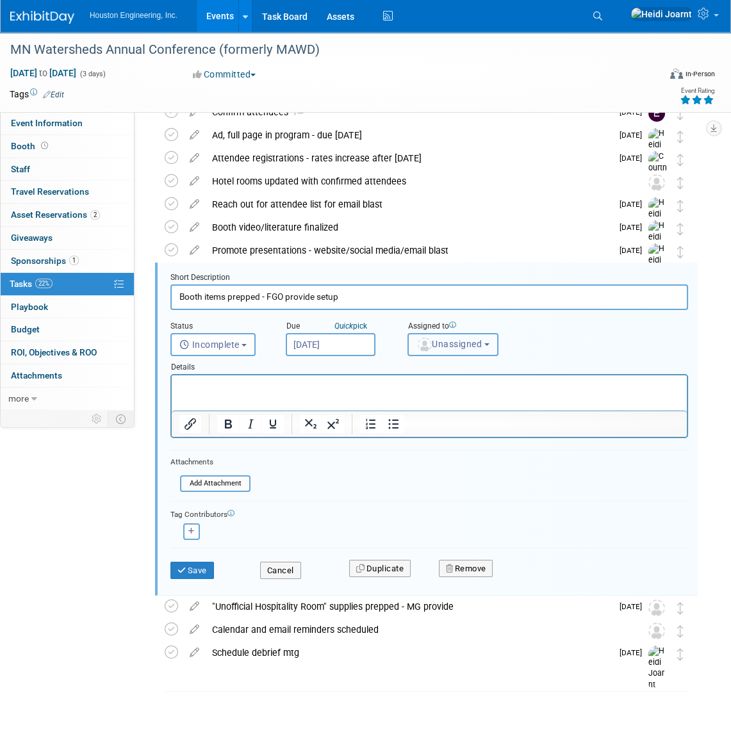
click at [458, 343] on span "Unassigned" at bounding box center [448, 344] width 65 height 10
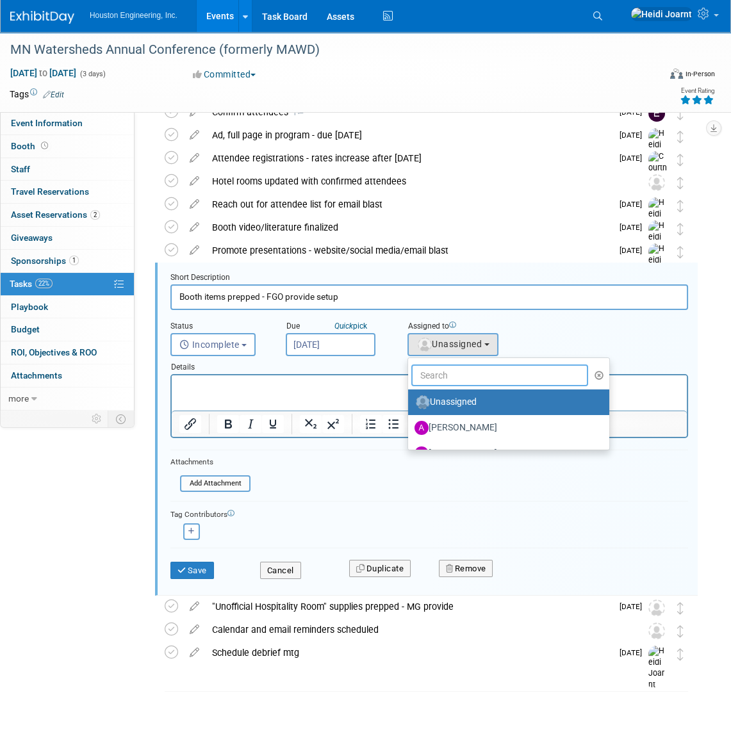
click at [456, 375] on input "text" at bounding box center [499, 375] width 177 height 22
type input "sava"
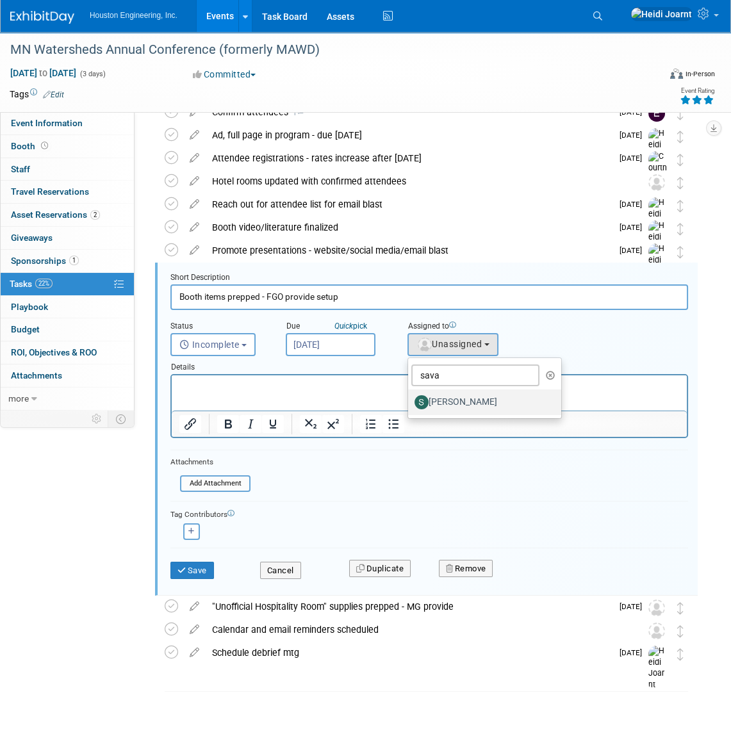
drag, startPoint x: 461, startPoint y: 402, endPoint x: 264, endPoint y: 17, distance: 432.4
click at [461, 402] on label "Savannah Hartsoch" at bounding box center [481, 402] width 134 height 20
click at [410, 402] on input "Savannah Hartsoch" at bounding box center [405, 400] width 8 height 8
select select "c702a704-28dd-4af3-9315-4f34ebeeff3e"
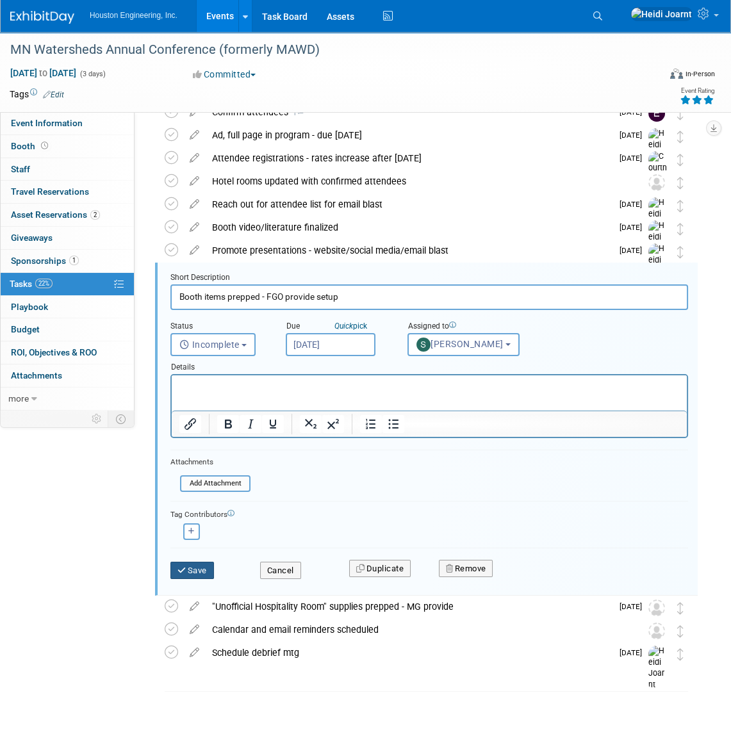
click at [197, 570] on button "Save" at bounding box center [192, 571] width 44 height 18
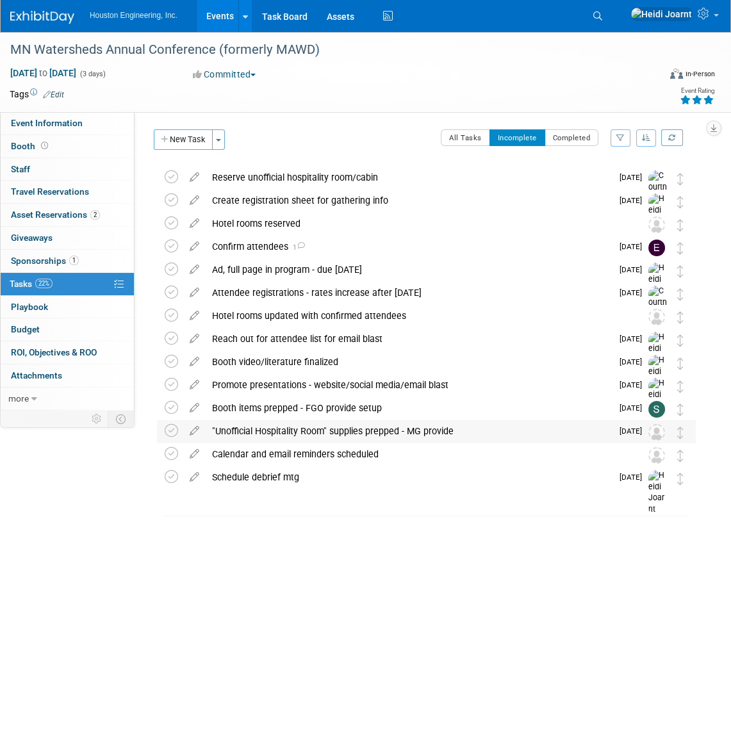
click at [388, 435] on div ""Unofficial Hospitality Room" supplies prepped - MG provide" at bounding box center [409, 431] width 406 height 22
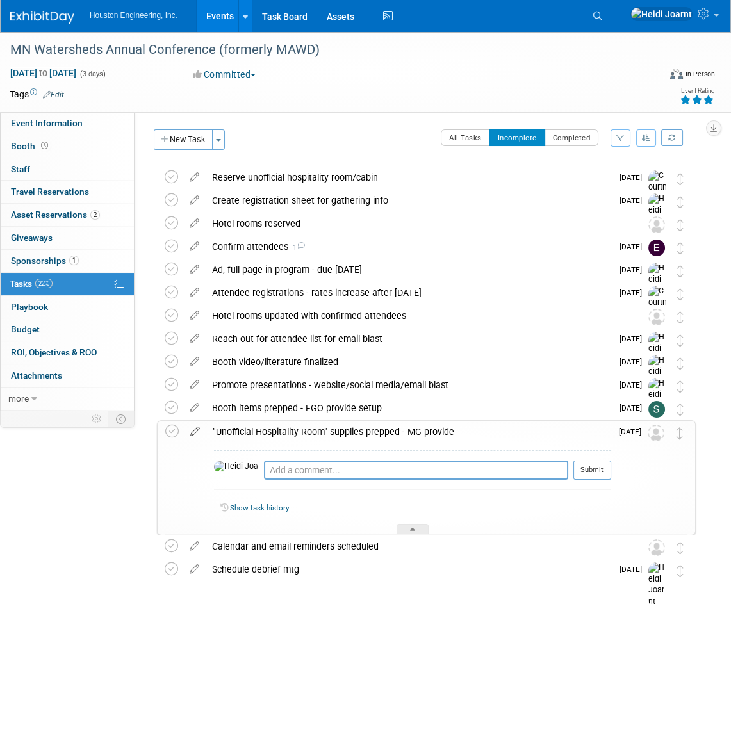
click at [199, 435] on icon at bounding box center [195, 429] width 22 height 16
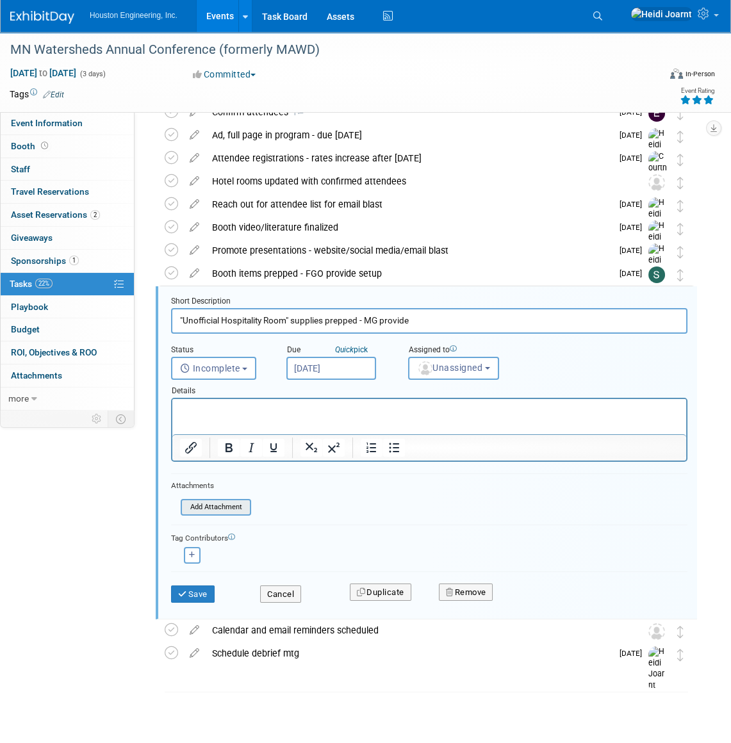
click at [250, 410] on p "Rich Text Area. Press ALT-0 for help." at bounding box center [429, 410] width 499 height 12
click at [366, 449] on icon "Numbered list" at bounding box center [371, 447] width 10 height 10
click at [391, 447] on icon "Bullet list" at bounding box center [393, 447] width 15 height 15
click at [194, 596] on button "Save" at bounding box center [193, 594] width 44 height 18
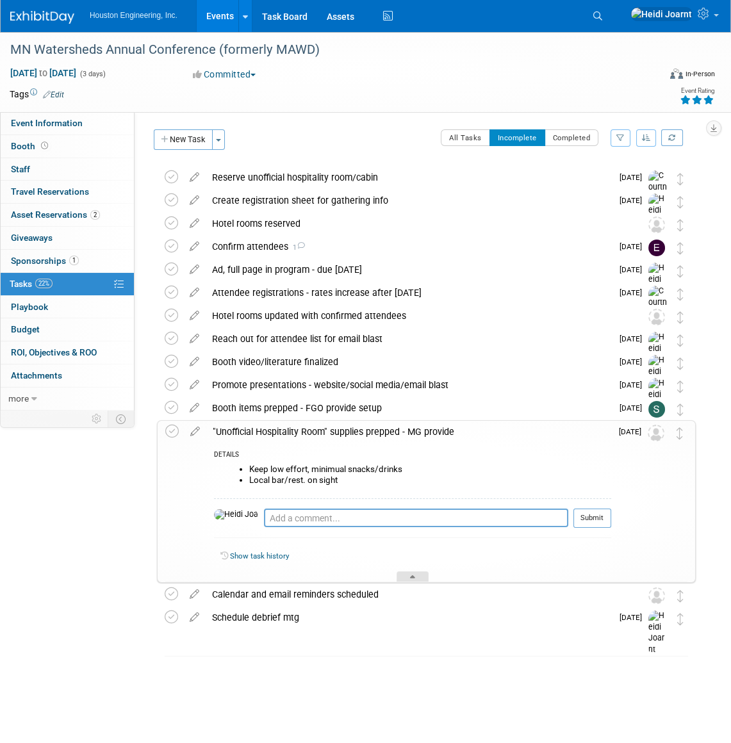
click at [410, 580] on div at bounding box center [412, 576] width 32 height 11
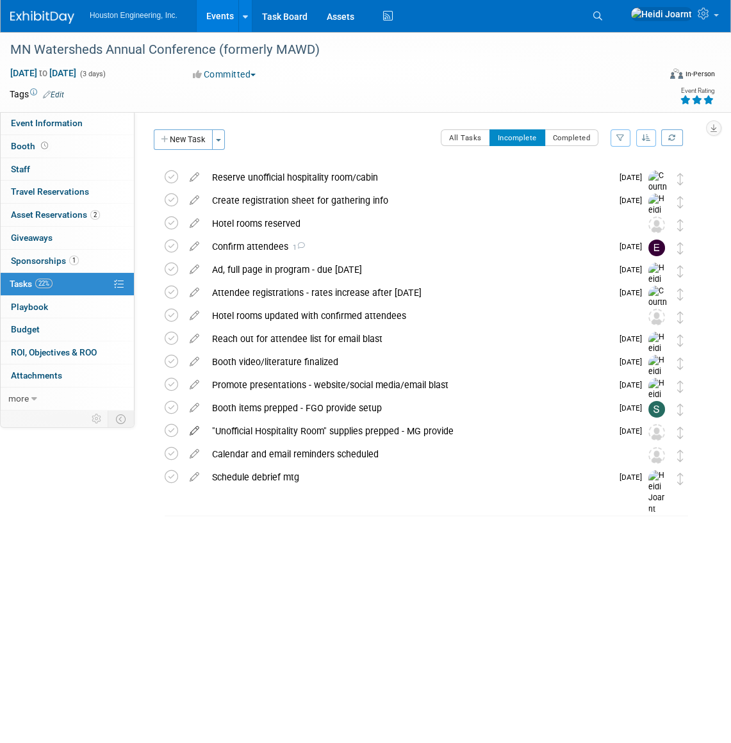
click at [191, 433] on icon at bounding box center [194, 428] width 22 height 16
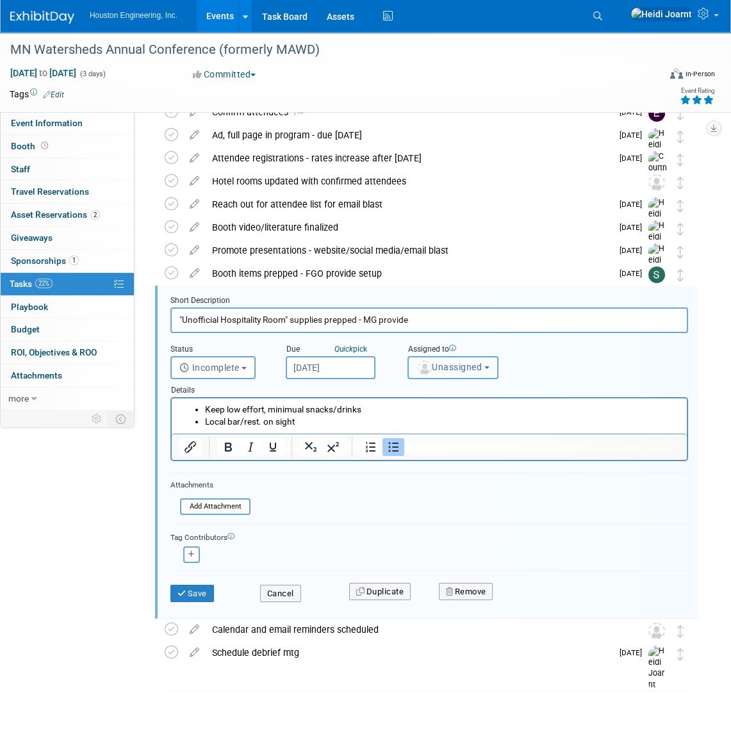
click at [465, 369] on span "Unassigned" at bounding box center [448, 367] width 65 height 10
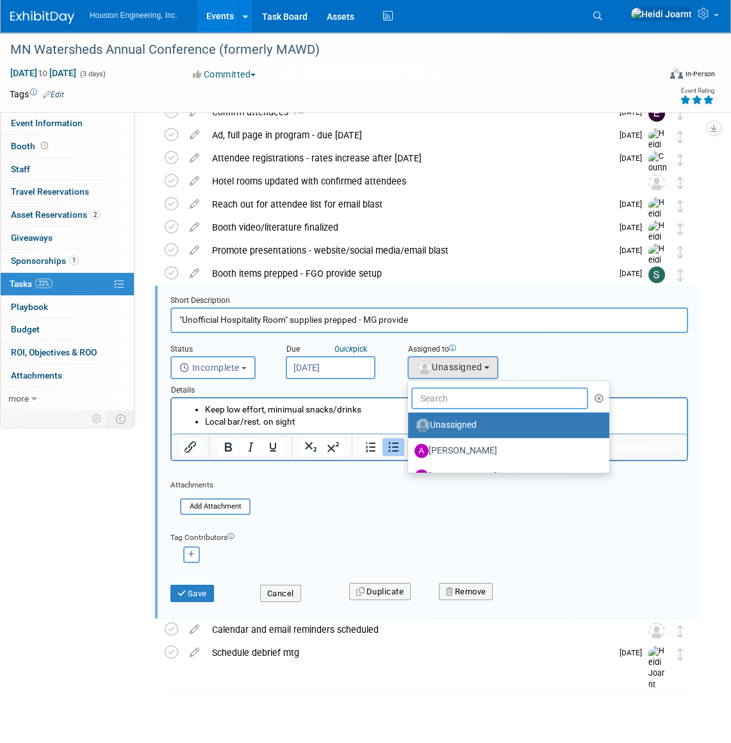
click at [456, 398] on input "text" at bounding box center [499, 398] width 177 height 22
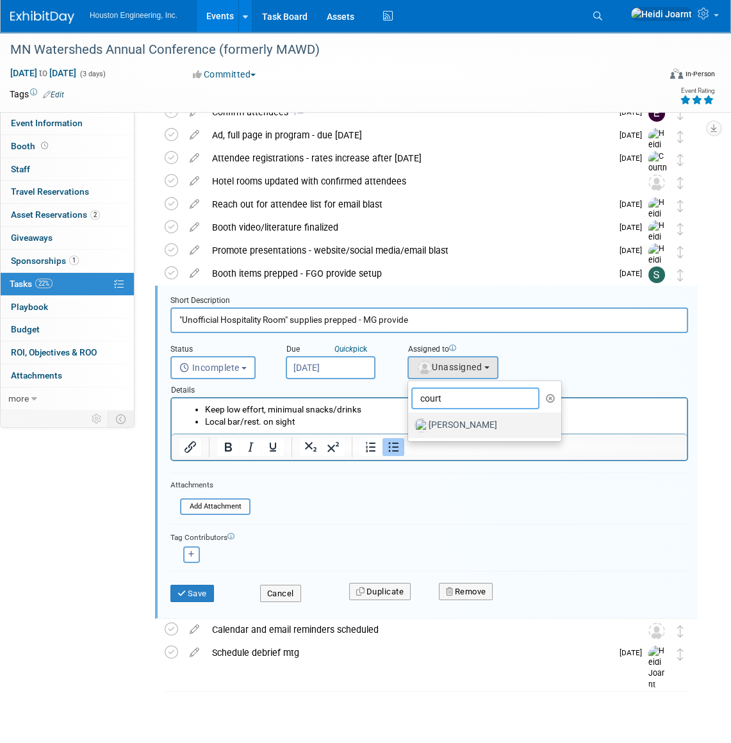
type input "court"
click at [457, 426] on label "Courtney Grandbois" at bounding box center [481, 425] width 134 height 20
click at [410, 426] on input "Courtney Grandbois" at bounding box center [405, 423] width 8 height 8
select select "60f40a7f-77ae-4a37-bf03-cdfd13c17c6d"
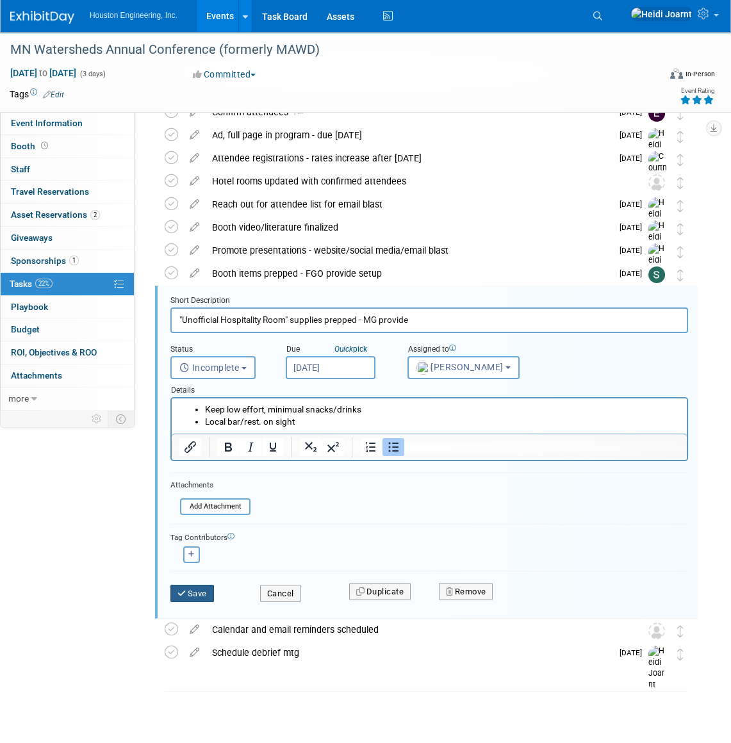
click at [191, 597] on button "Save" at bounding box center [192, 594] width 44 height 18
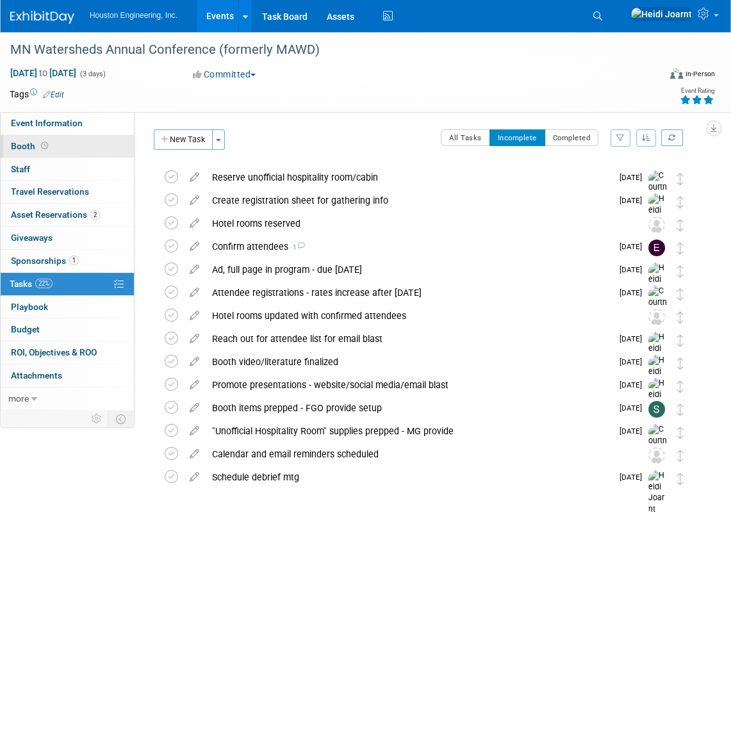
click at [60, 143] on link "Booth" at bounding box center [67, 146] width 133 height 22
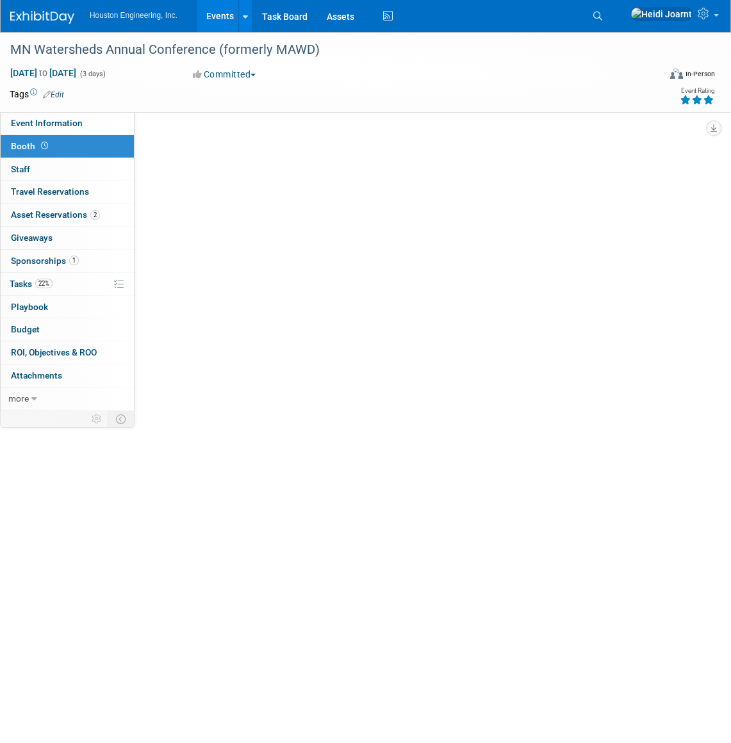
select select "Yes"
select select "Fargo"
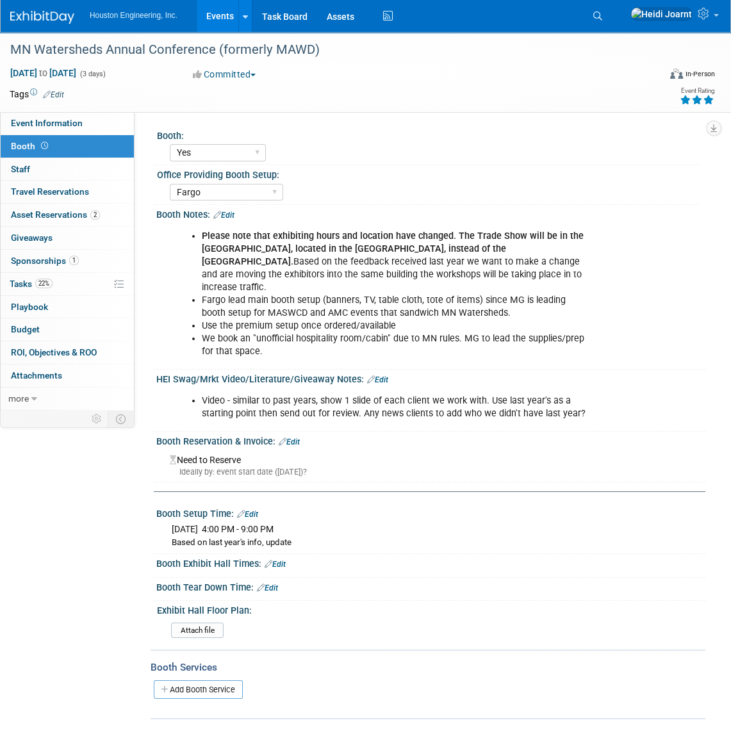
click at [378, 375] on link "Edit" at bounding box center [377, 379] width 21 height 9
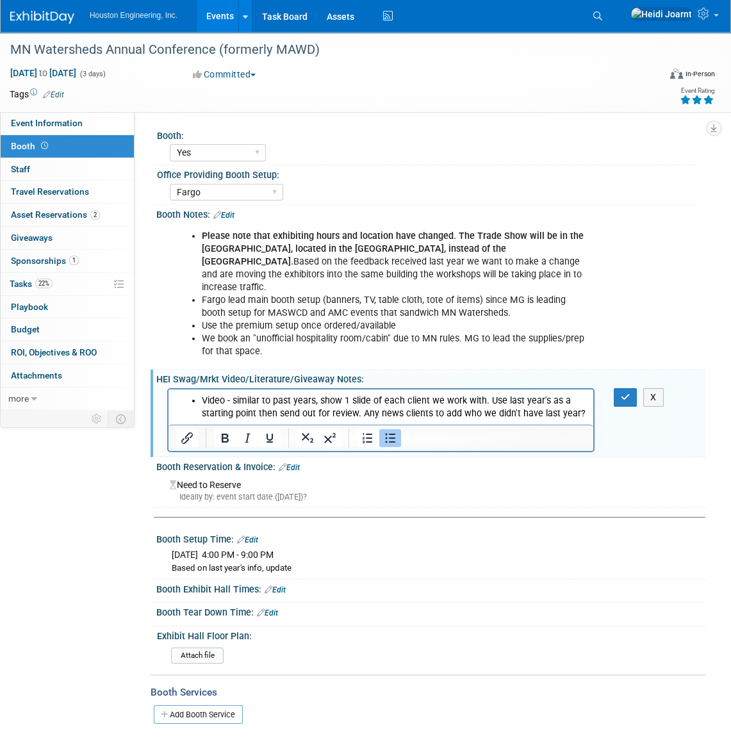
click at [579, 415] on li "Video - similar to past years, show 1 slide of each client we work with. Use la…" at bounding box center [394, 407] width 384 height 26
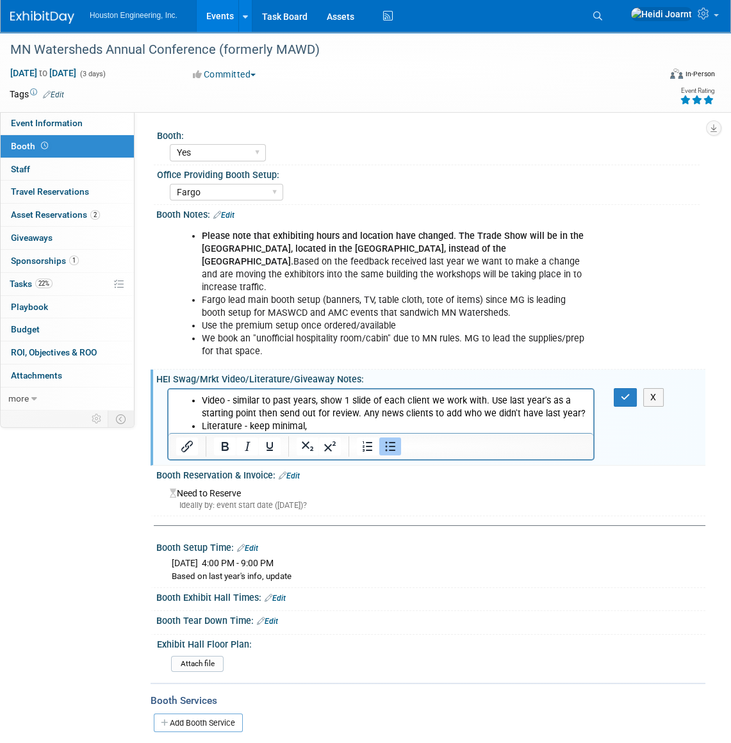
click at [329, 429] on li "Literature - keep minimal," at bounding box center [394, 425] width 384 height 13
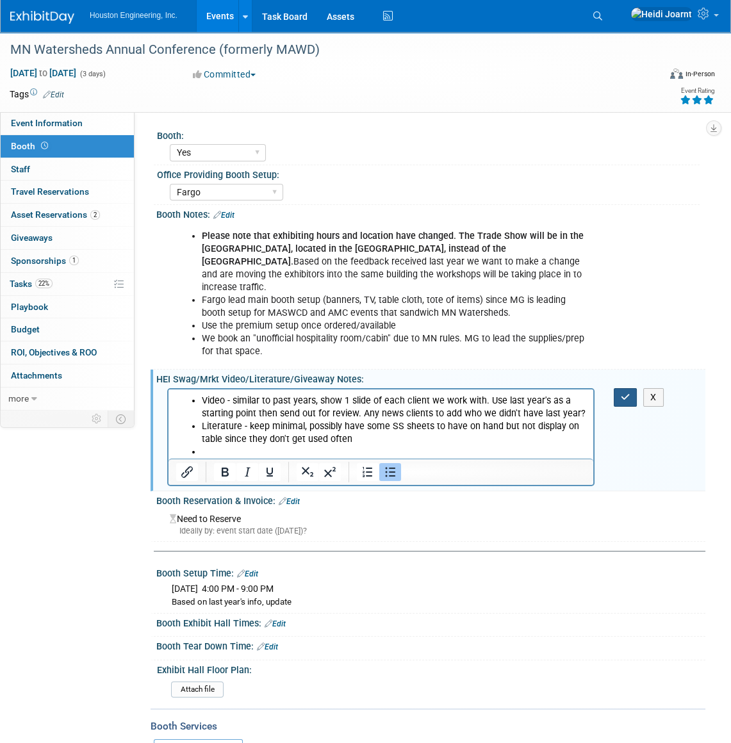
click at [619, 388] on button "button" at bounding box center [625, 397] width 24 height 19
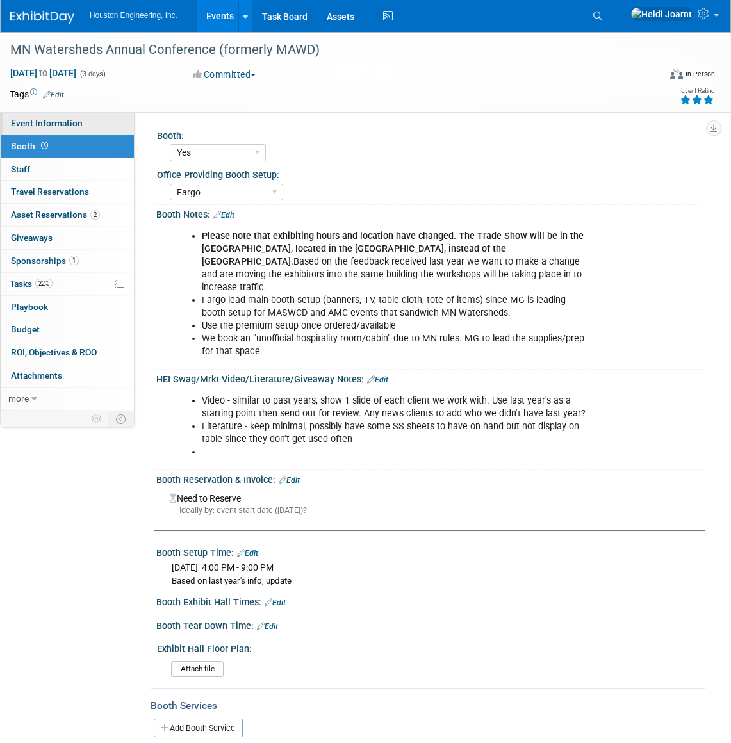
click at [58, 126] on span "Event Information" at bounding box center [47, 123] width 72 height 10
select select "2 - Post KO/Active Planning"
select select "Yes"
select select "Water Resources"
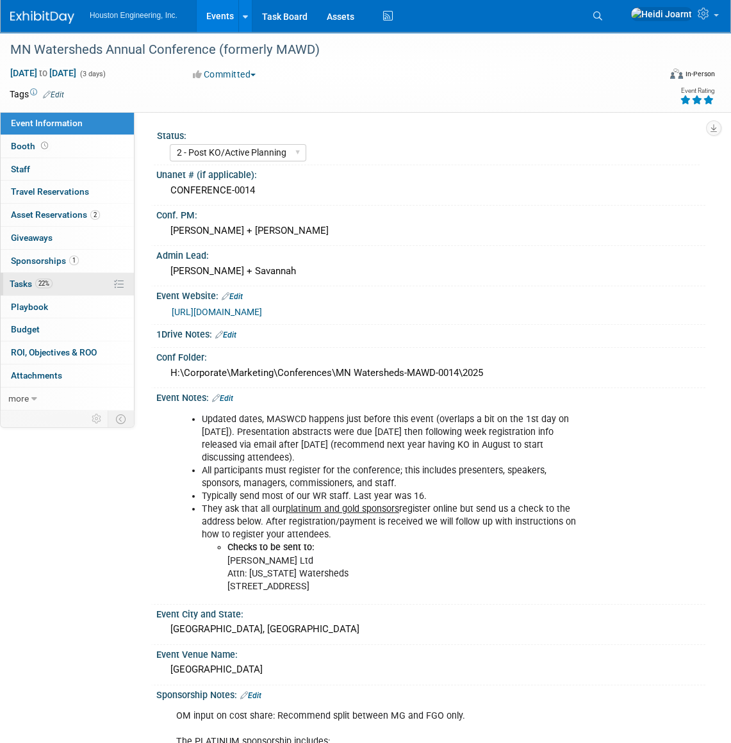
click at [83, 275] on link "22% Tasks 22%" at bounding box center [67, 284] width 133 height 22
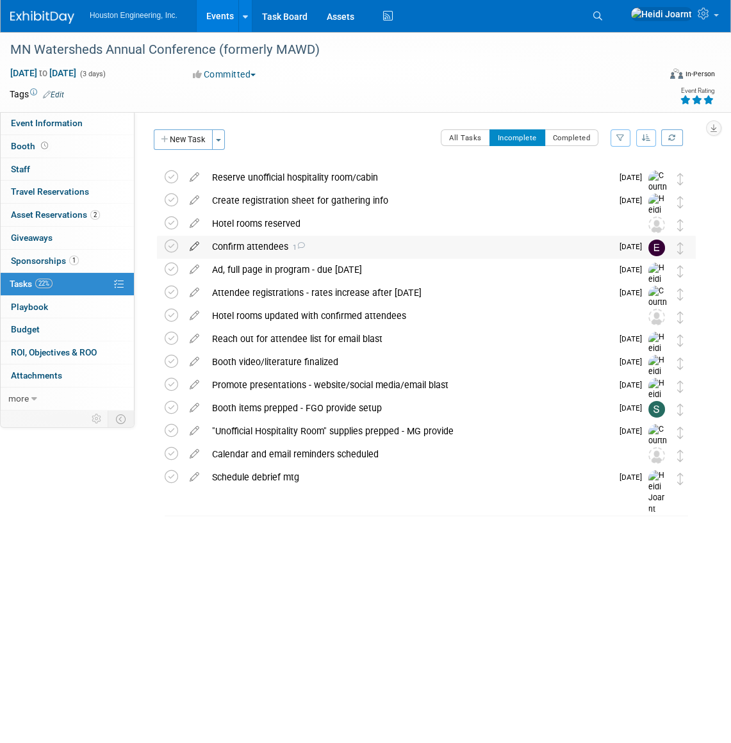
click at [191, 246] on icon at bounding box center [194, 244] width 22 height 16
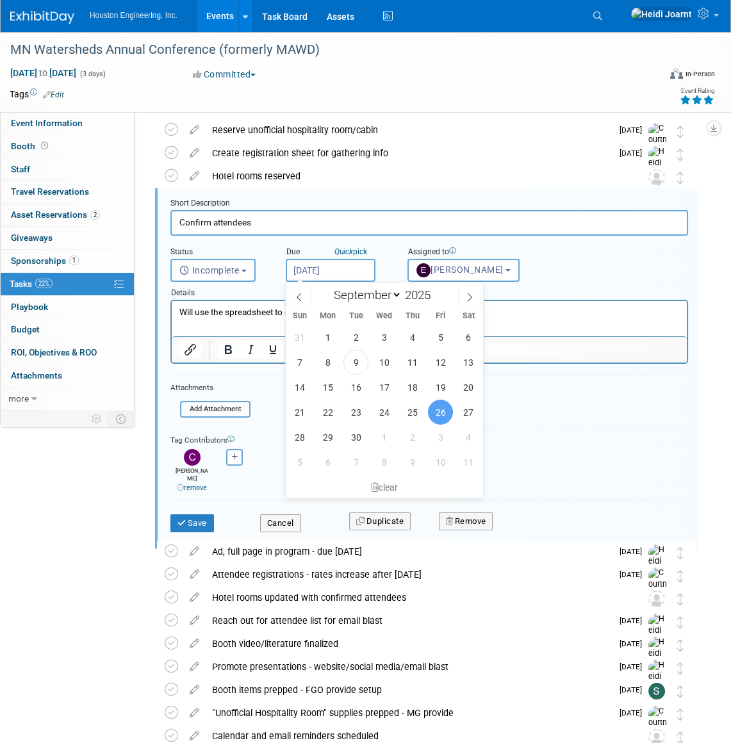
click at [335, 263] on input "Sep 26, 2025" at bounding box center [331, 270] width 90 height 23
click at [476, 294] on span at bounding box center [469, 297] width 23 height 22
click at [305, 294] on span at bounding box center [299, 297] width 23 height 22
select select "8"
click at [437, 412] on span "26" at bounding box center [440, 412] width 25 height 25
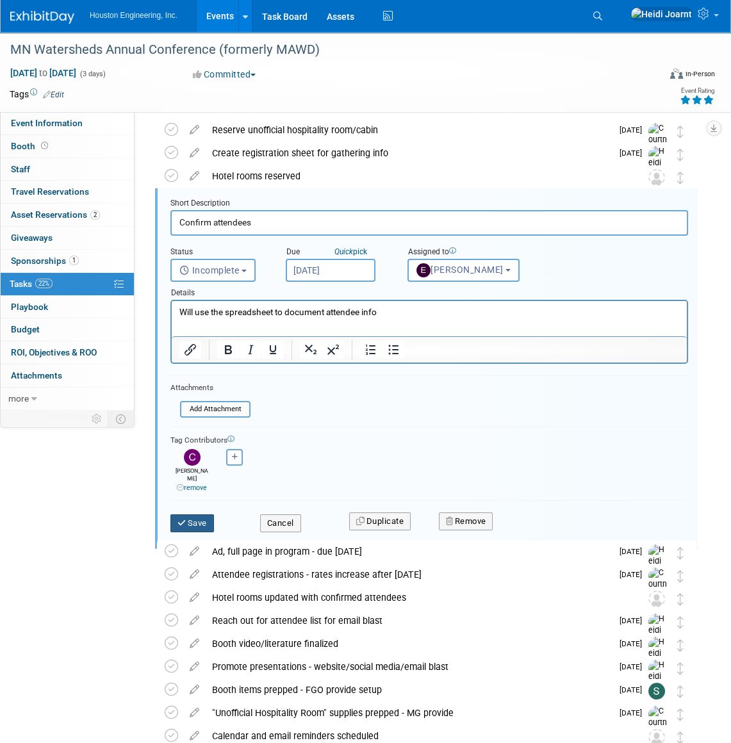
click at [200, 514] on button "Save" at bounding box center [192, 523] width 44 height 18
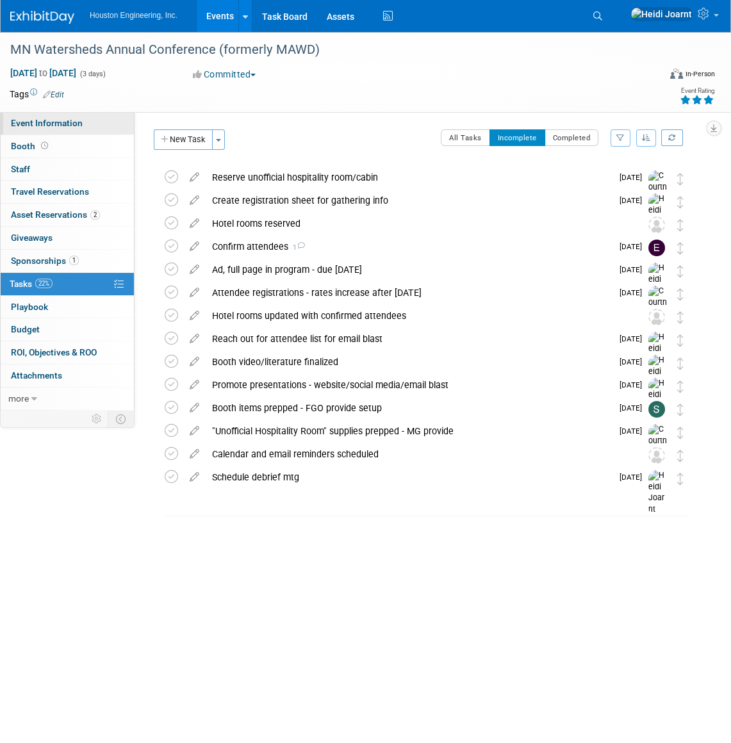
click at [89, 131] on link "Event Information" at bounding box center [67, 123] width 133 height 22
select select "2 - Post KO/Active Planning"
select select "Yes"
select select "Water Resources"
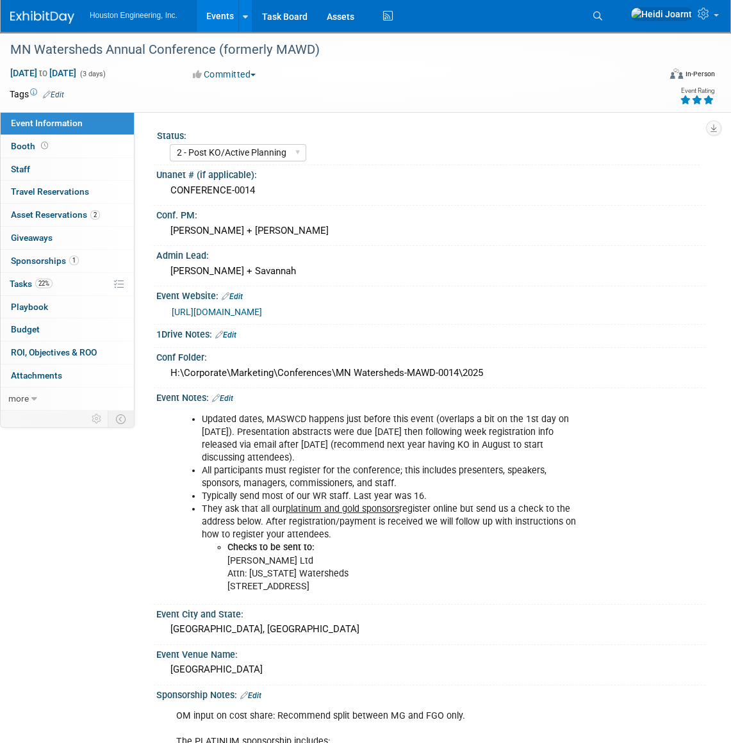
click at [59, 96] on link "Edit" at bounding box center [53, 94] width 21 height 9
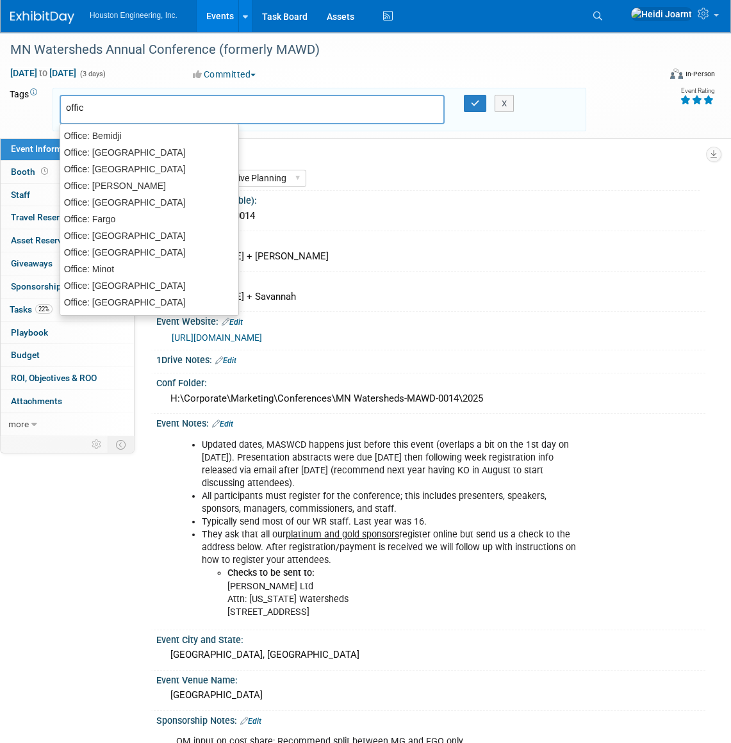
type input "office"
click at [122, 219] on div "Office: Fargo" at bounding box center [149, 219] width 179 height 18
type input "Office: Fargo"
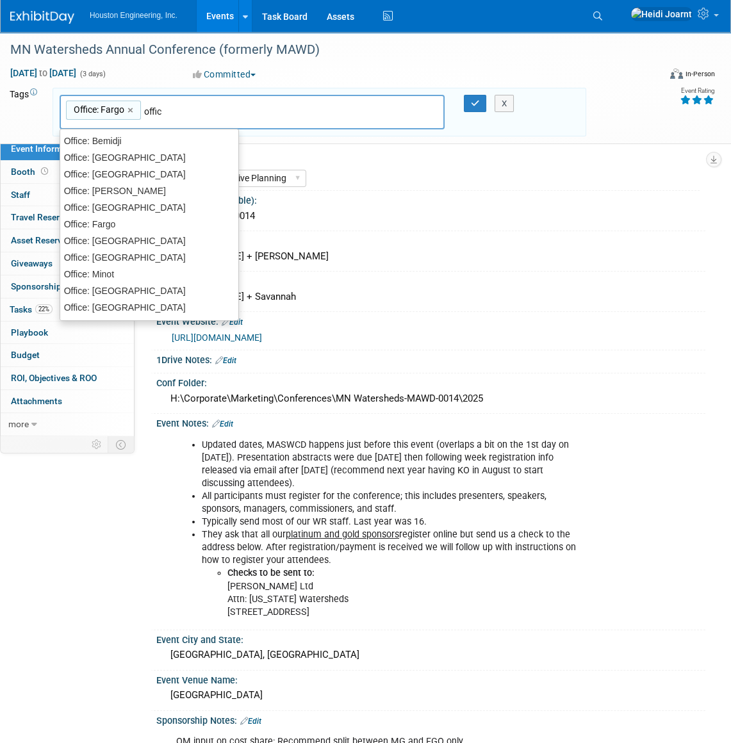
type input "office"
click at [133, 252] on div "Office: Maple Grove" at bounding box center [149, 257] width 179 height 18
type input "Office: Fargo, Office: Maple Grove"
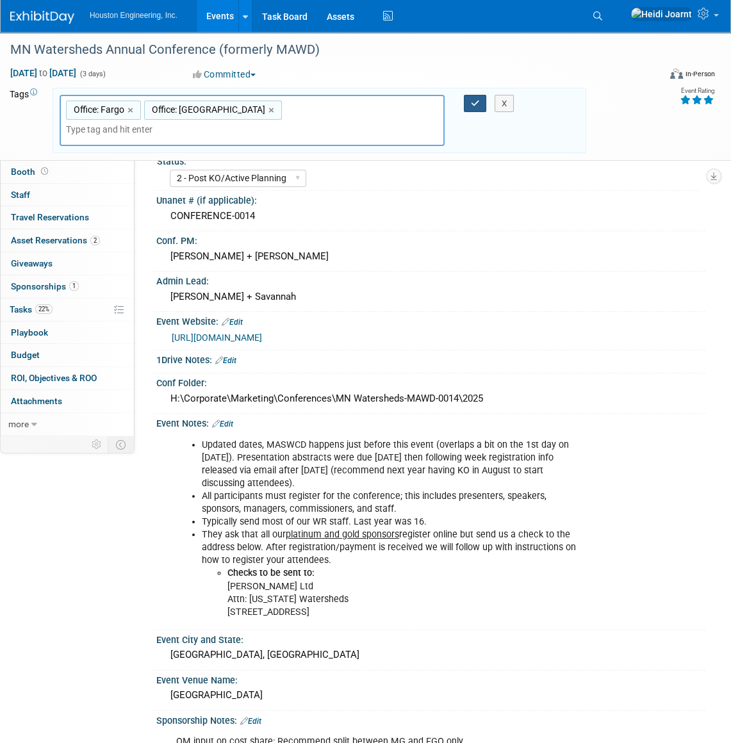
click at [480, 104] on button "button" at bounding box center [475, 104] width 23 height 18
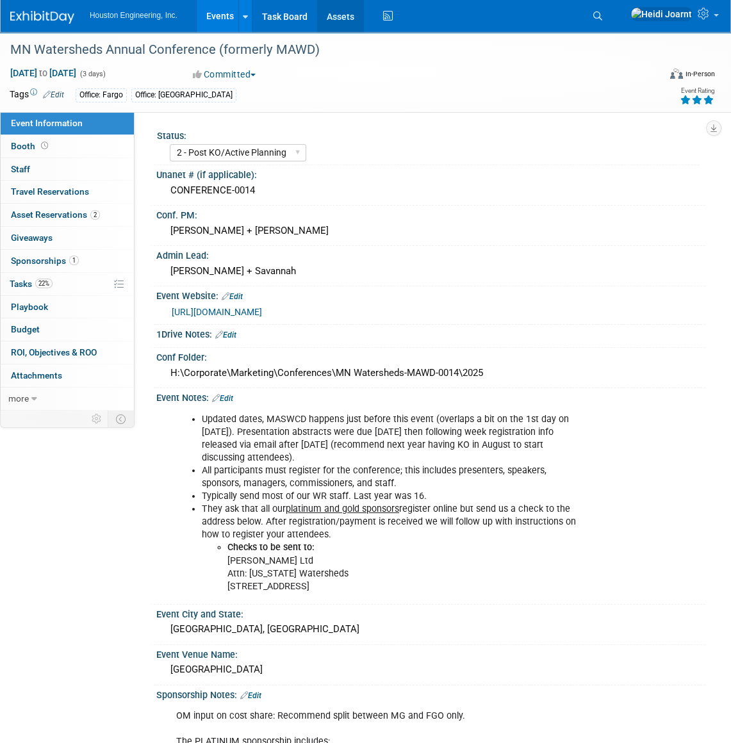
click at [335, 15] on link "Assets" at bounding box center [340, 16] width 47 height 32
click at [74, 288] on link "22% Tasks 22%" at bounding box center [67, 284] width 133 height 22
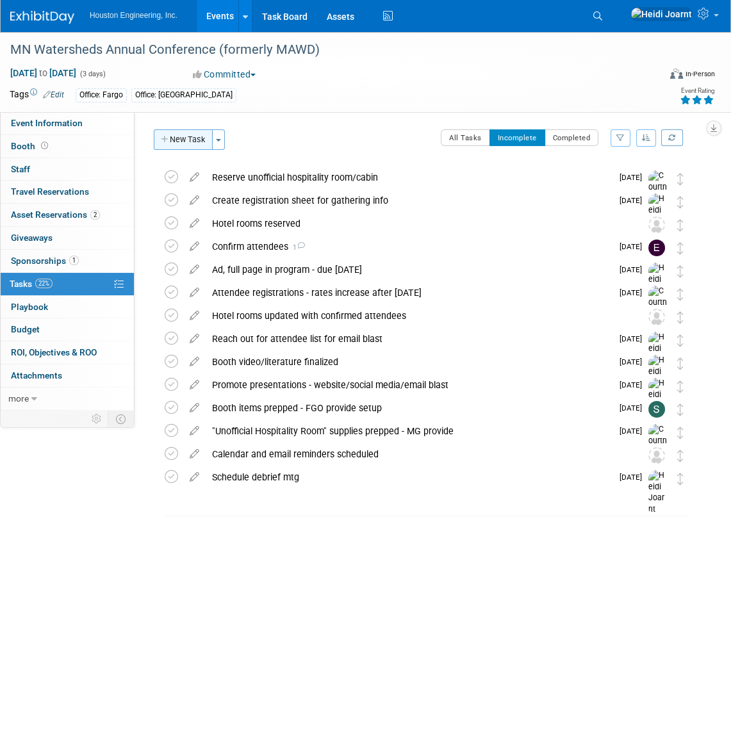
click at [182, 145] on button "New Task" at bounding box center [183, 139] width 59 height 20
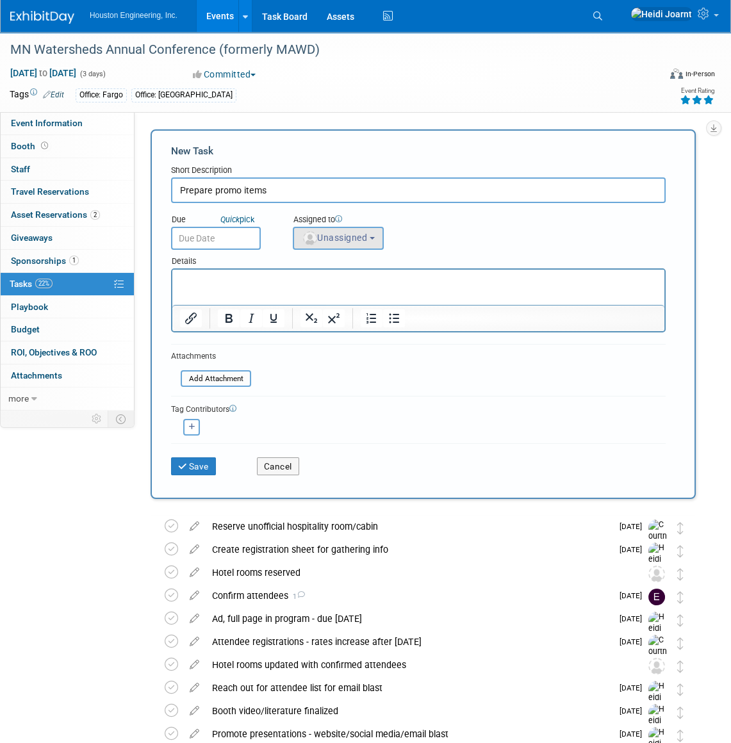
type input "Prepare promo items"
click at [333, 231] on button "Unassigned" at bounding box center [338, 238] width 91 height 23
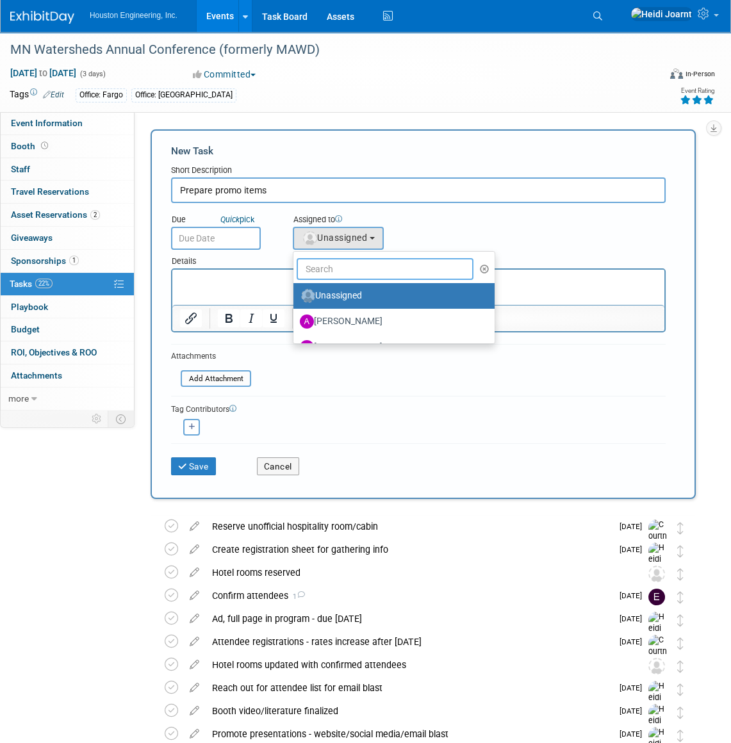
click at [336, 258] on input "text" at bounding box center [384, 269] width 177 height 22
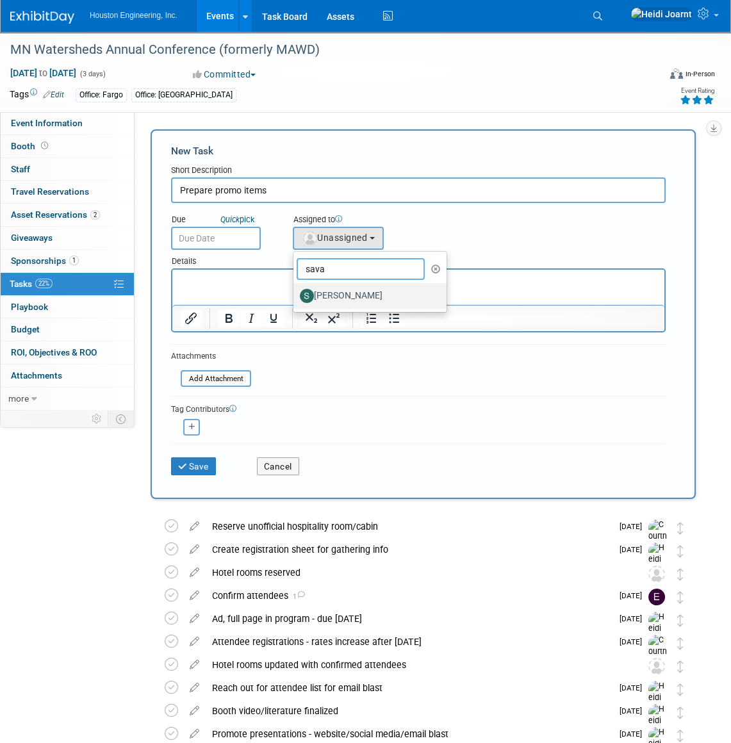
type input "sava"
click at [358, 289] on label "Savannah Hartsoch" at bounding box center [367, 296] width 134 height 20
click at [295, 290] on input "Savannah Hartsoch" at bounding box center [291, 294] width 8 height 8
select select "c702a704-28dd-4af3-9315-4f34ebeeff3e"
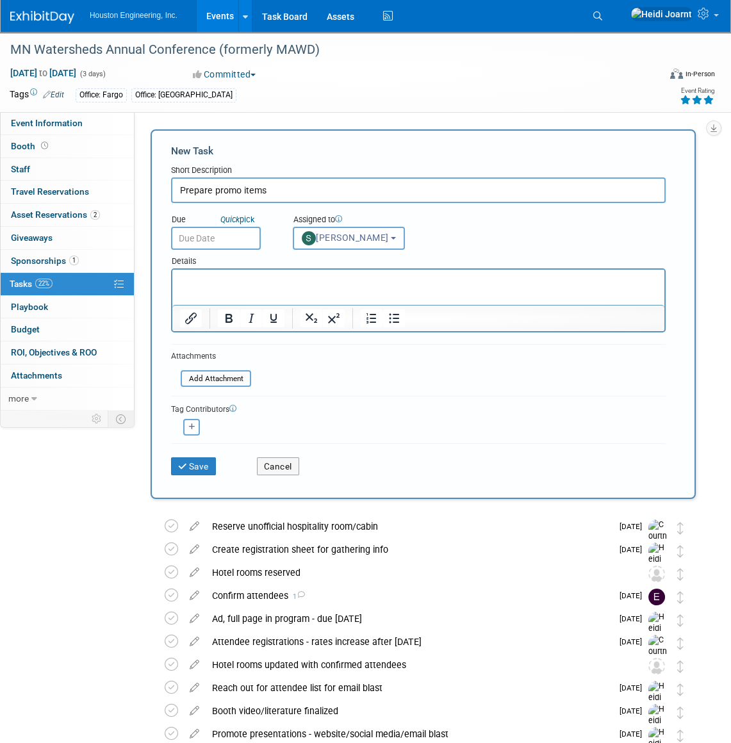
click at [274, 195] on input "Prepare promo items" at bounding box center [418, 190] width 494 height 26
click at [235, 234] on input "text" at bounding box center [216, 238] width 90 height 23
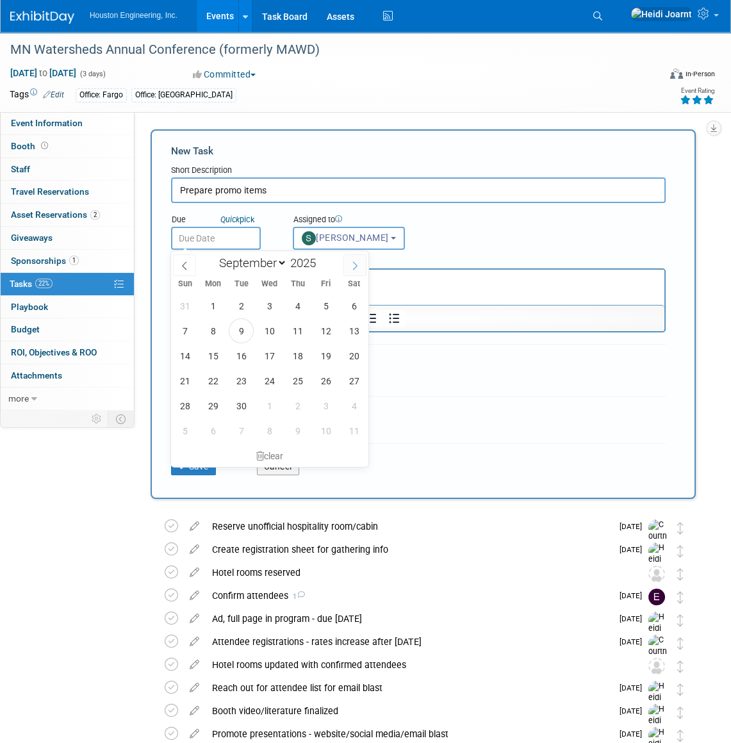
click at [352, 268] on icon at bounding box center [354, 265] width 9 height 9
select select "9"
click at [321, 357] on span "17" at bounding box center [325, 355] width 25 height 25
type input "Oct 17, 2025"
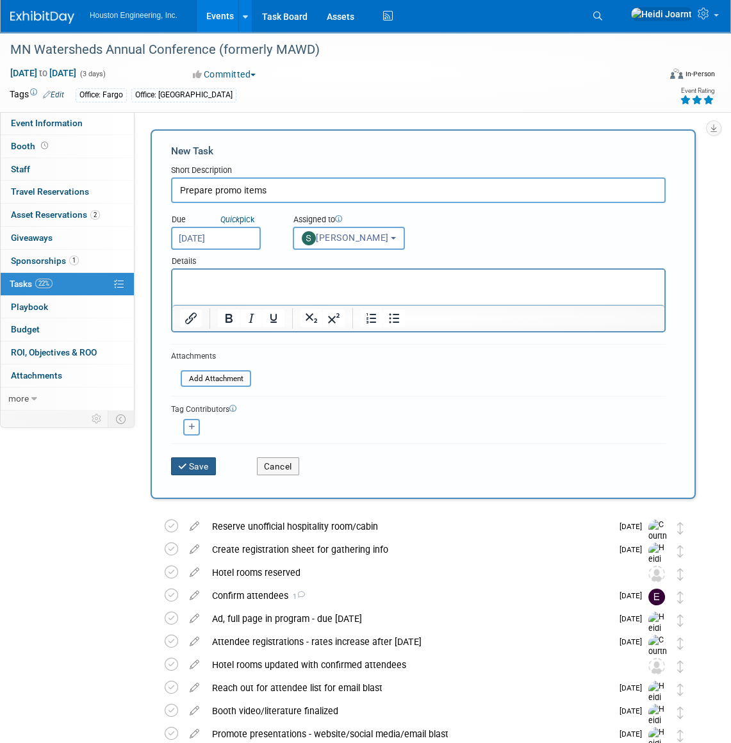
click at [200, 465] on button "Save" at bounding box center [193, 466] width 45 height 18
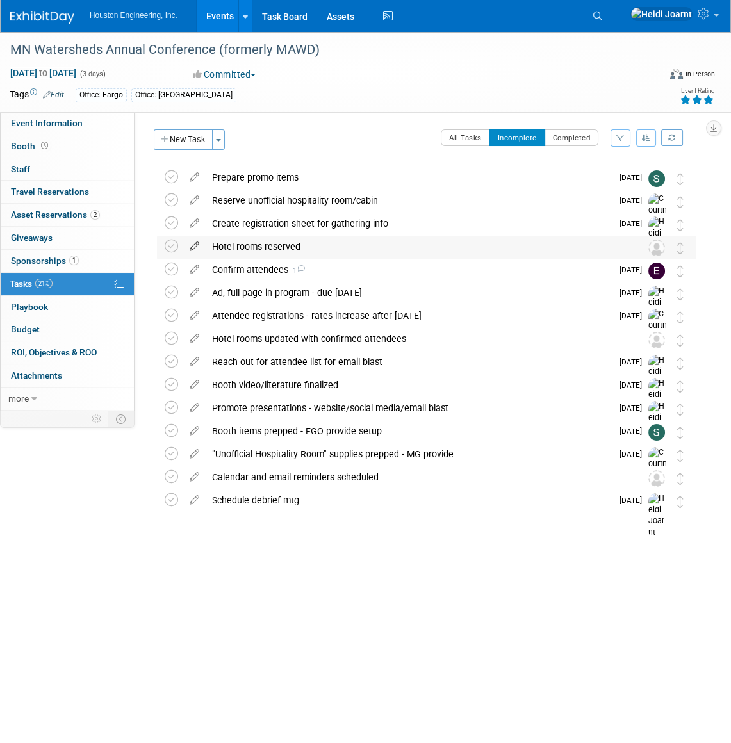
click at [190, 243] on icon at bounding box center [194, 244] width 22 height 16
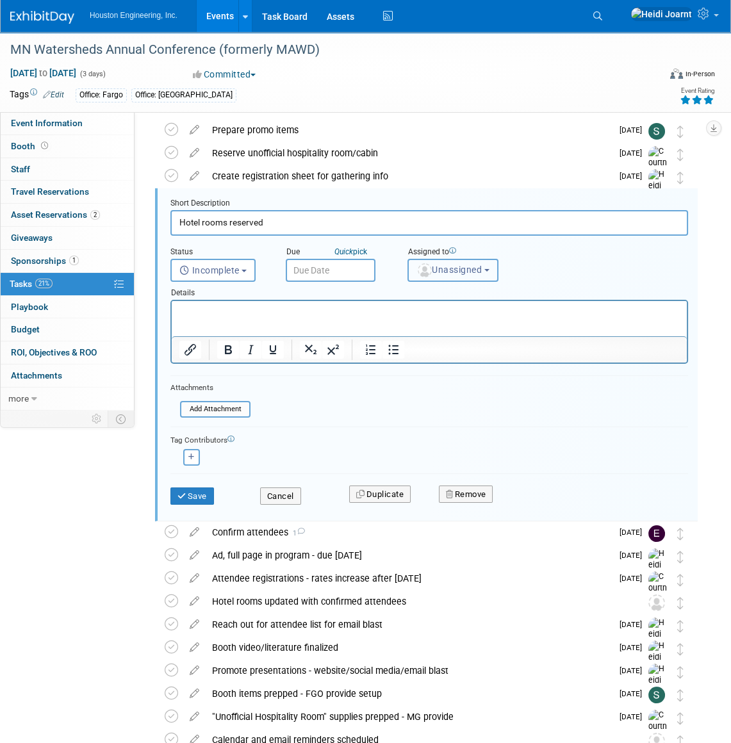
click at [450, 270] on span "Unassigned" at bounding box center [448, 269] width 65 height 10
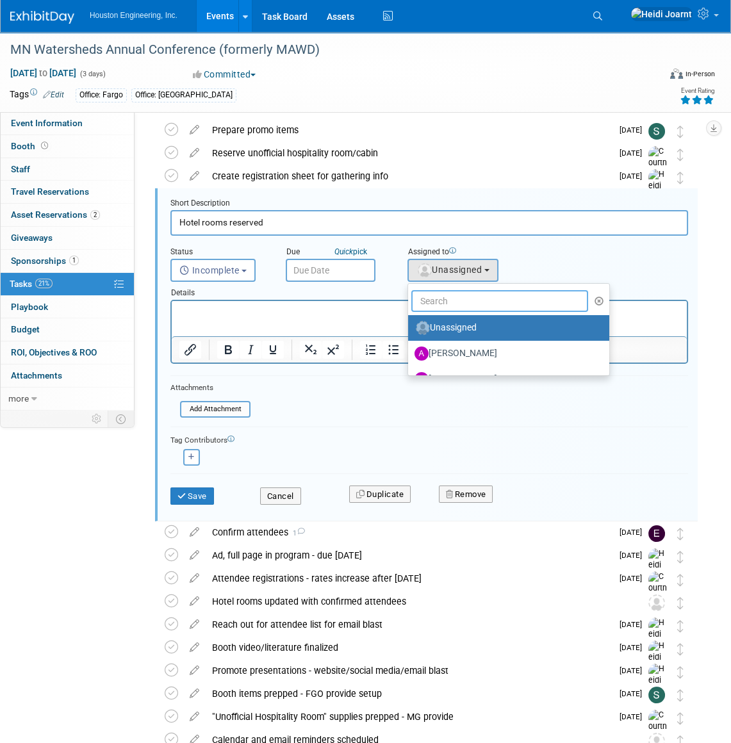
click at [455, 291] on input "text" at bounding box center [499, 301] width 177 height 22
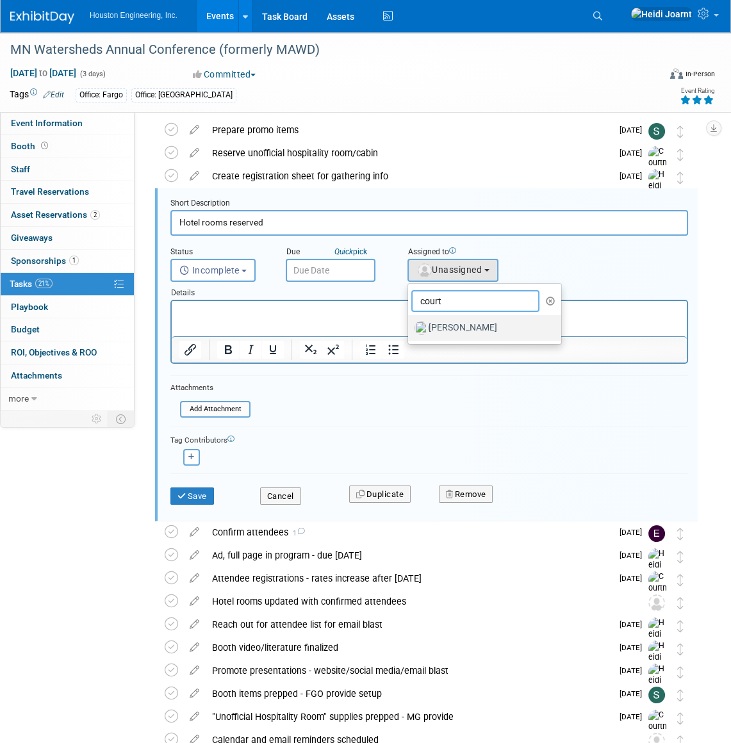
type input "court"
click at [431, 331] on label "Courtney Grandbois" at bounding box center [481, 328] width 134 height 20
click at [410, 330] on input "Courtney Grandbois" at bounding box center [405, 326] width 8 height 8
select select "60f40a7f-77ae-4a37-bf03-cdfd13c17c6d"
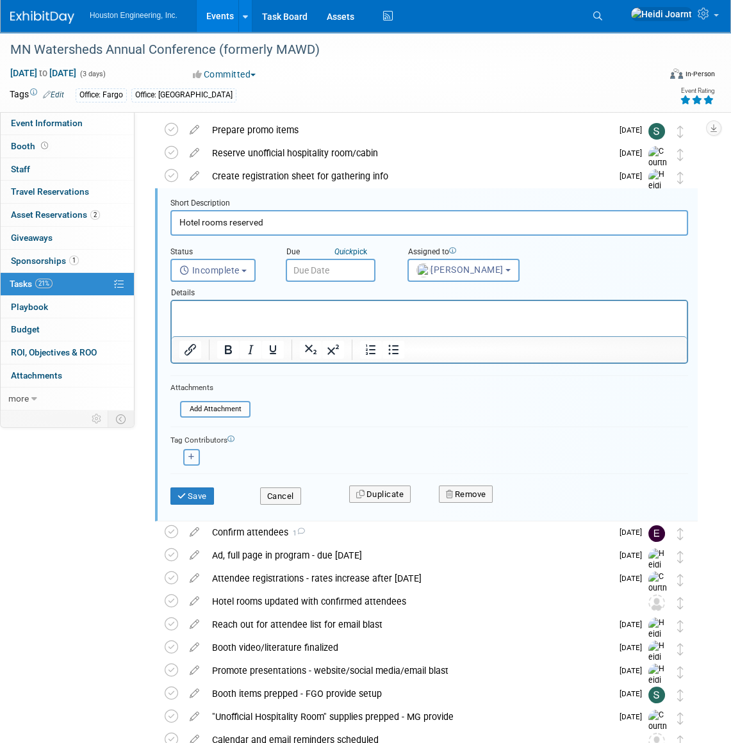
click at [197, 455] on button "button" at bounding box center [191, 457] width 17 height 17
select select
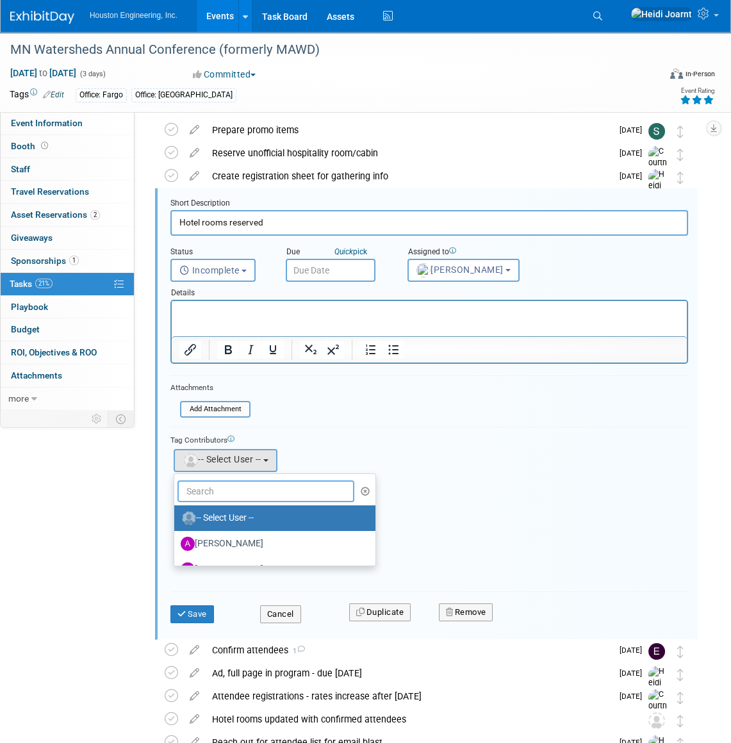
click at [238, 496] on input "text" at bounding box center [265, 491] width 177 height 22
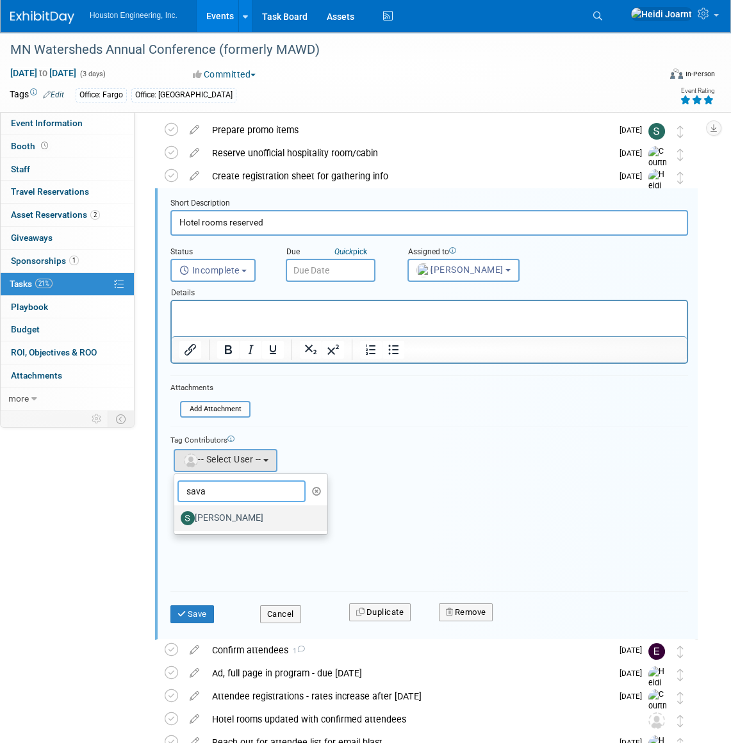
type input "sava"
click at [234, 510] on label "Savannah Hartsoch" at bounding box center [248, 518] width 134 height 20
click at [176, 512] on input "Savannah Hartsoch" at bounding box center [172, 516] width 8 height 8
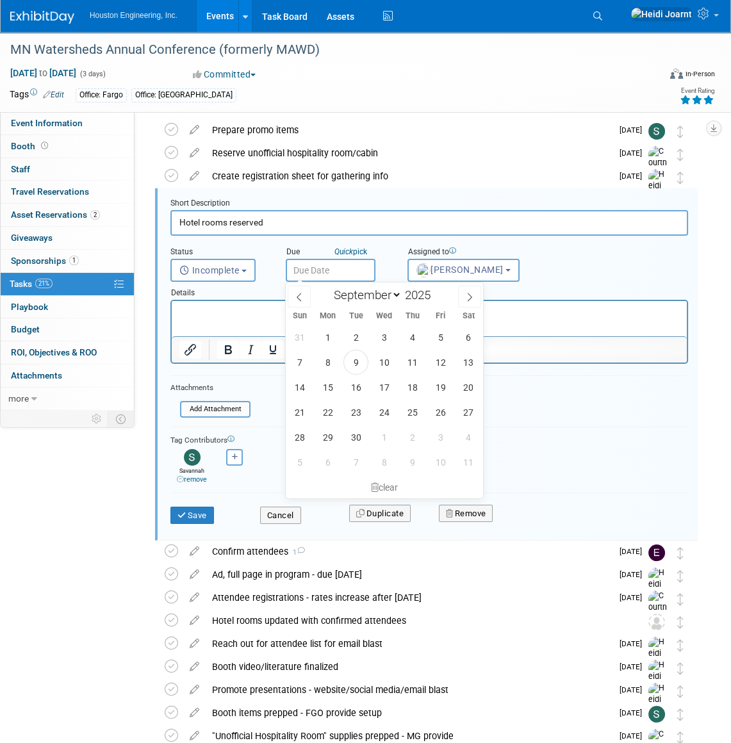
click at [327, 274] on input "text" at bounding box center [331, 270] width 90 height 23
click at [439, 411] on span "26" at bounding box center [440, 412] width 25 height 25
type input "Sep 26, 2025"
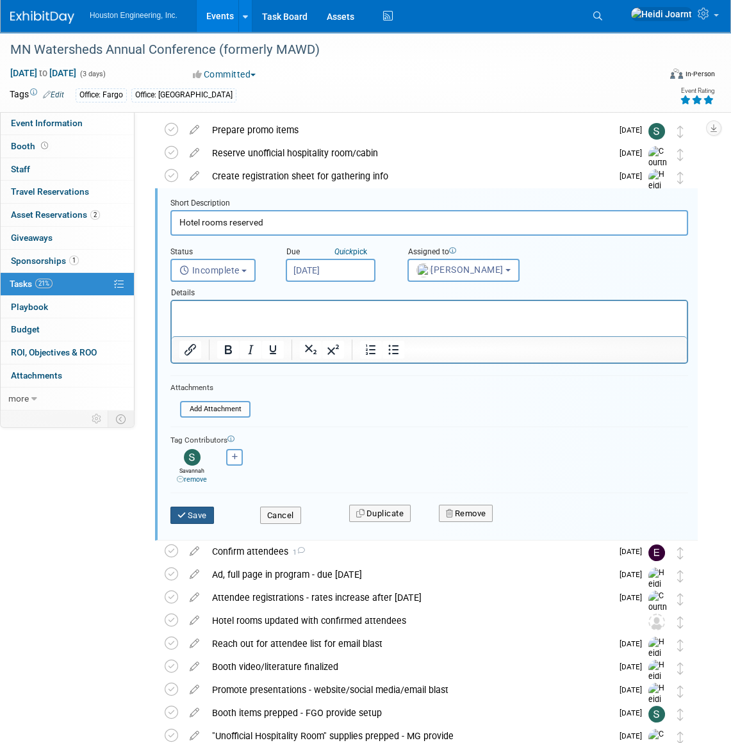
click at [204, 517] on button "Save" at bounding box center [192, 515] width 44 height 18
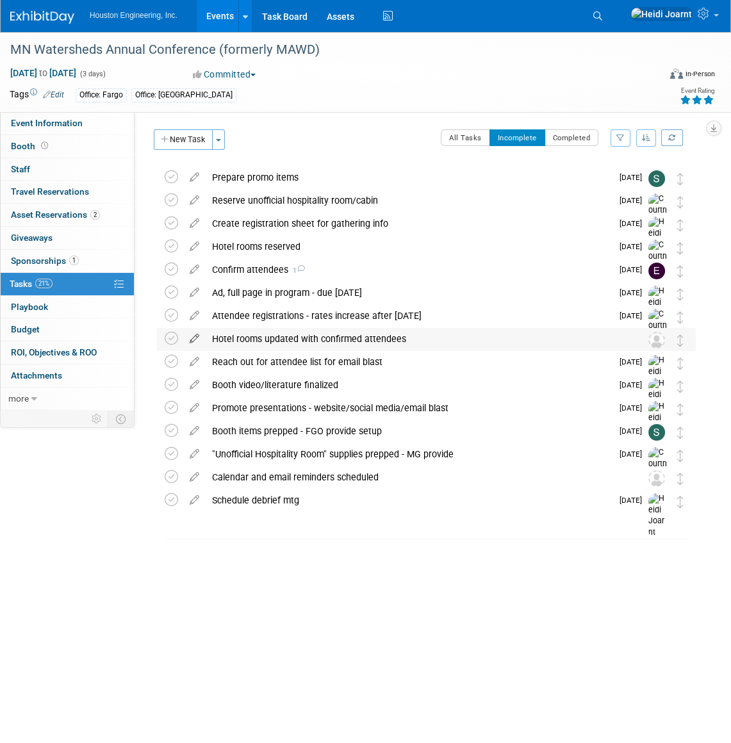
click at [193, 342] on icon at bounding box center [194, 336] width 22 height 16
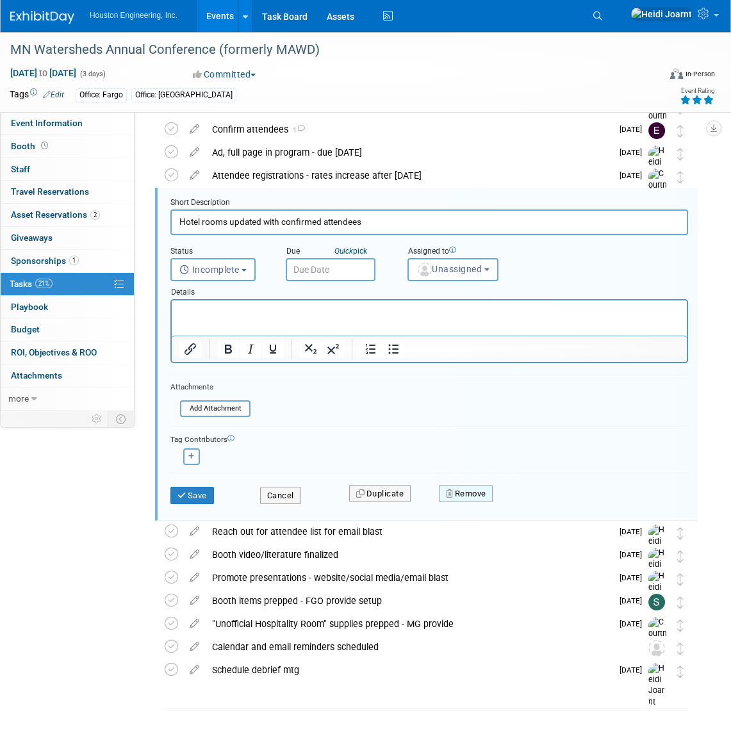
click at [470, 487] on button "Remove" at bounding box center [466, 494] width 54 height 18
click at [526, 501] on icon at bounding box center [528, 504] width 8 height 7
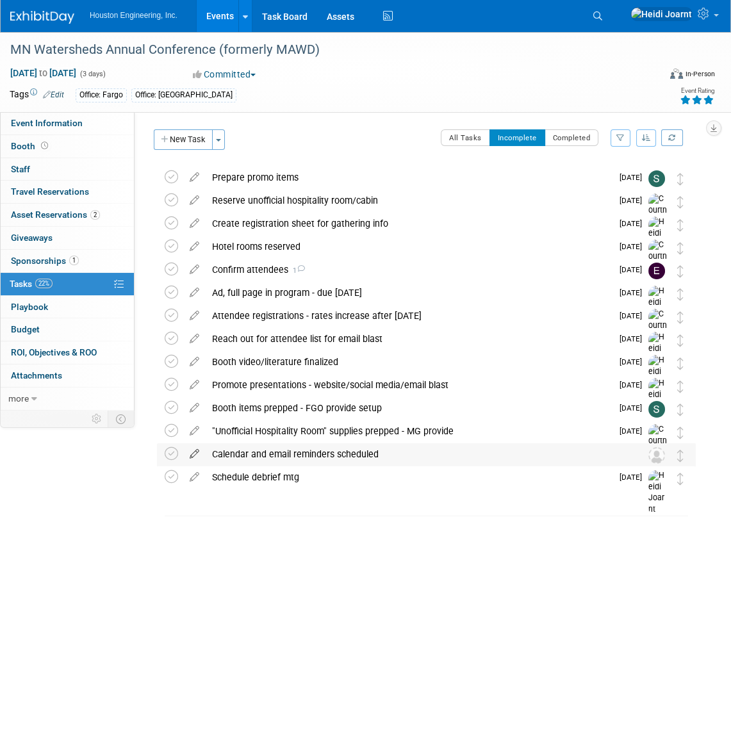
click at [196, 450] on icon at bounding box center [194, 451] width 22 height 16
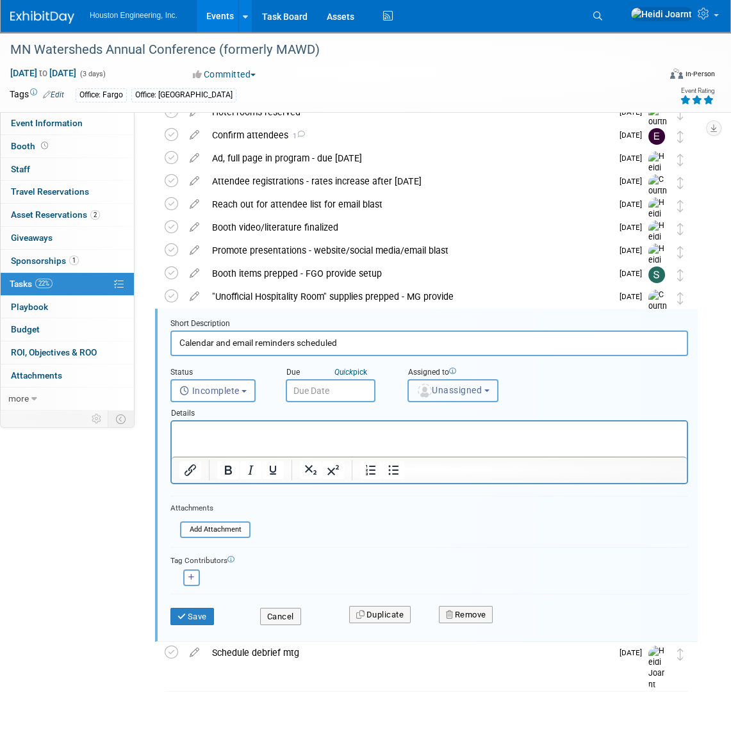
click at [442, 399] on button "Unassigned" at bounding box center [452, 390] width 91 height 23
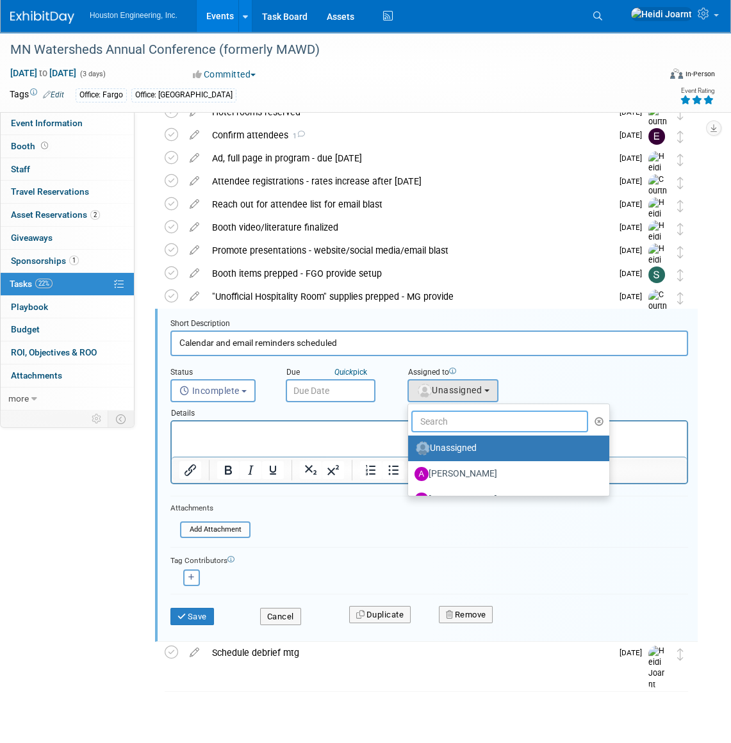
click at [455, 425] on input "text" at bounding box center [499, 421] width 177 height 22
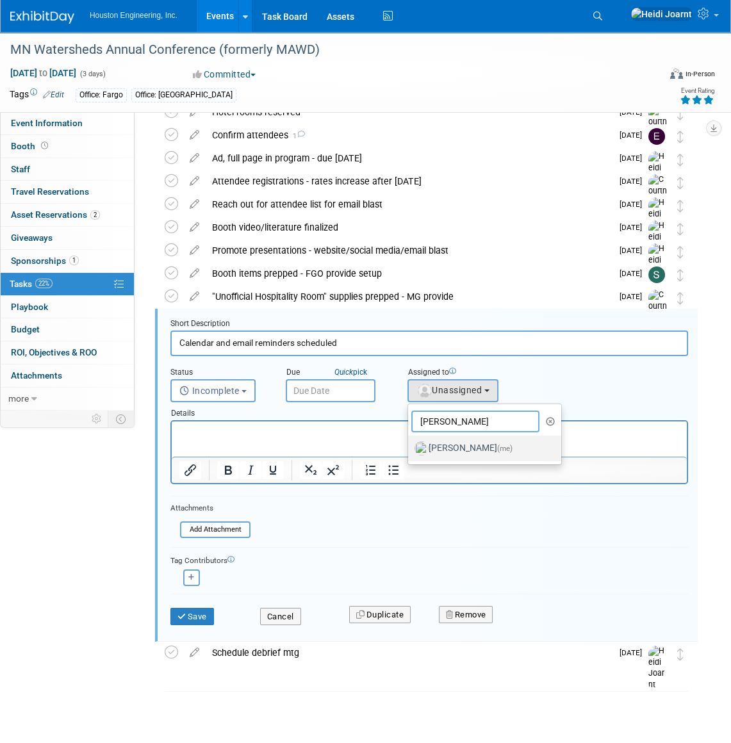
type input "heidi"
click at [466, 453] on label "Heidi Joarnt (me)" at bounding box center [481, 448] width 134 height 20
click at [410, 451] on input "Heidi Joarnt (me)" at bounding box center [405, 446] width 8 height 8
select select "6d2580fd-cc23-403a-9f47-834f17e7f51f"
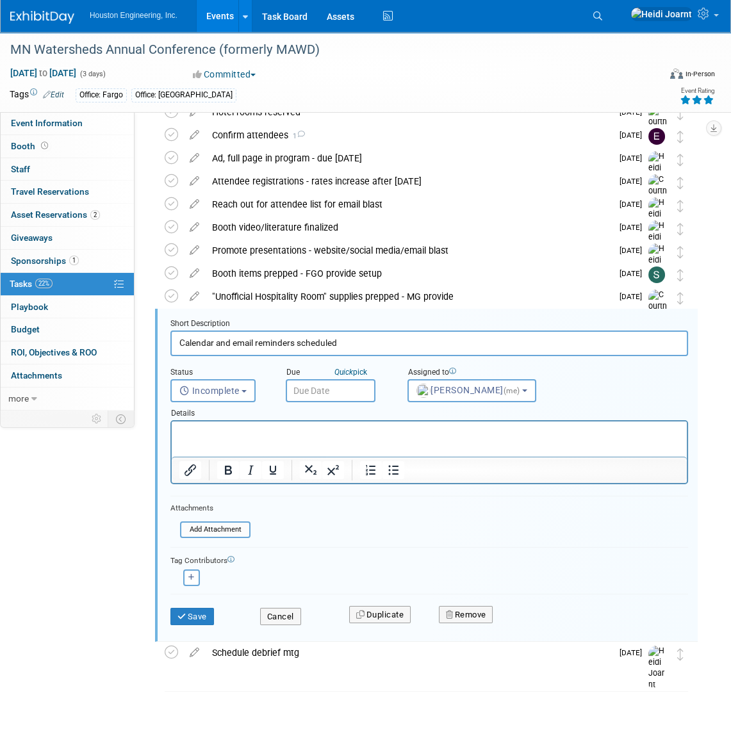
click at [301, 377] on div "Due Quick pick" at bounding box center [337, 373] width 102 height 12
click at [325, 394] on input "text" at bounding box center [331, 390] width 90 height 23
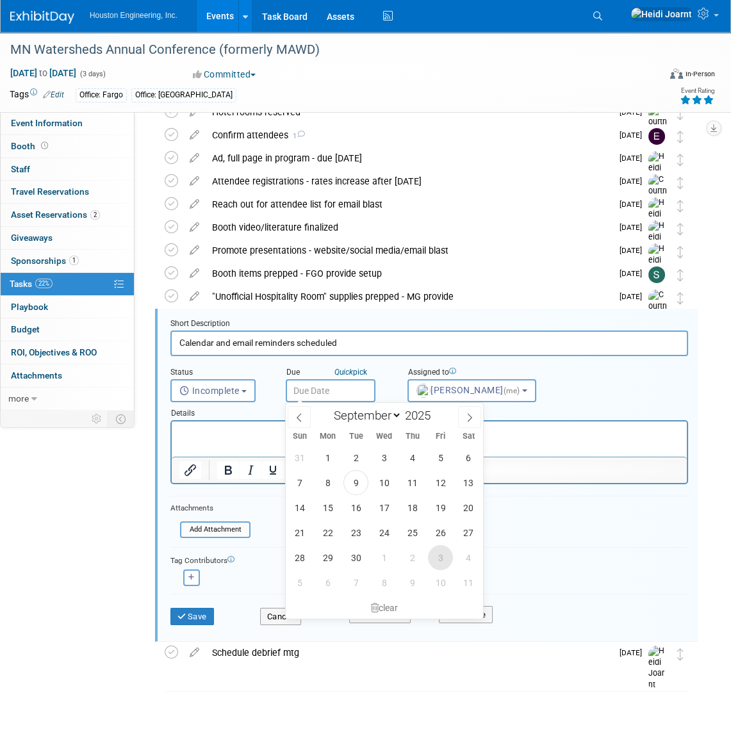
click at [437, 551] on span "3" at bounding box center [440, 557] width 25 height 25
type input "Oct 3, 2025"
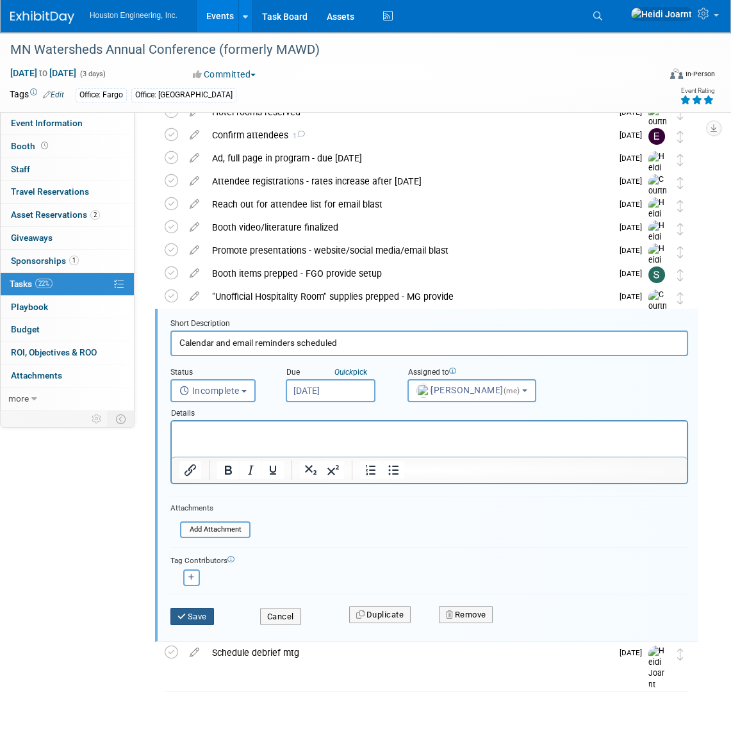
click at [181, 616] on icon "submit" at bounding box center [182, 616] width 10 height 8
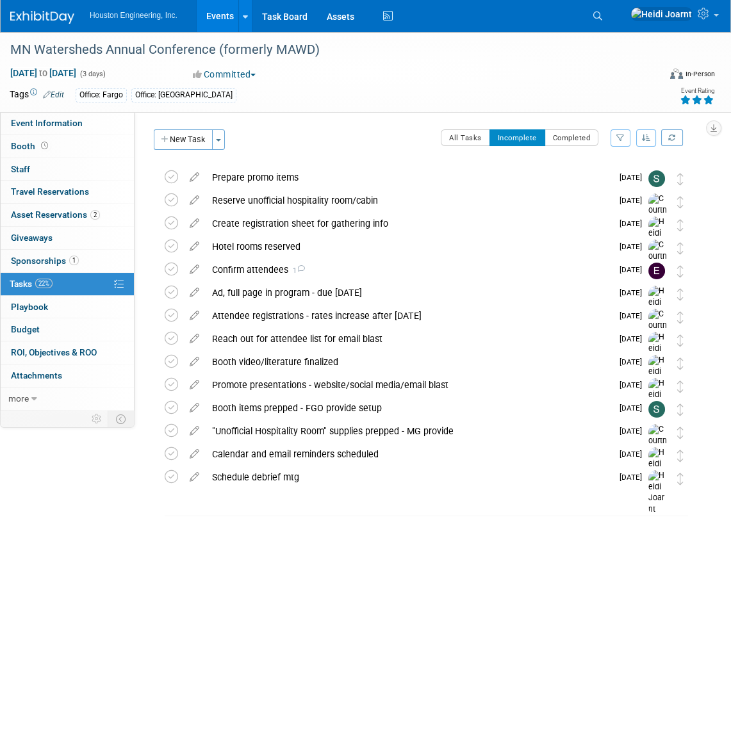
click at [645, 146] on button "button" at bounding box center [646, 137] width 20 height 17
click at [624, 197] on link "By Due Date" at bounding box center [609, 197] width 92 height 18
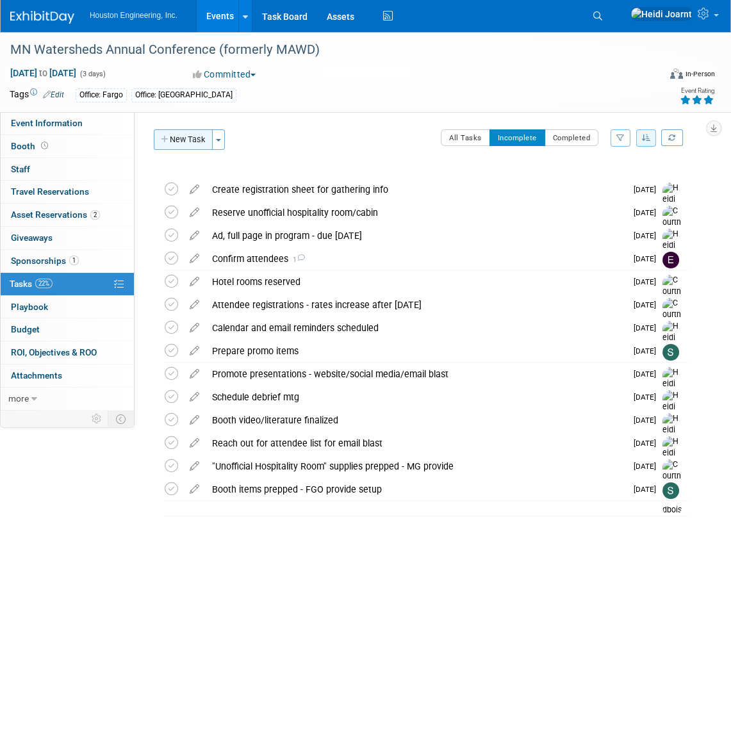
click at [199, 140] on button "New Task" at bounding box center [183, 139] width 59 height 20
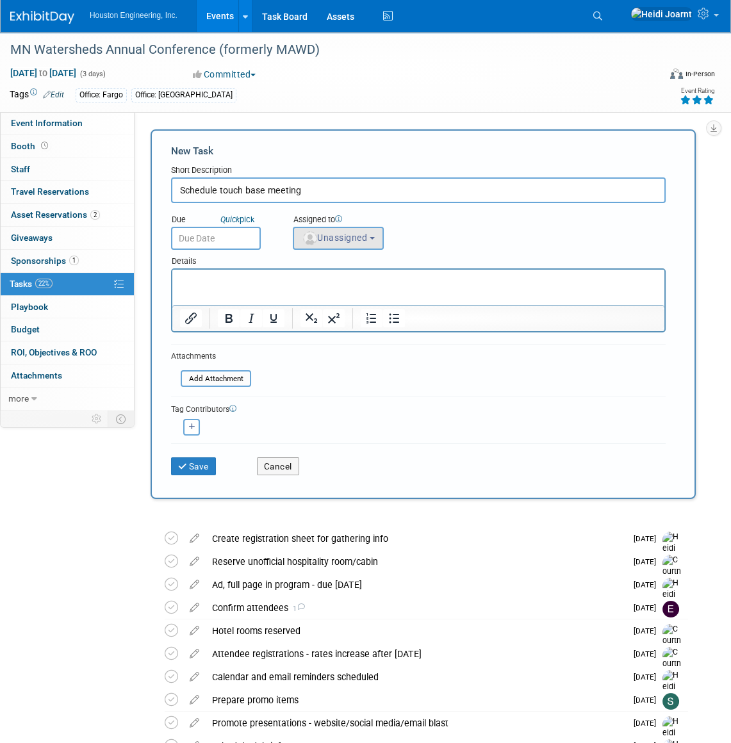
type input "Schedule touch base meeting"
click at [346, 238] on span "Unassigned" at bounding box center [334, 237] width 65 height 10
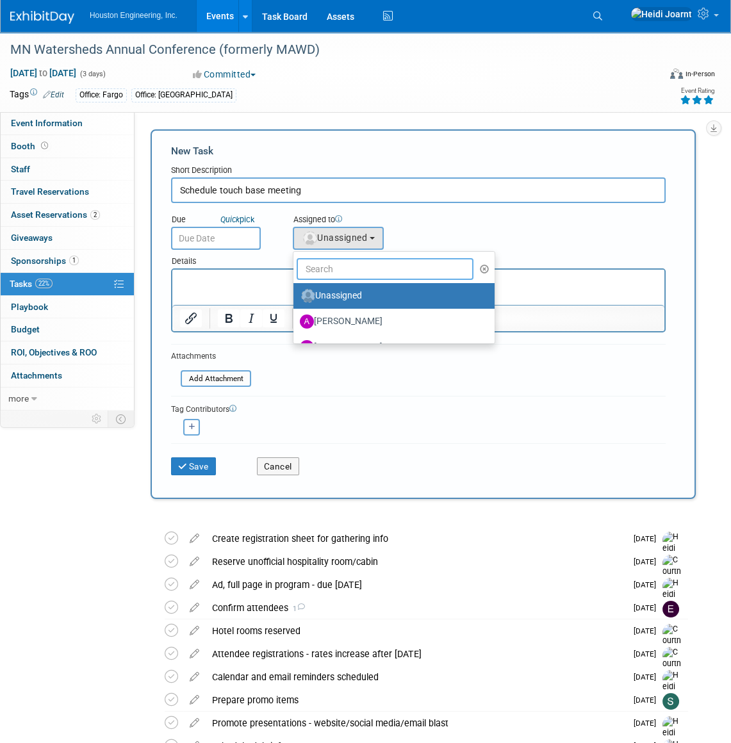
click at [355, 271] on input "text" at bounding box center [384, 269] width 177 height 22
click at [358, 266] on input "text" at bounding box center [384, 269] width 177 height 22
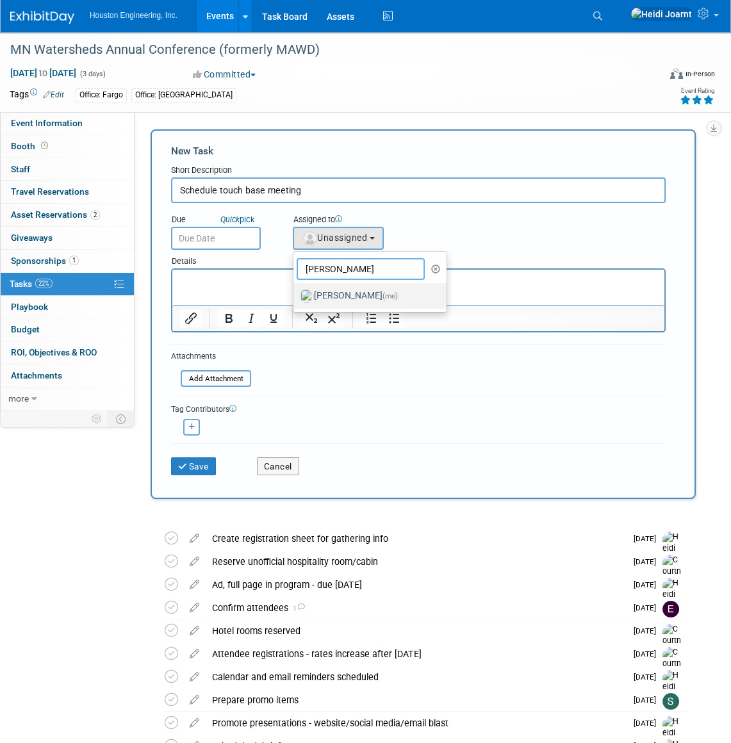
type input "heidi"
click at [357, 287] on label "Heidi Joarnt (me)" at bounding box center [367, 296] width 134 height 20
click at [295, 290] on input "Heidi Joarnt (me)" at bounding box center [291, 294] width 8 height 8
select select "6d2580fd-cc23-403a-9f47-834f17e7f51f"
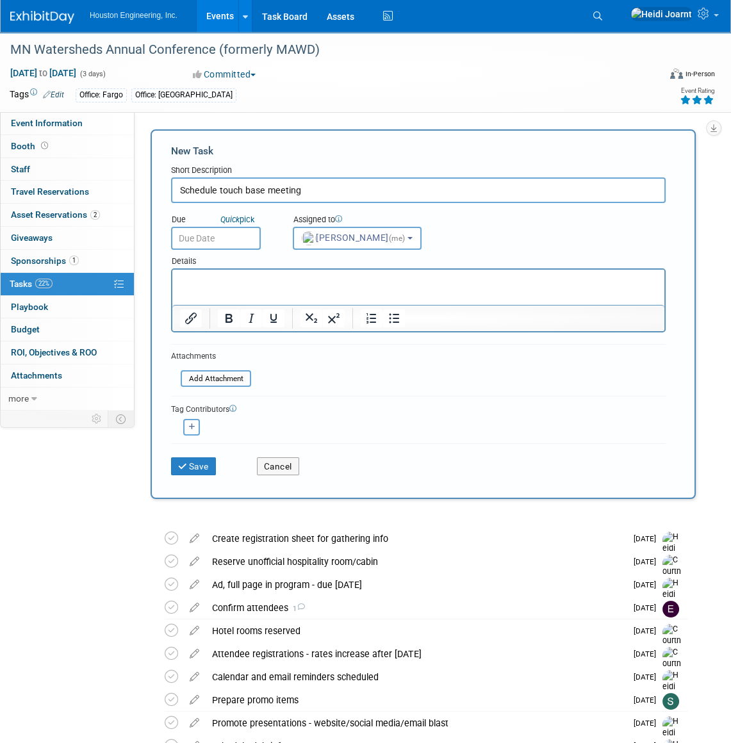
click at [264, 284] on p "Rich Text Area. Press ALT-0 for help." at bounding box center [418, 281] width 477 height 13
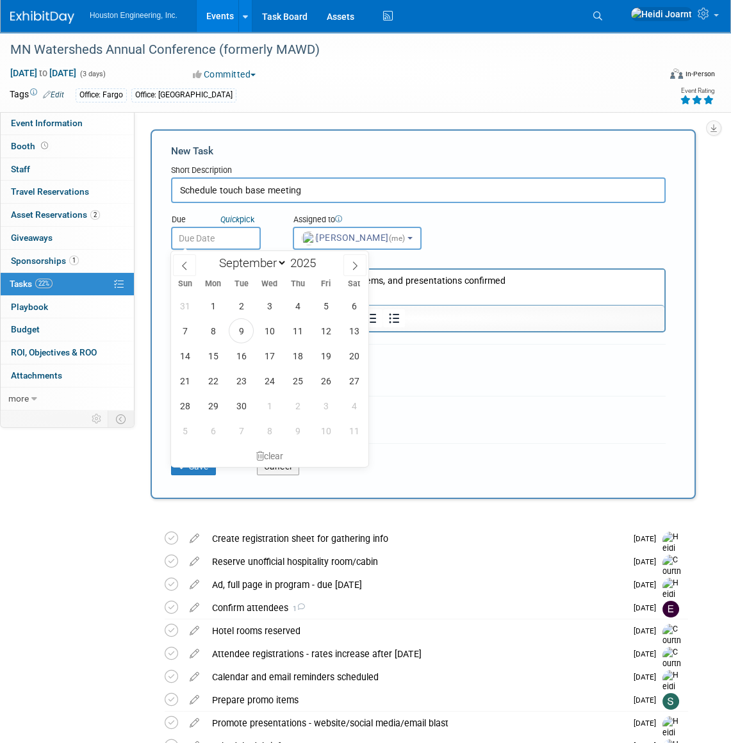
click at [223, 245] on input "text" at bounding box center [216, 238] width 90 height 23
click at [326, 358] on span "19" at bounding box center [325, 355] width 25 height 25
type input "Sep 19, 2025"
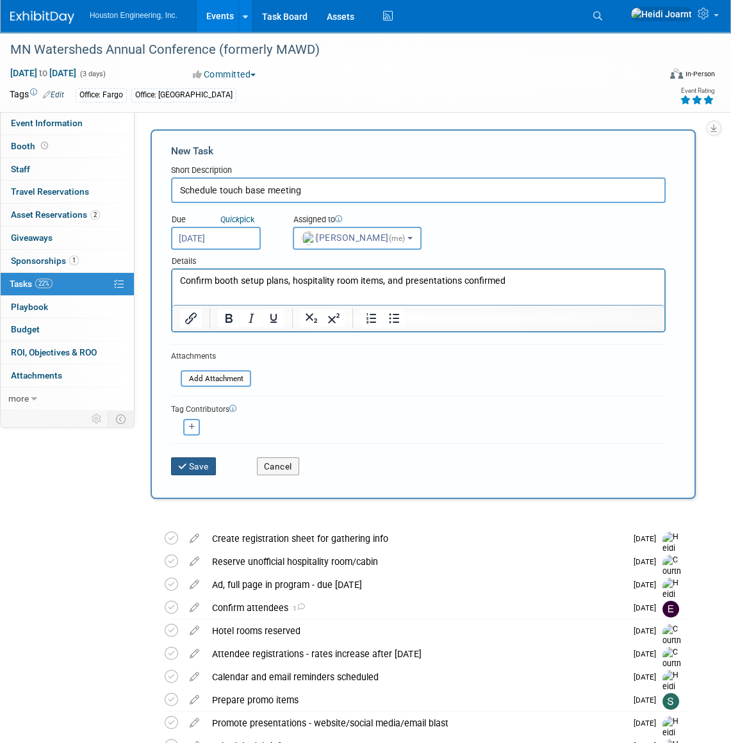
click at [206, 463] on button "Save" at bounding box center [193, 466] width 45 height 18
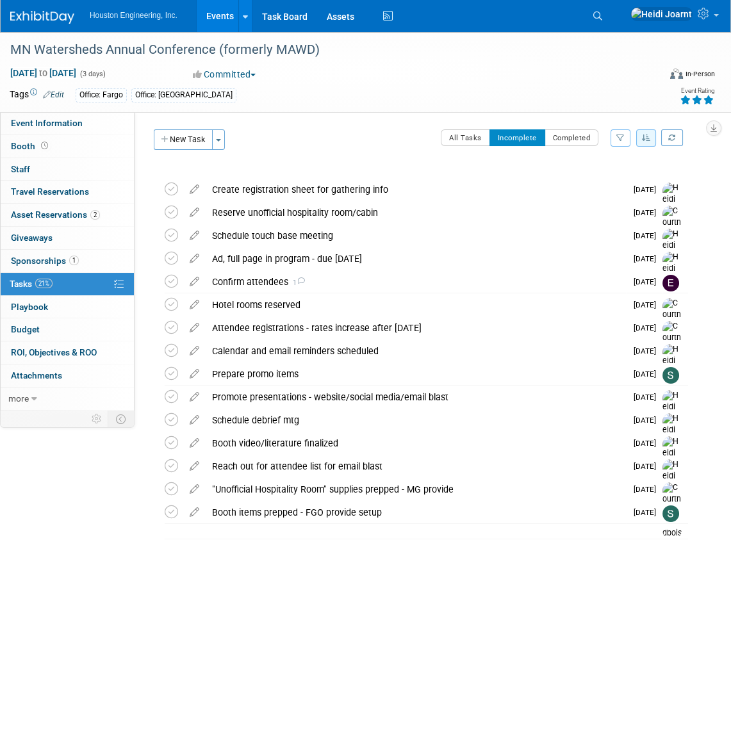
click at [419, 232] on div "Schedule touch base meeting" at bounding box center [416, 236] width 420 height 22
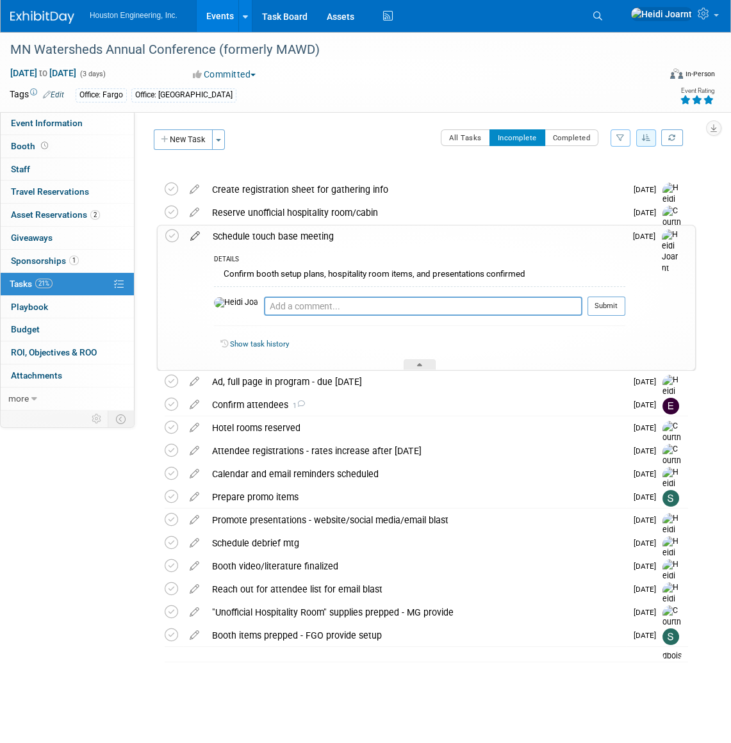
click at [188, 236] on icon at bounding box center [195, 233] width 22 height 16
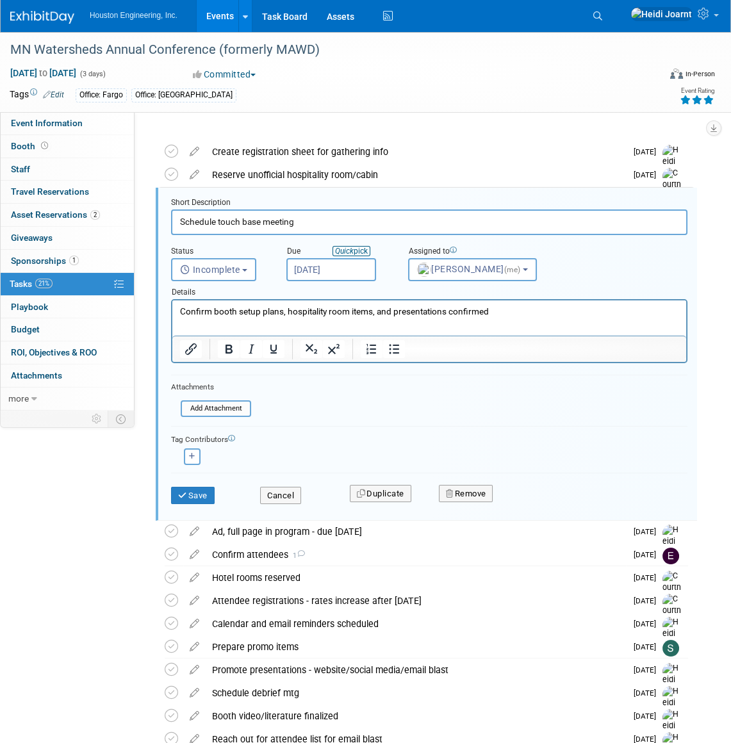
click at [350, 248] on icon "Quick" at bounding box center [344, 251] width 19 height 9
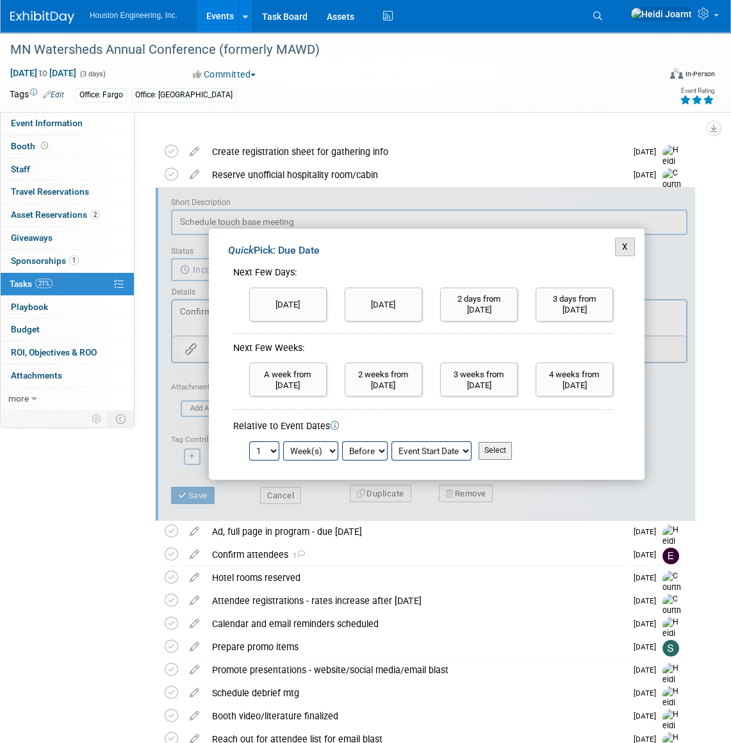
click at [617, 247] on button "X" at bounding box center [625, 247] width 20 height 18
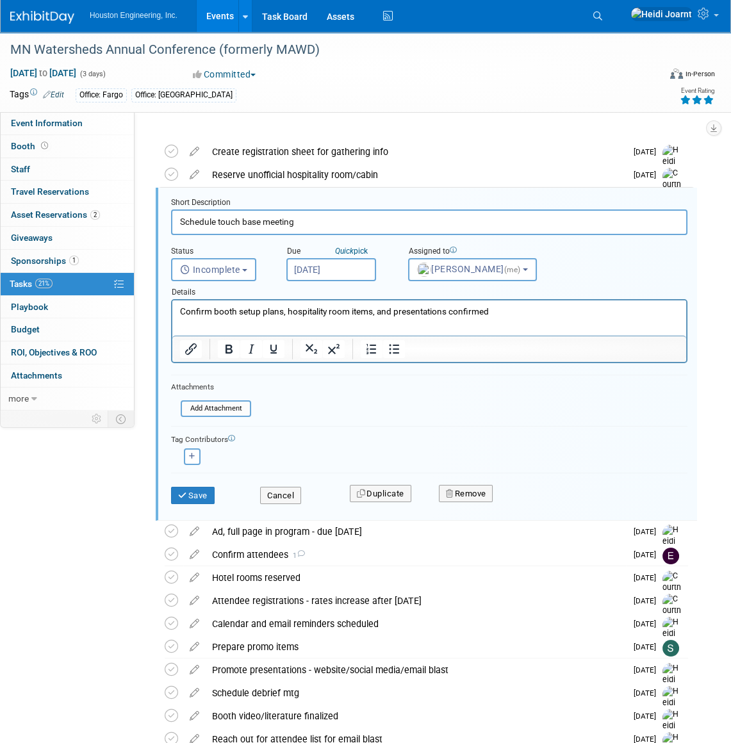
click at [346, 220] on input "Schedule touch base meeting" at bounding box center [429, 221] width 516 height 25
type input "Schedule touch base meeting in October"
click at [197, 493] on button "Save" at bounding box center [193, 496] width 44 height 18
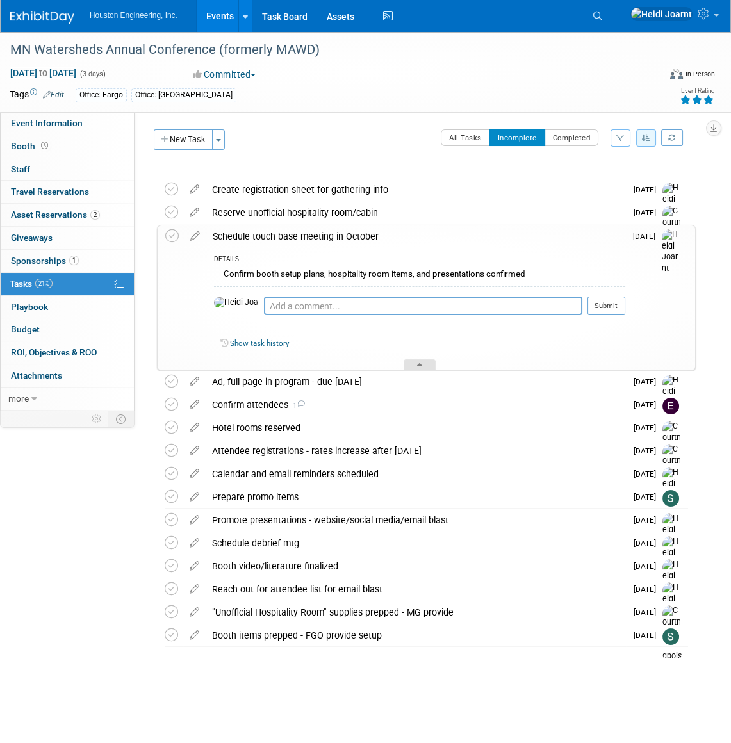
click at [419, 365] on icon at bounding box center [419, 367] width 5 height 8
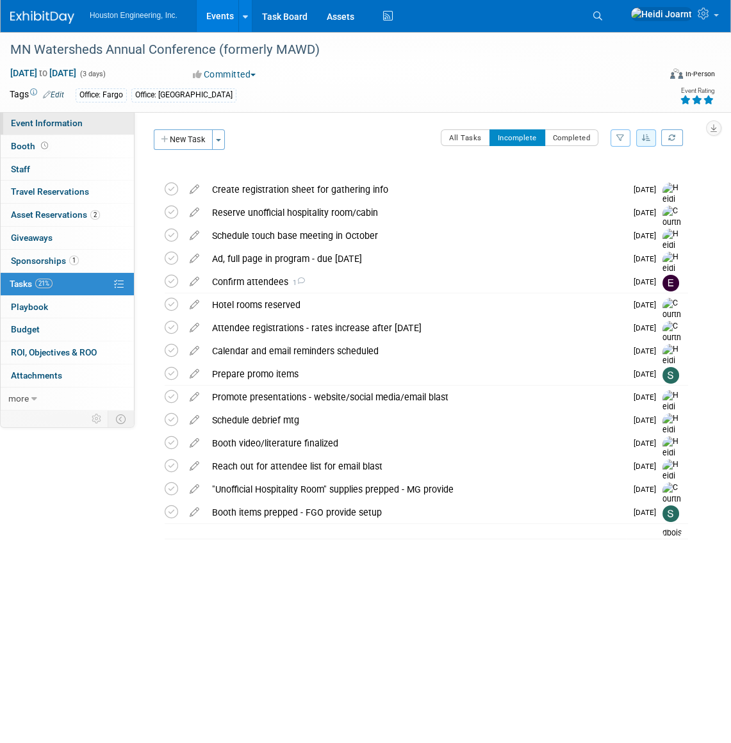
click at [74, 122] on span "Event Information" at bounding box center [47, 123] width 72 height 10
select select "2 - Post KO/Active Planning"
select select "Yes"
select select "Water Resources"
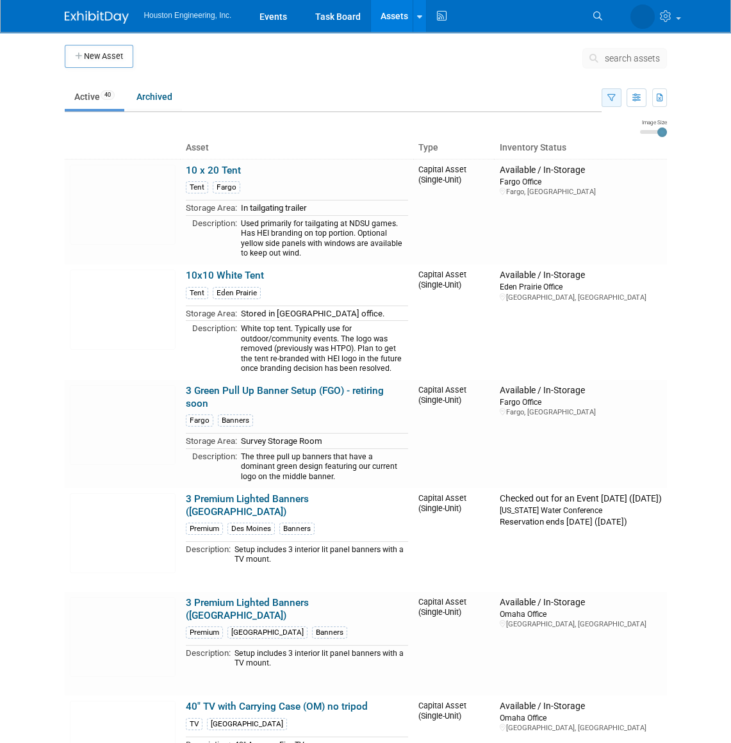
click at [613, 102] on button "button" at bounding box center [611, 97] width 20 height 19
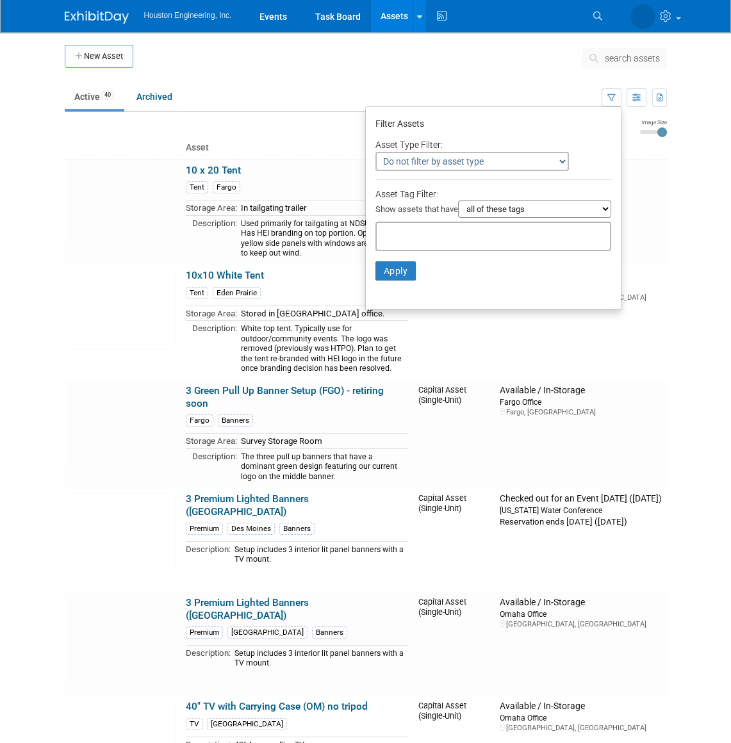
click at [435, 238] on input "text" at bounding box center [433, 234] width 102 height 13
type input "fargo"
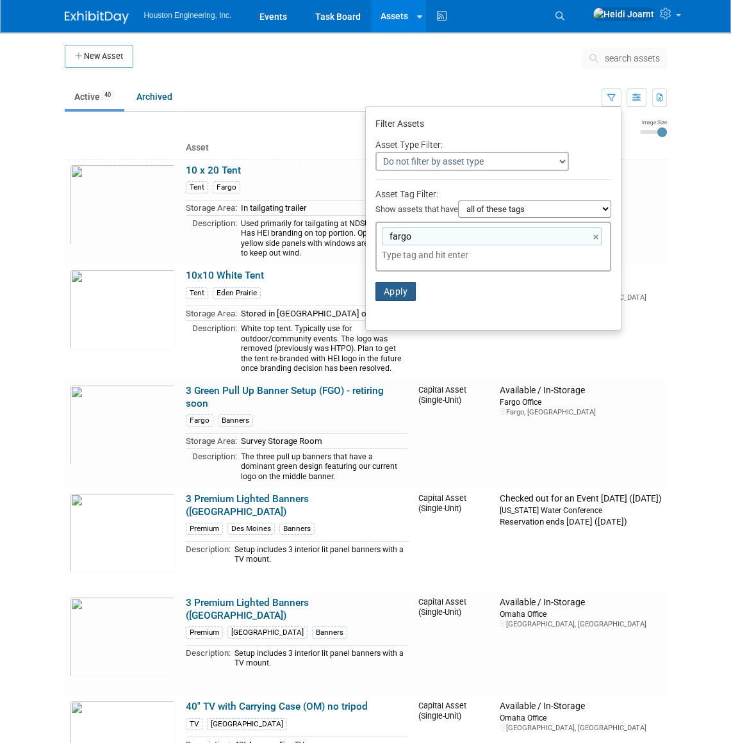
click at [382, 297] on button "Apply" at bounding box center [395, 291] width 41 height 19
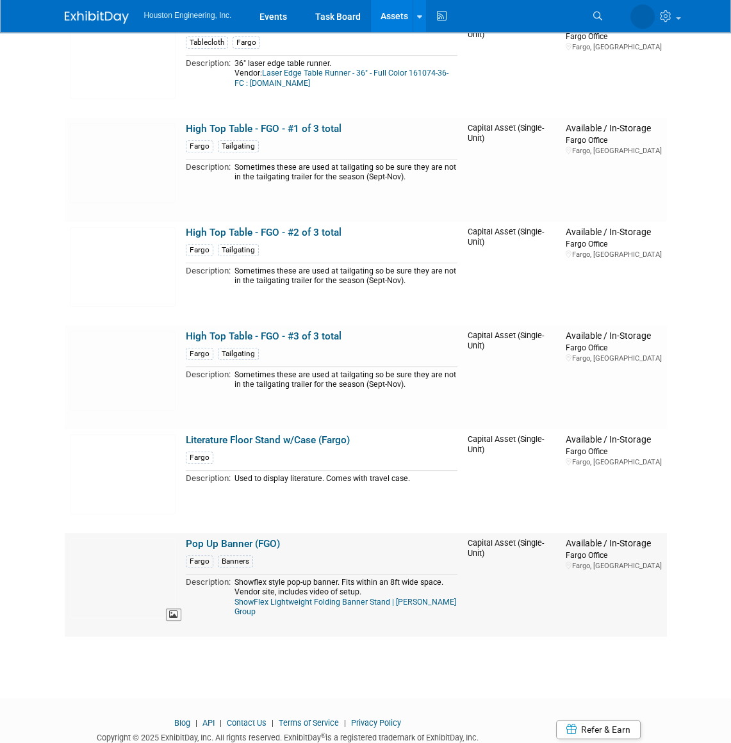
scroll to position [916, 0]
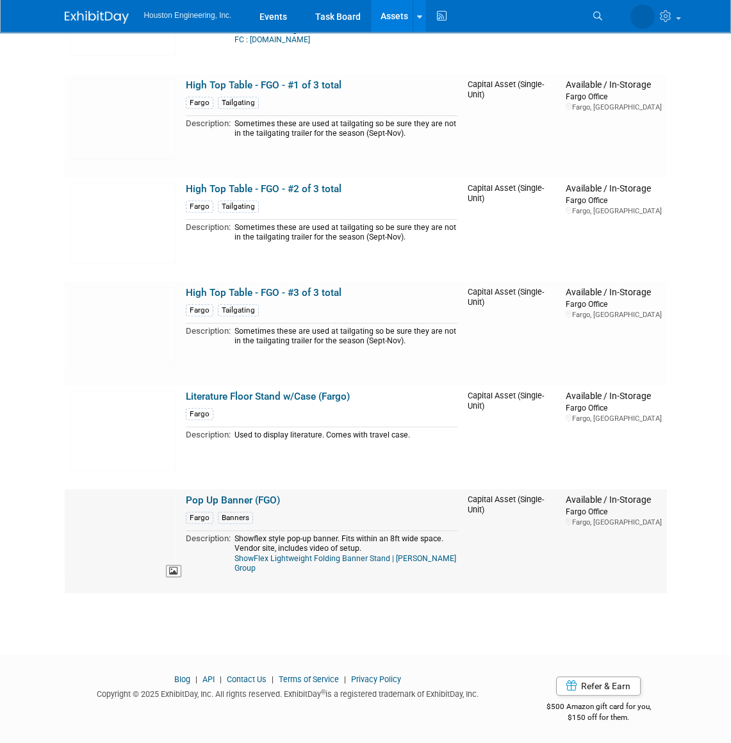
click at [129, 519] on img at bounding box center [123, 534] width 106 height 80
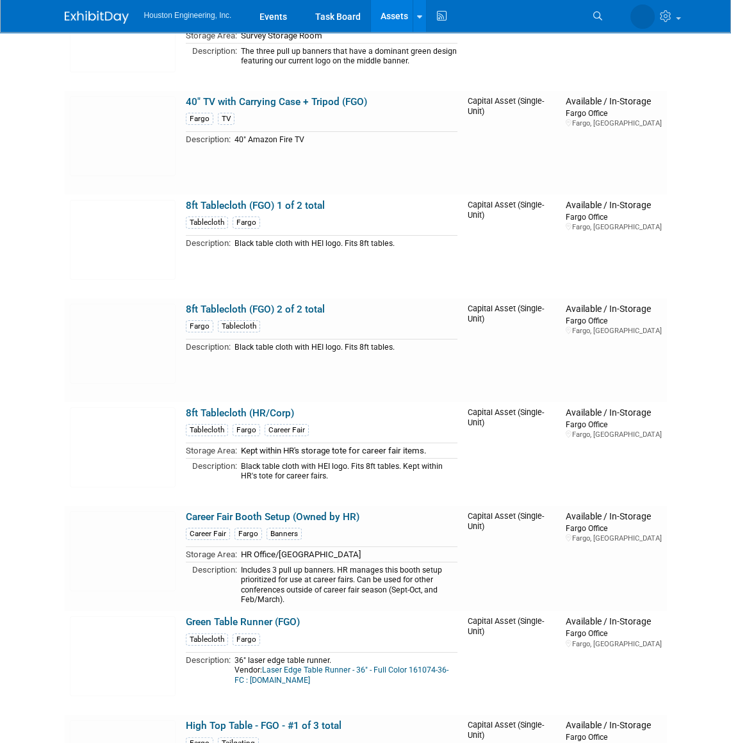
scroll to position [0, 0]
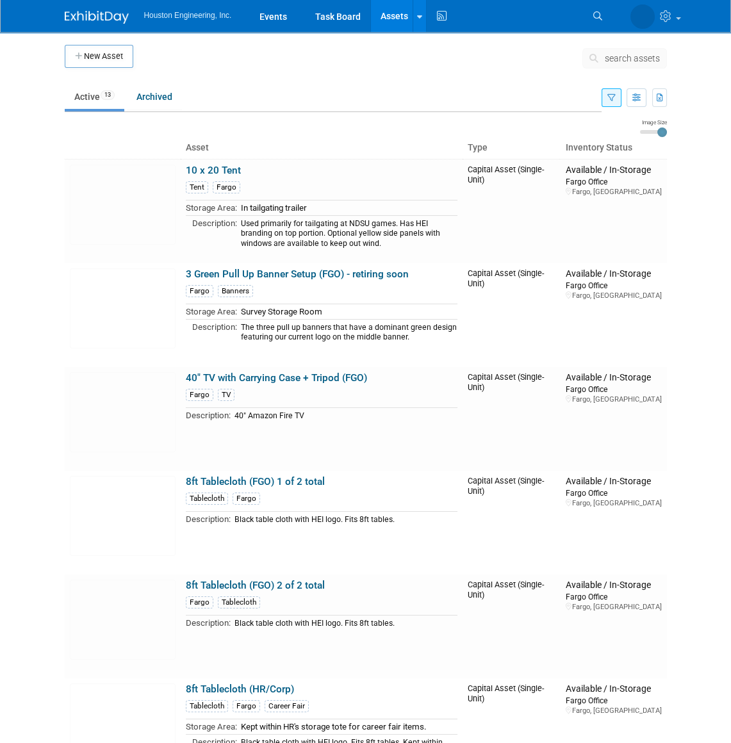
click at [612, 95] on icon "button" at bounding box center [611, 98] width 8 height 8
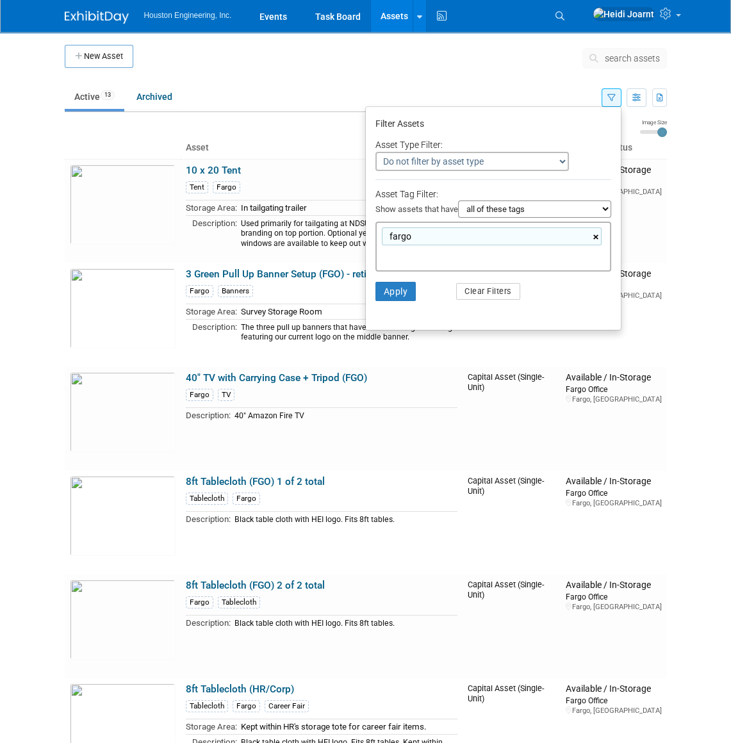
click at [597, 237] on link "×" at bounding box center [597, 237] width 8 height 15
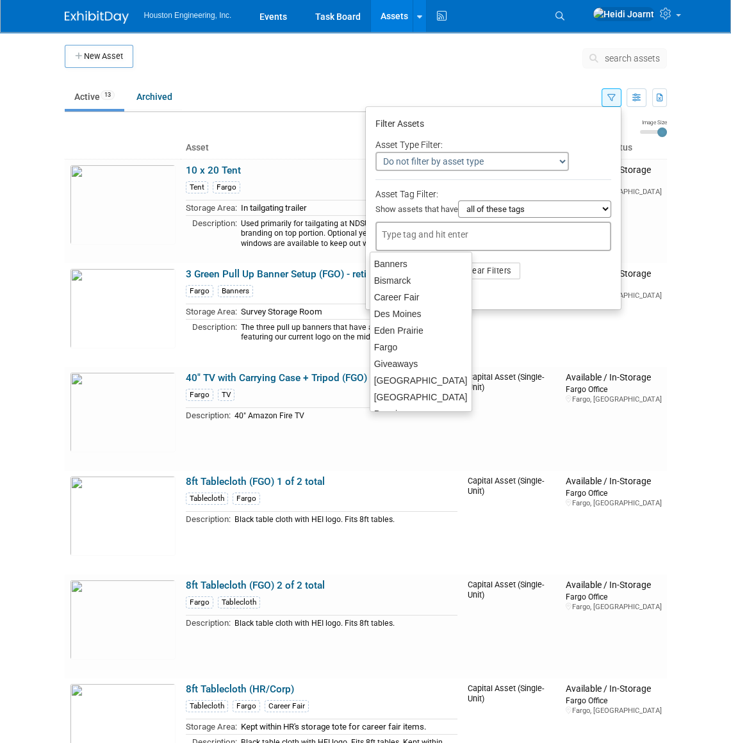
click at [300, 88] on ul "Active 13 Archived" at bounding box center [333, 97] width 537 height 29
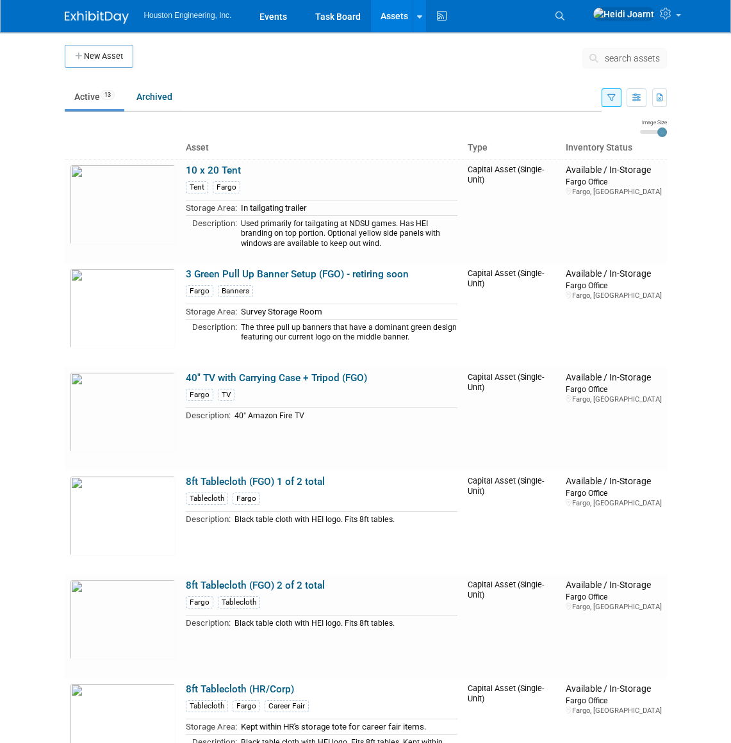
click at [612, 102] on button "button" at bounding box center [611, 97] width 20 height 19
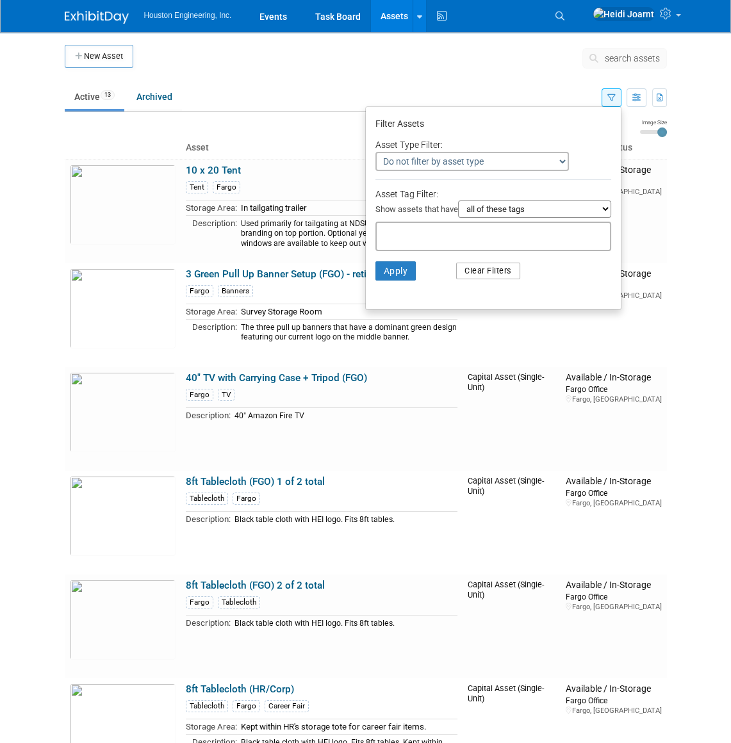
click at [492, 273] on button "Clear Filters" at bounding box center [488, 271] width 64 height 17
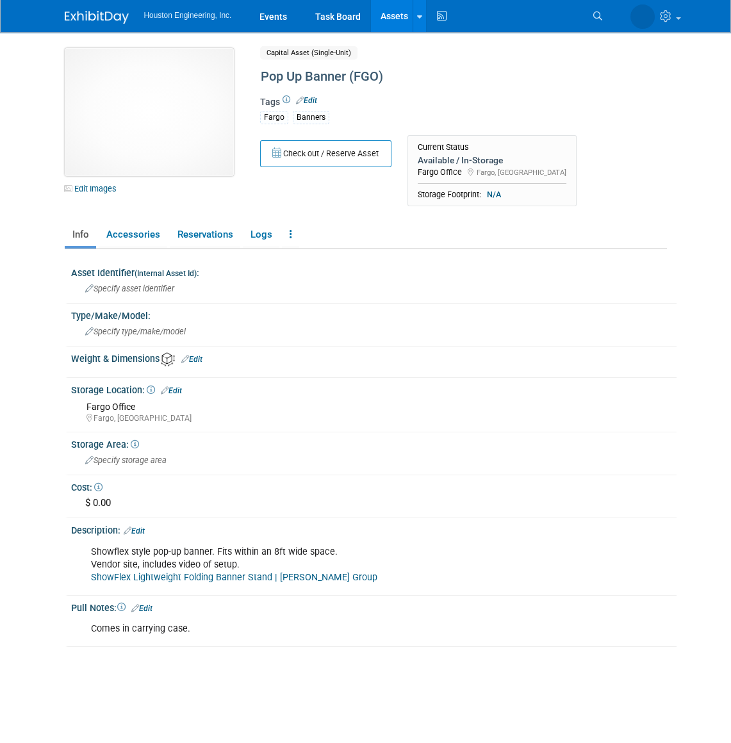
click at [172, 129] on img at bounding box center [149, 112] width 169 height 128
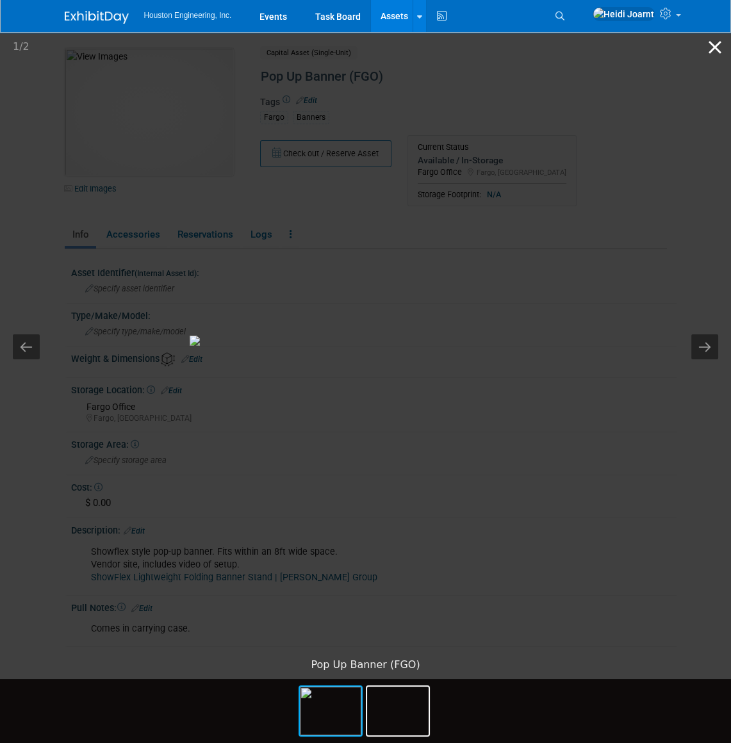
click at [711, 51] on button "Close gallery" at bounding box center [715, 47] width 32 height 30
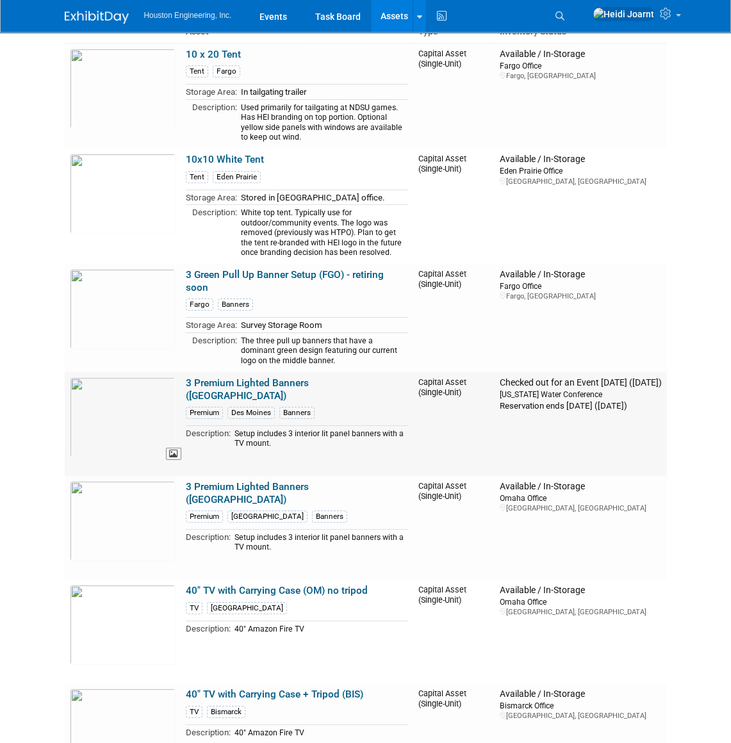
click at [127, 426] on img at bounding box center [123, 417] width 106 height 80
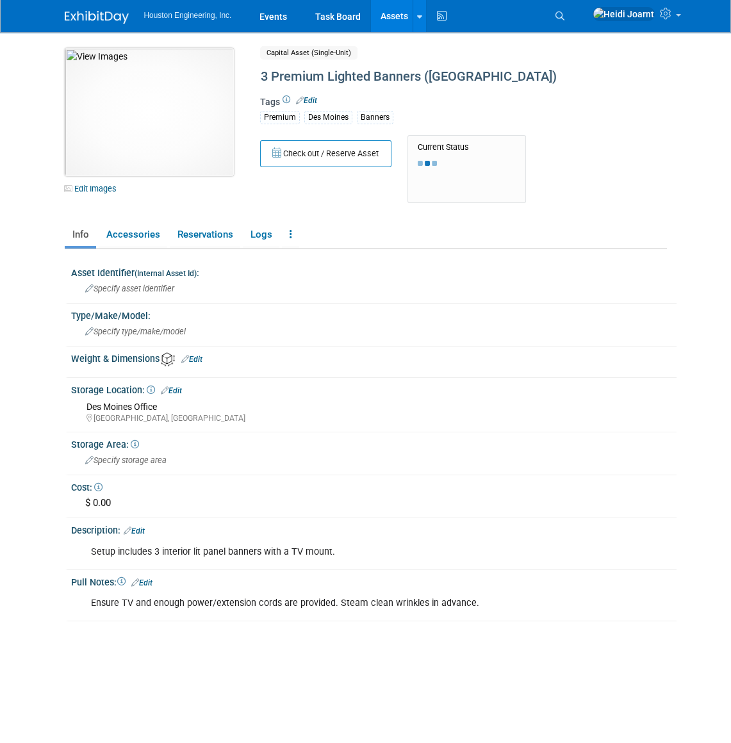
click at [160, 92] on img at bounding box center [149, 112] width 169 height 128
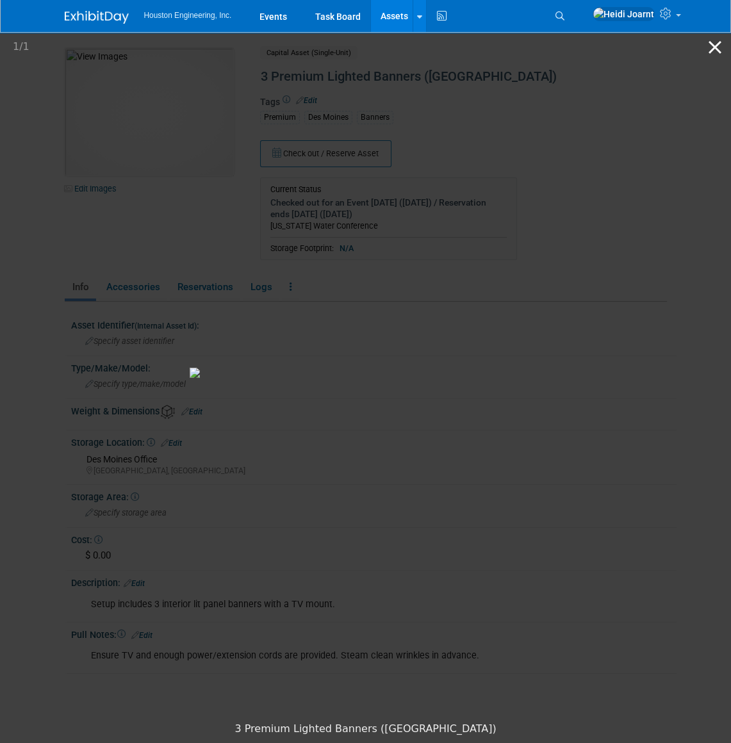
click at [722, 51] on button "Close gallery" at bounding box center [715, 47] width 32 height 30
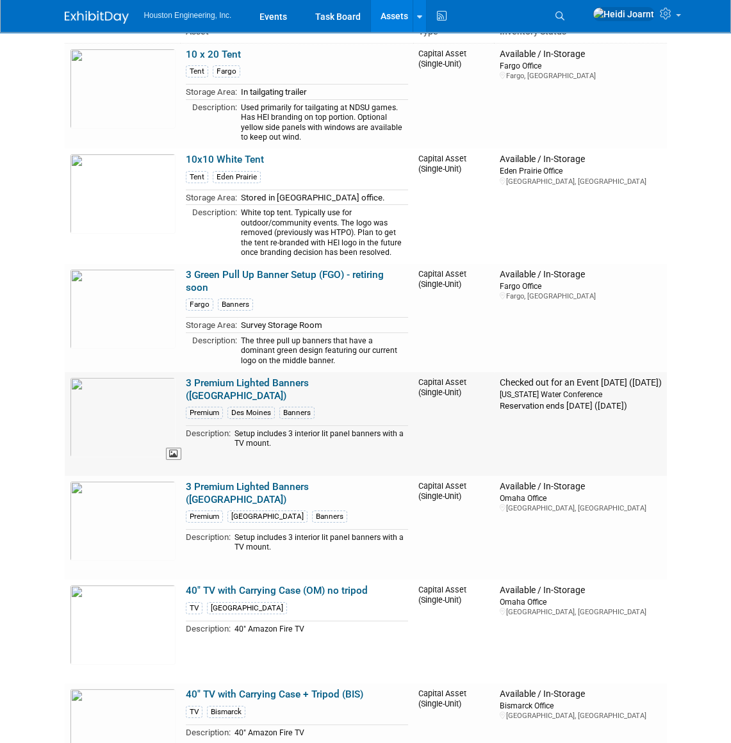
click at [140, 435] on img at bounding box center [123, 417] width 106 height 80
click at [131, 425] on img at bounding box center [123, 417] width 106 height 80
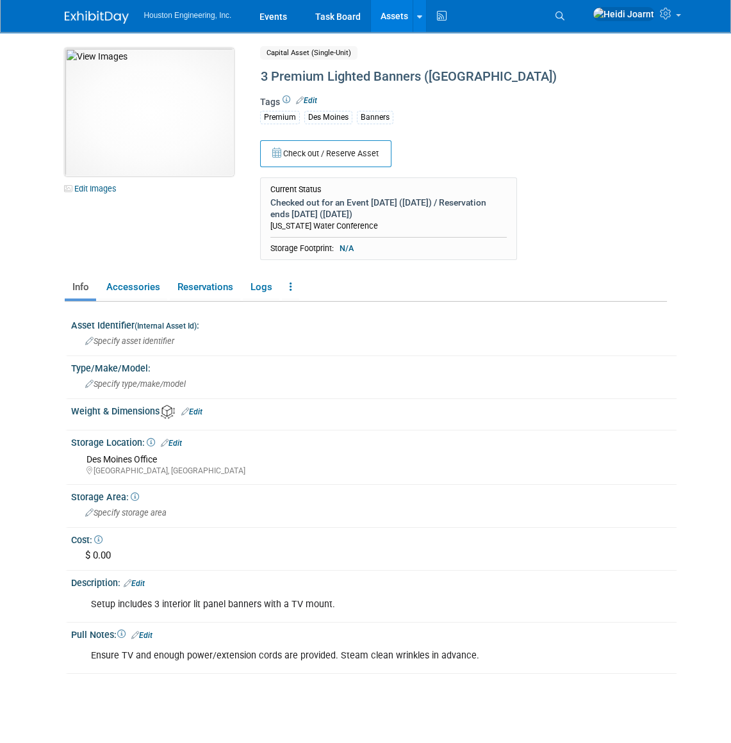
click at [175, 165] on img at bounding box center [149, 112] width 169 height 128
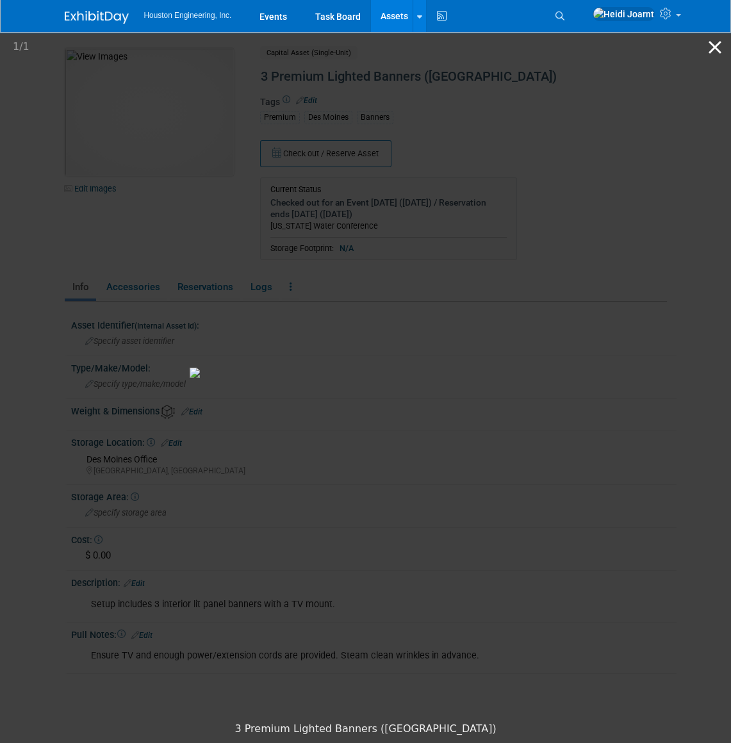
click at [714, 48] on button "Close gallery" at bounding box center [715, 47] width 32 height 30
